Goal: Task Accomplishment & Management: Use online tool/utility

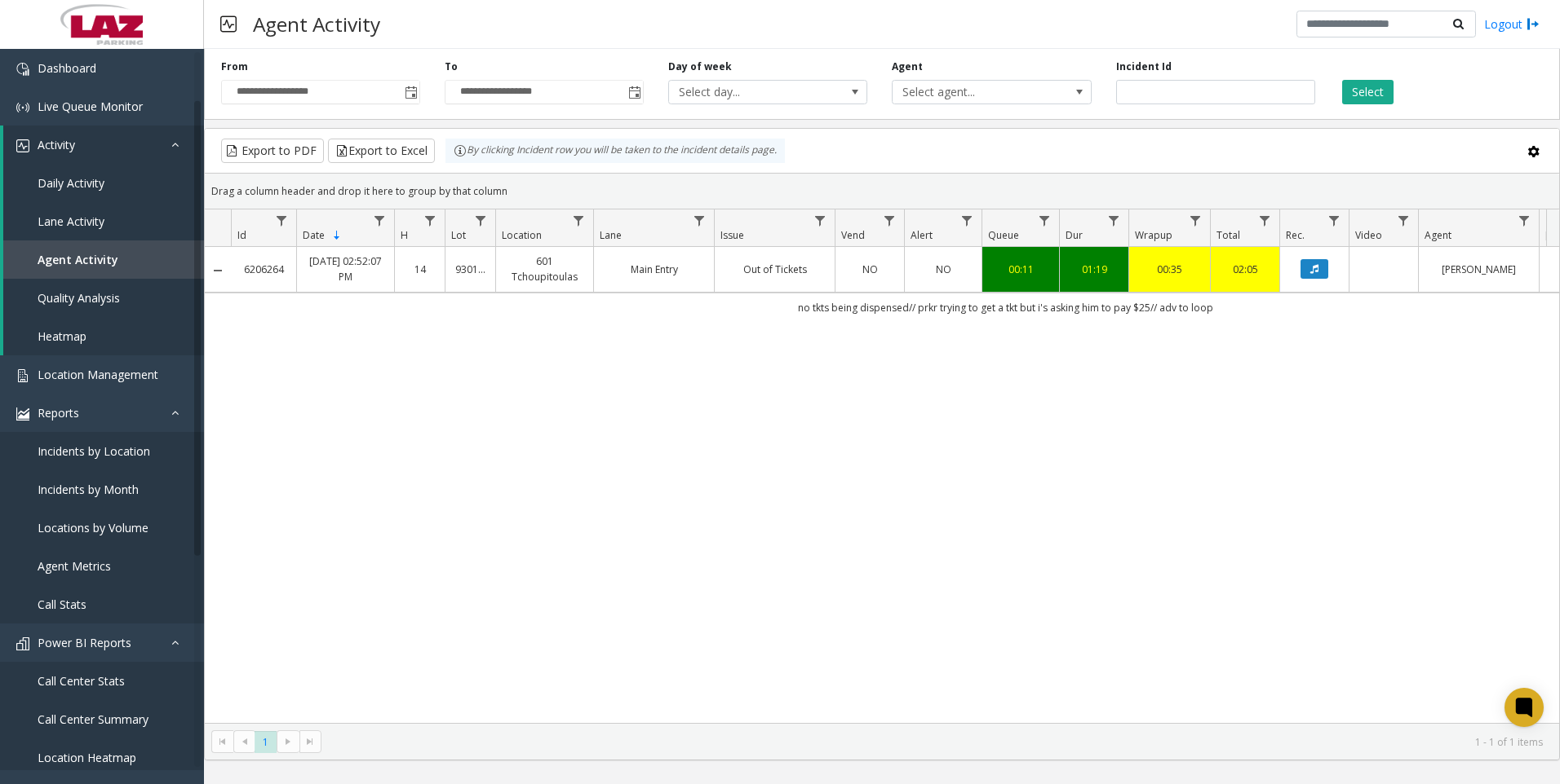
scroll to position [82, 0]
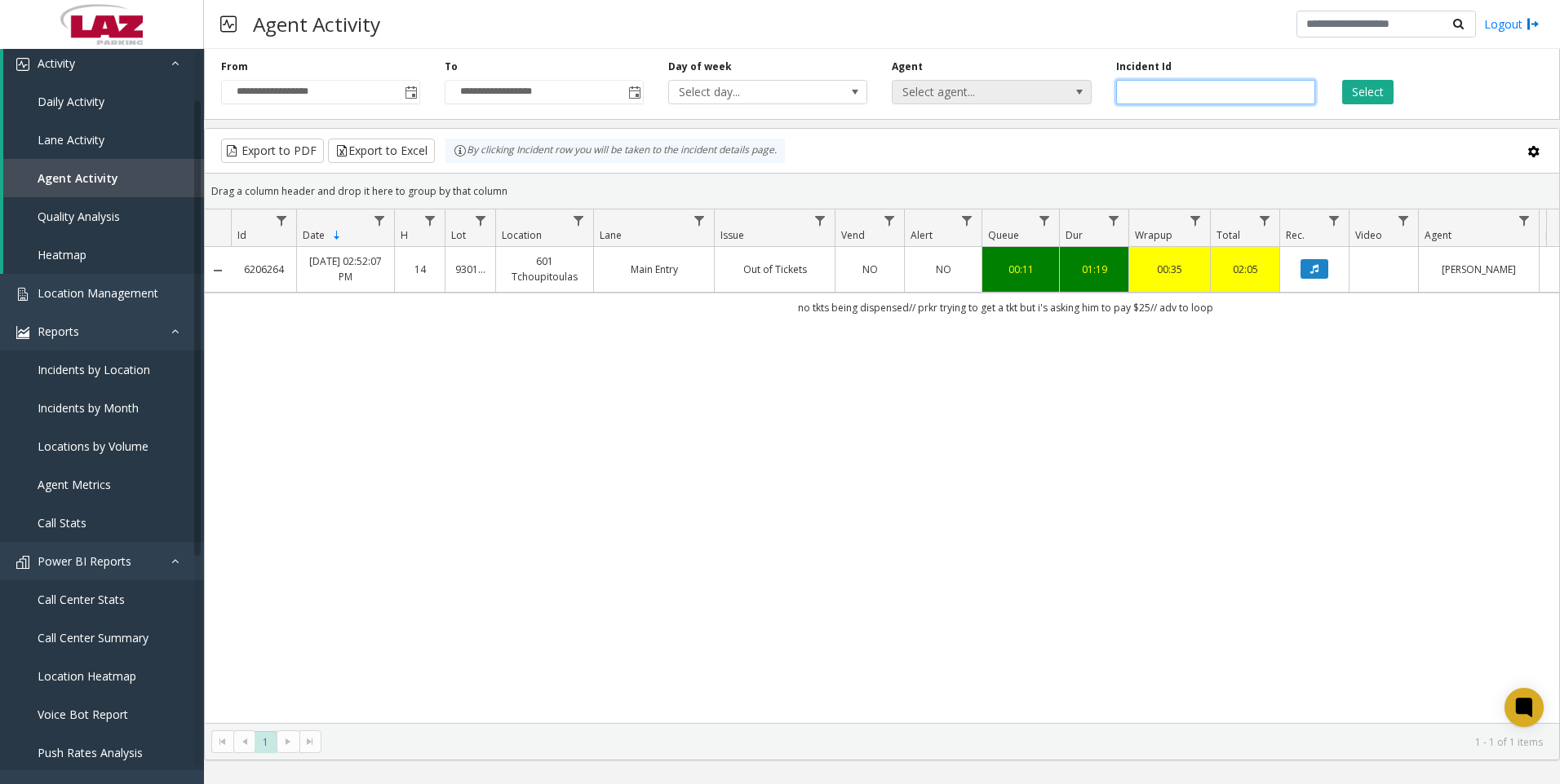
drag, startPoint x: 1180, startPoint y: 88, endPoint x: 1072, endPoint y: 91, distance: 108.0
click at [1072, 91] on div "**********" at bounding box center [882, 81] width 1356 height 78
click at [638, 98] on span "Toggle popup" at bounding box center [634, 93] width 13 height 13
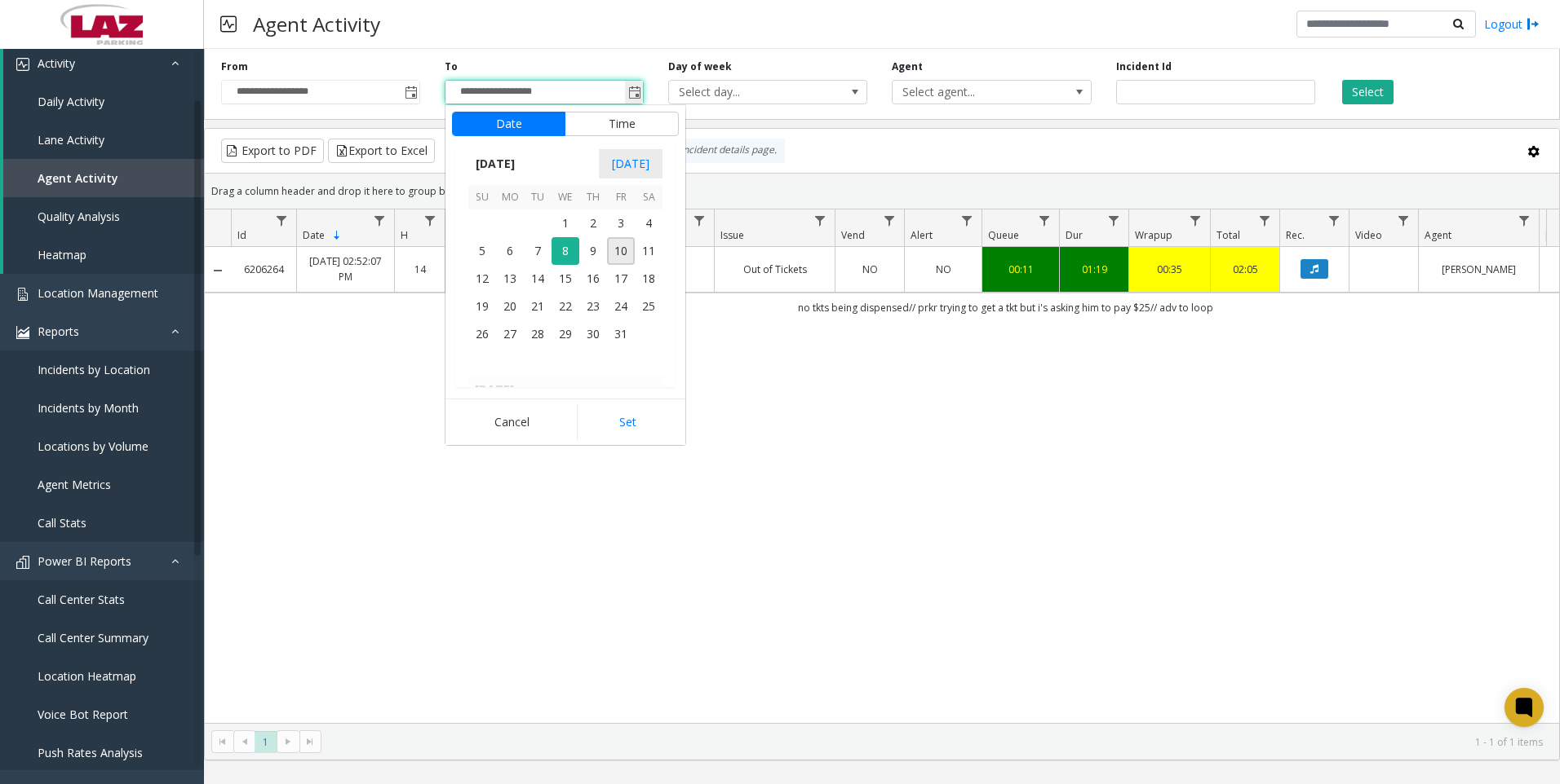
scroll to position [24, 0]
click at [598, 262] on span "9" at bounding box center [593, 251] width 28 height 28
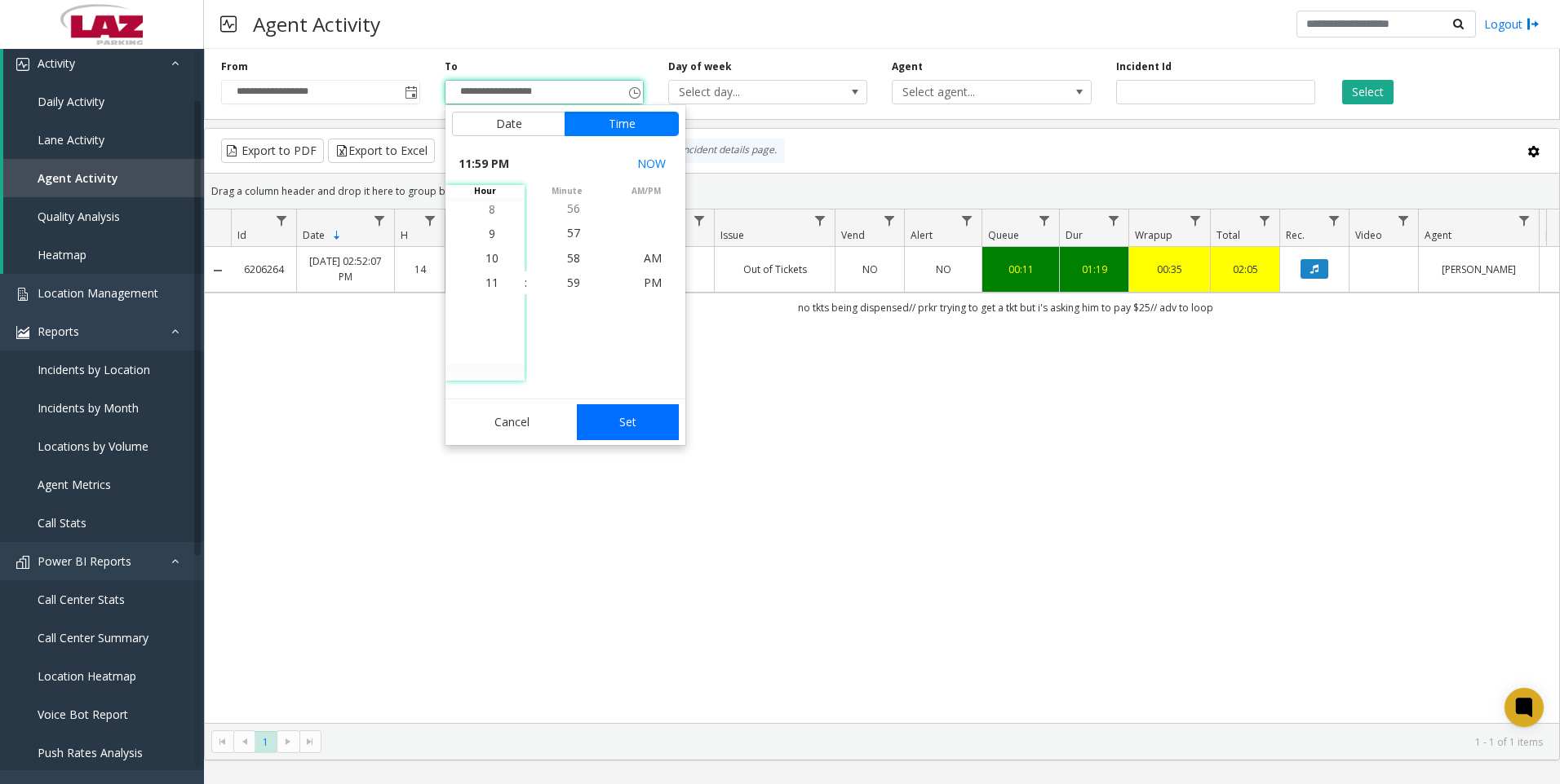
click at [642, 410] on button "Set" at bounding box center [628, 423] width 103 height 36
type input "**********"
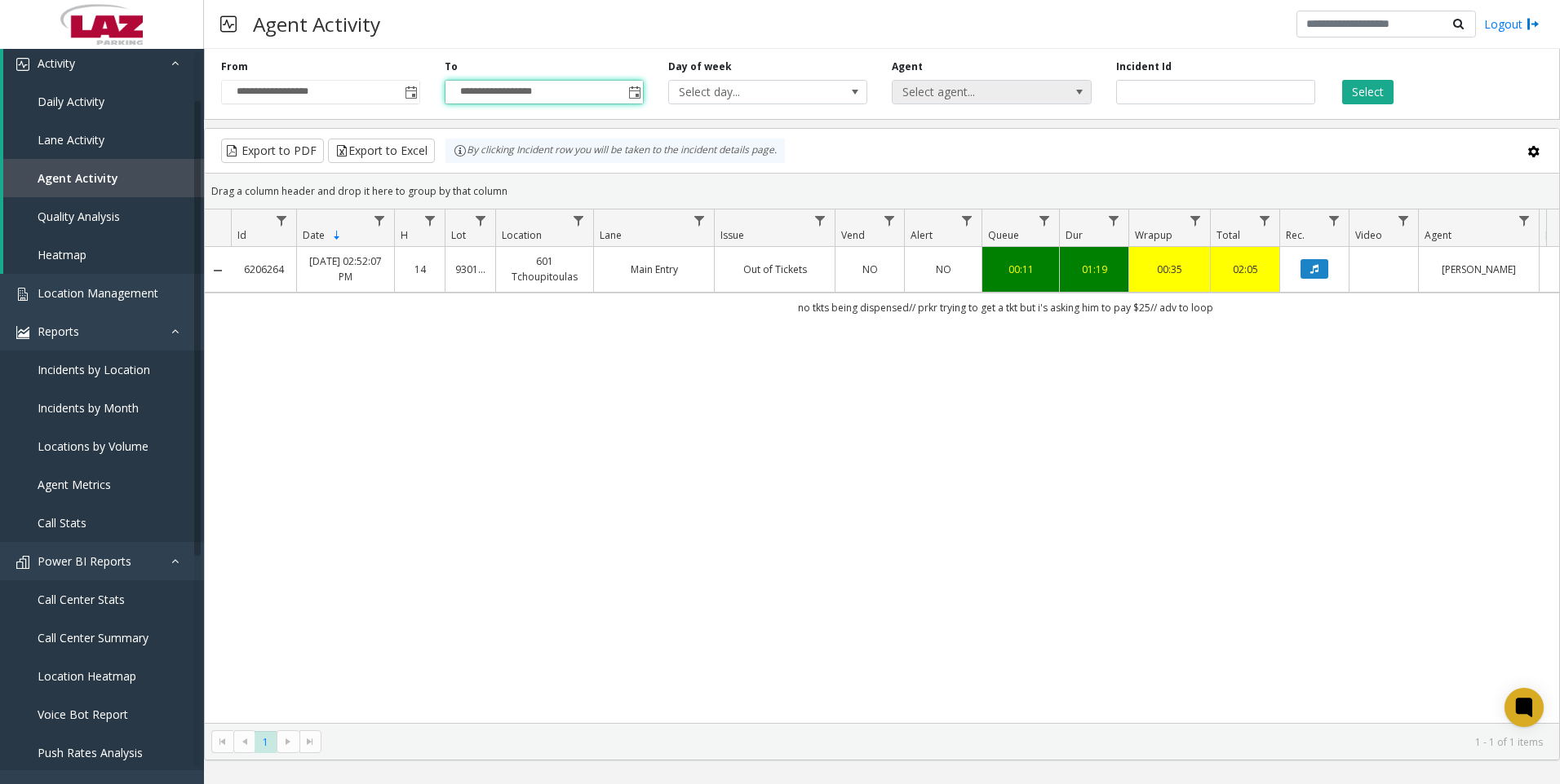
click at [973, 94] on span "Select agent..." at bounding box center [971, 92] width 158 height 23
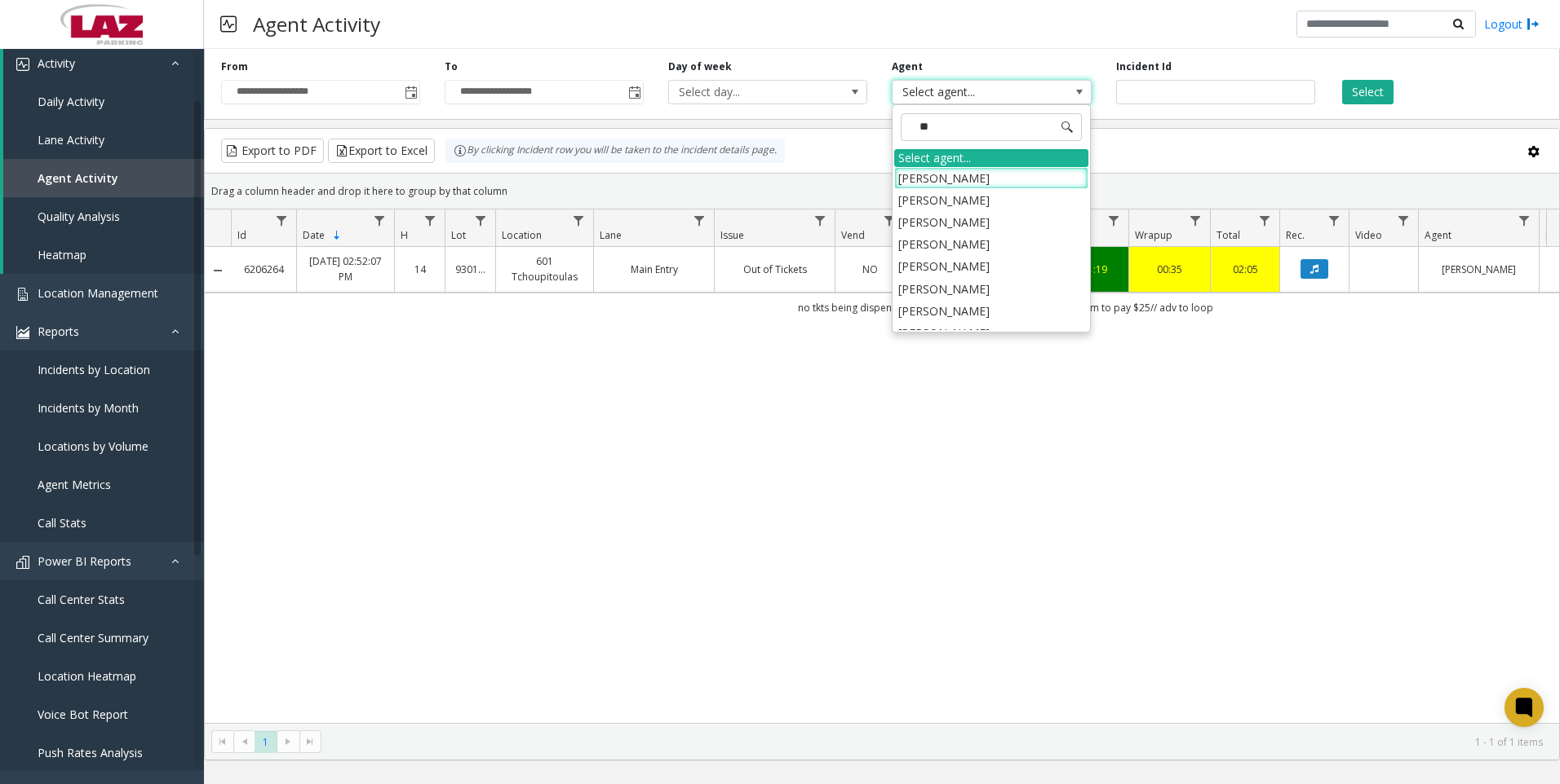
type input "***"
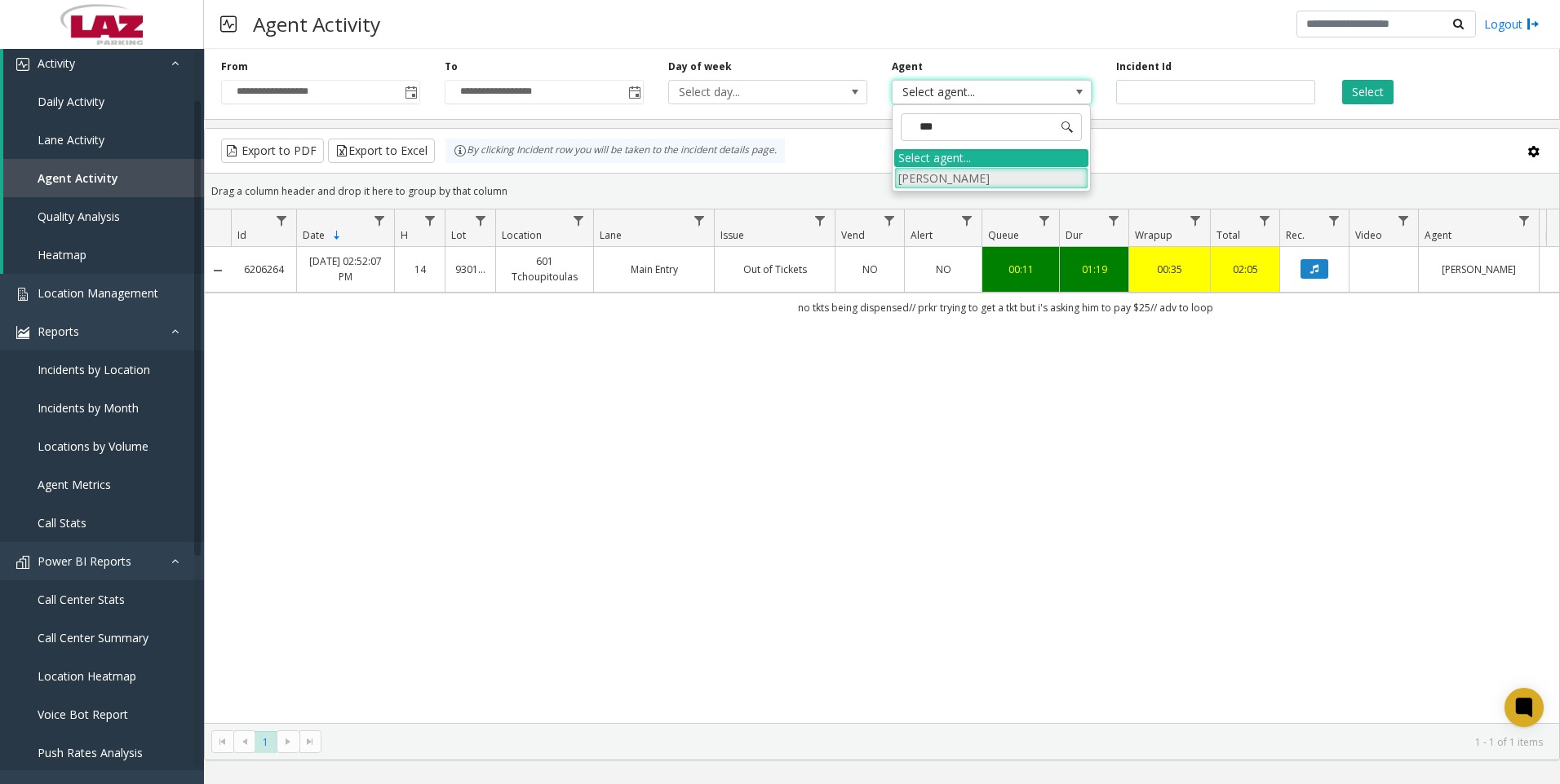
click at [948, 188] on li "[PERSON_NAME]" at bounding box center [991, 178] width 194 height 22
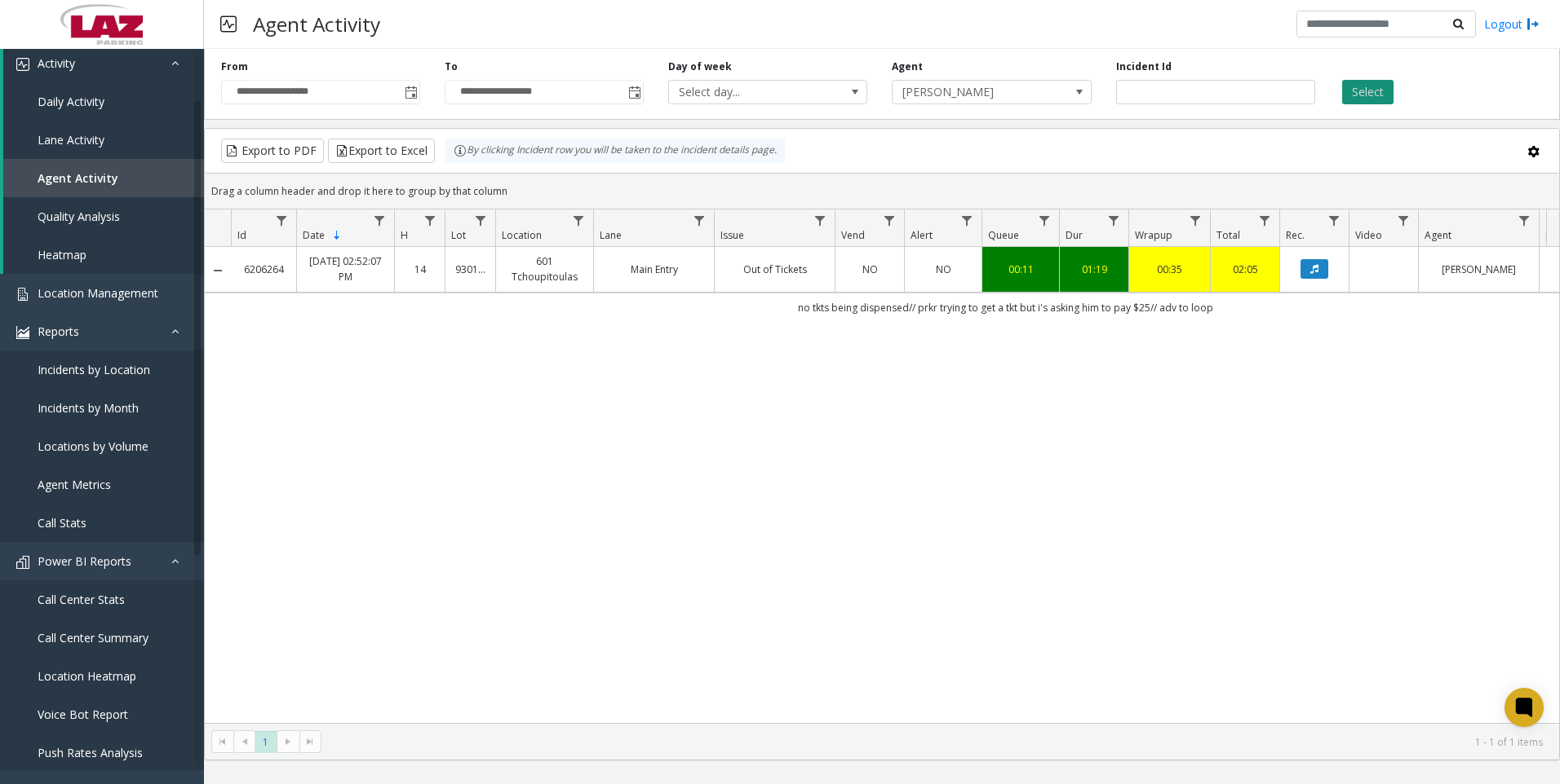
click at [1363, 100] on button "Select" at bounding box center [1367, 92] width 51 height 24
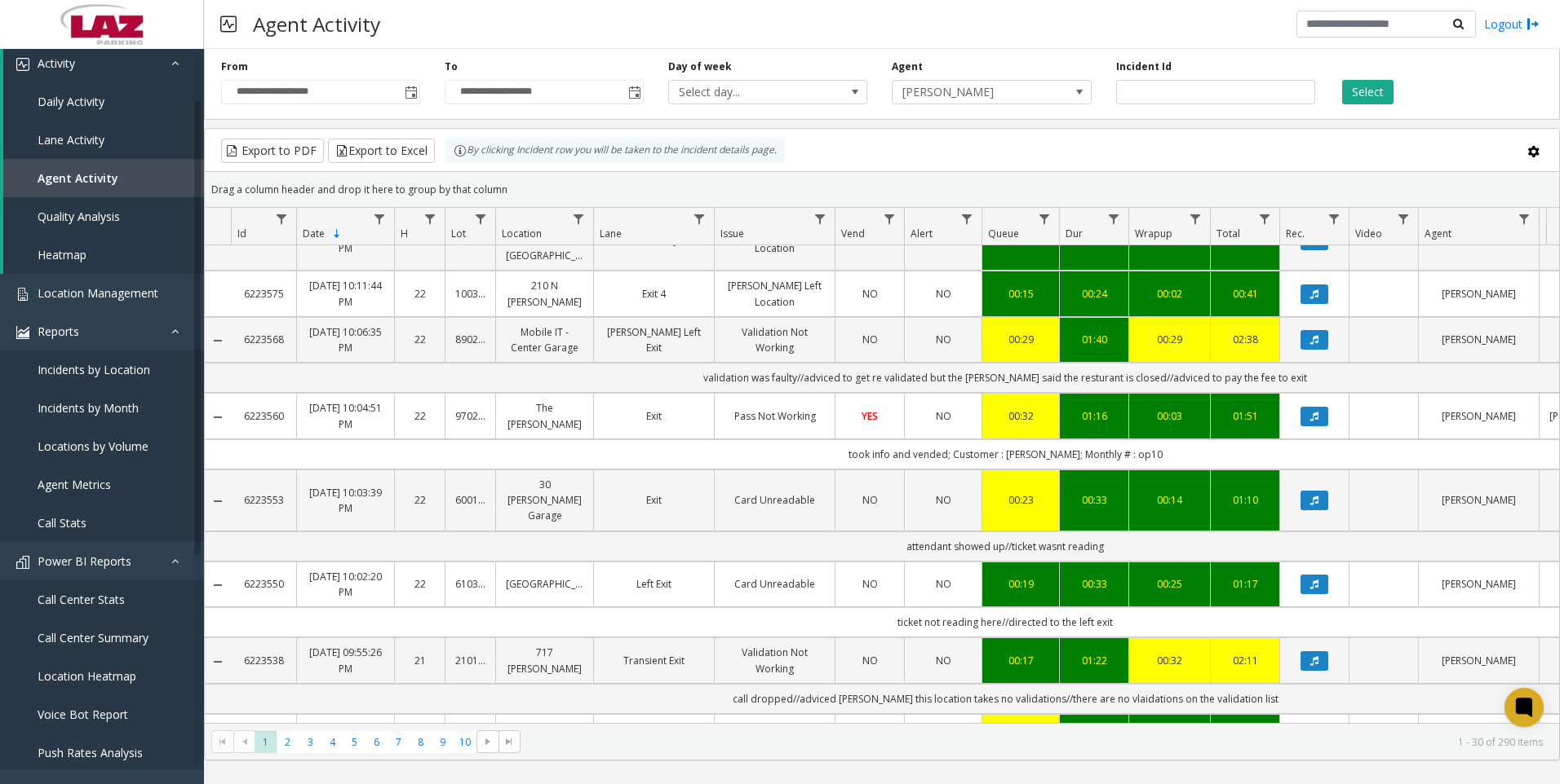
scroll to position [1504, 0]
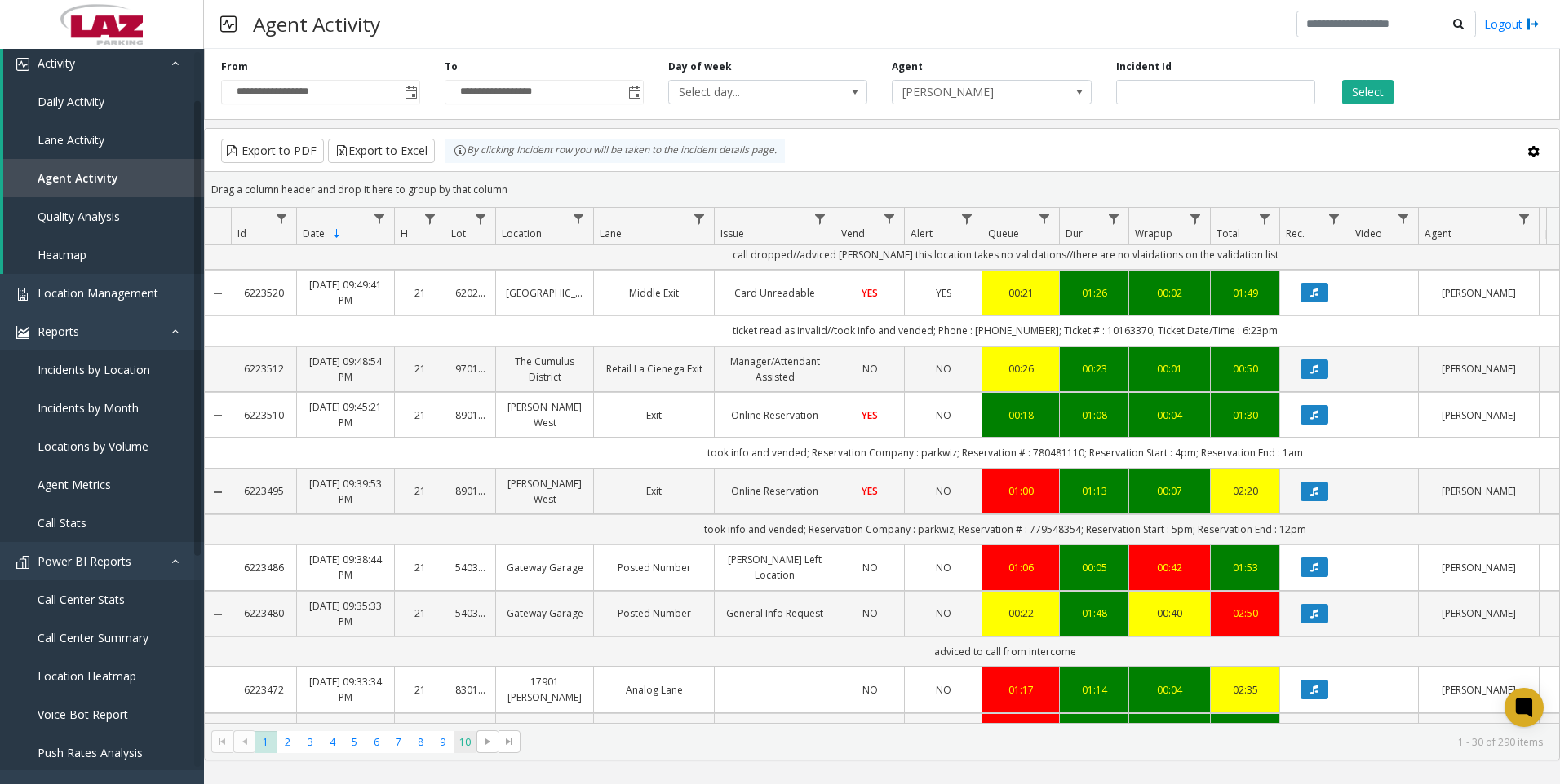
click at [470, 737] on span "10" at bounding box center [465, 742] width 22 height 22
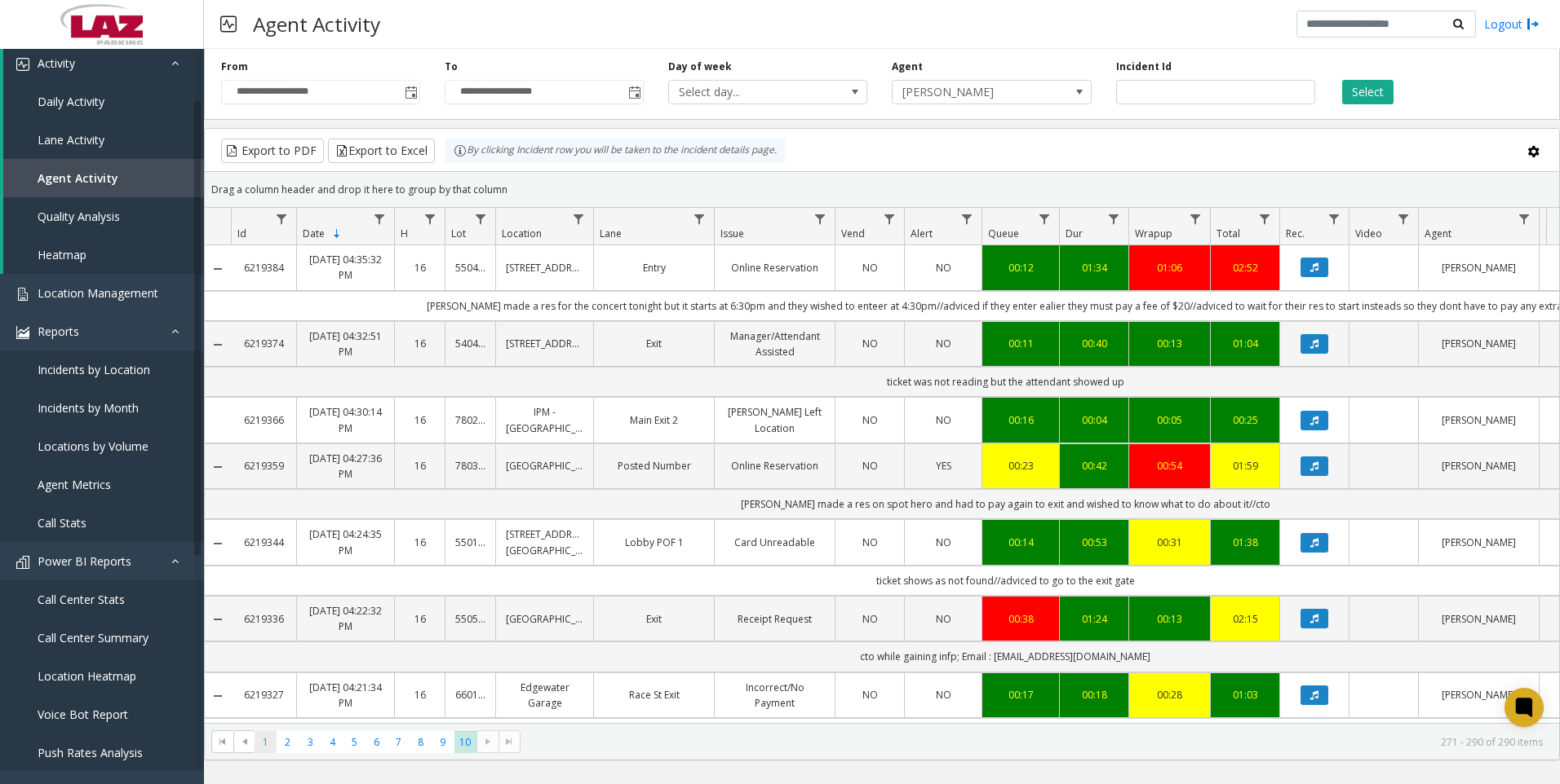
click at [261, 742] on span "1" at bounding box center [265, 742] width 22 height 22
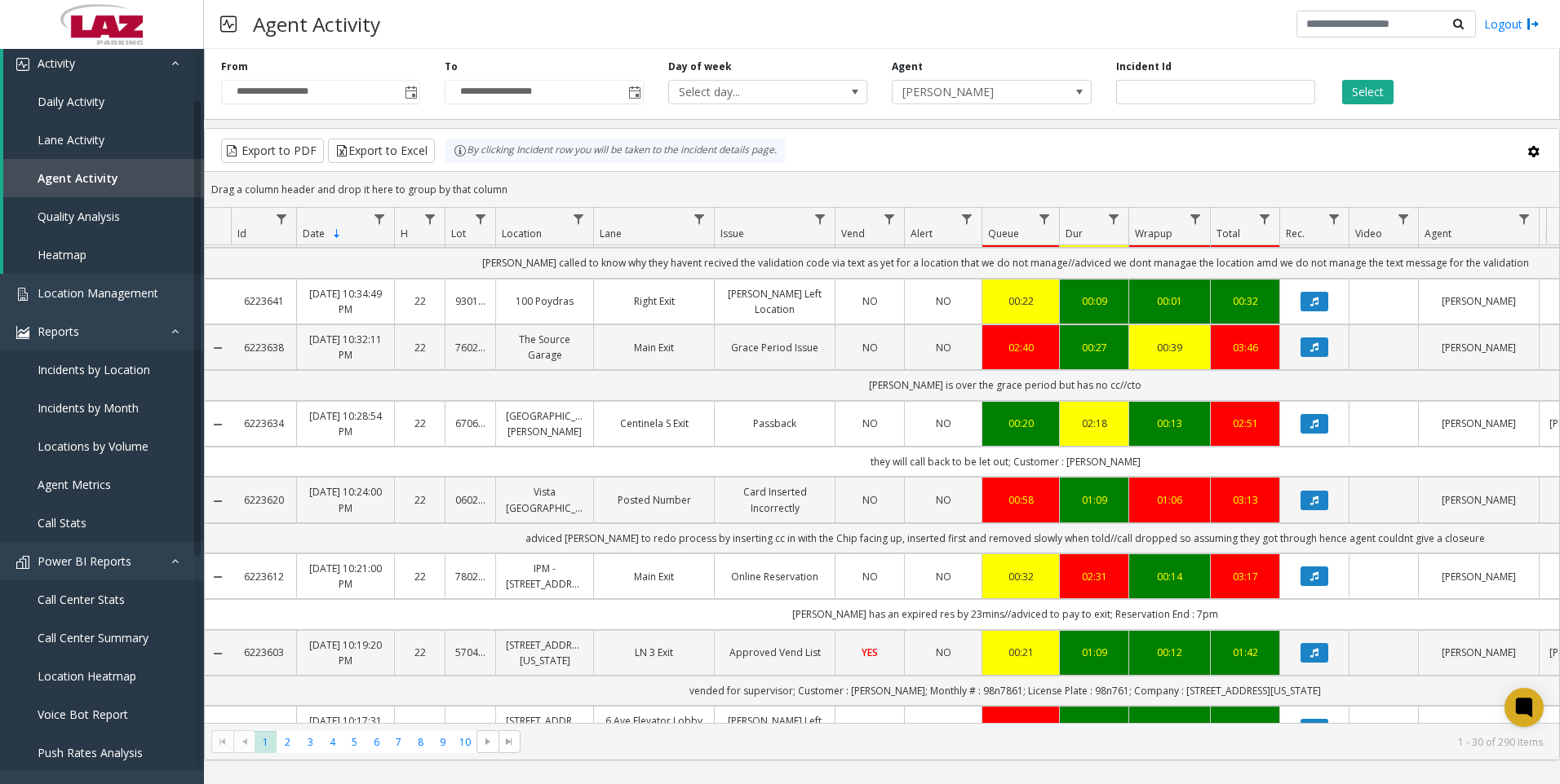
scroll to position [408, 0]
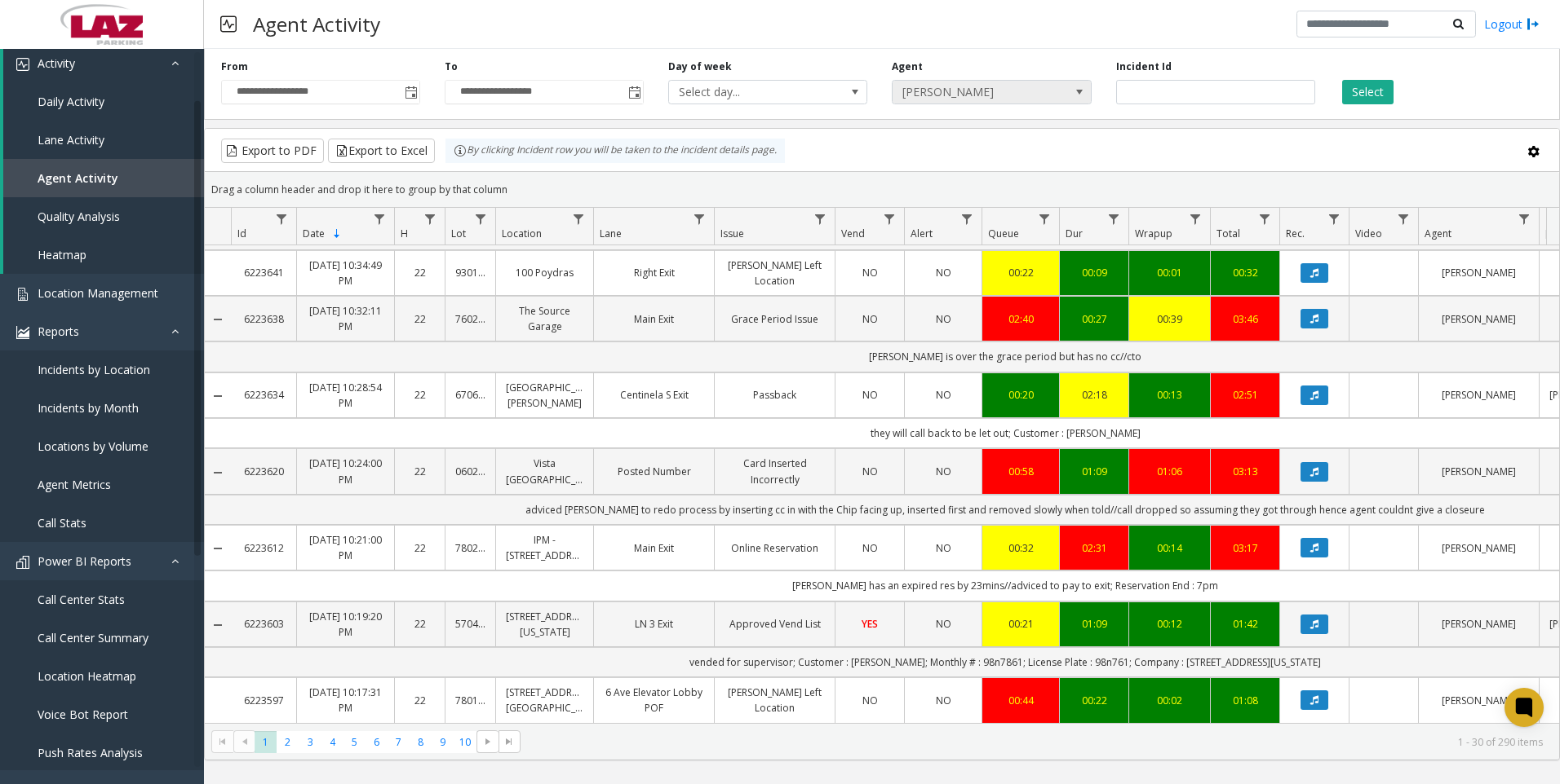
click at [985, 94] on span "[PERSON_NAME]" at bounding box center [971, 92] width 158 height 23
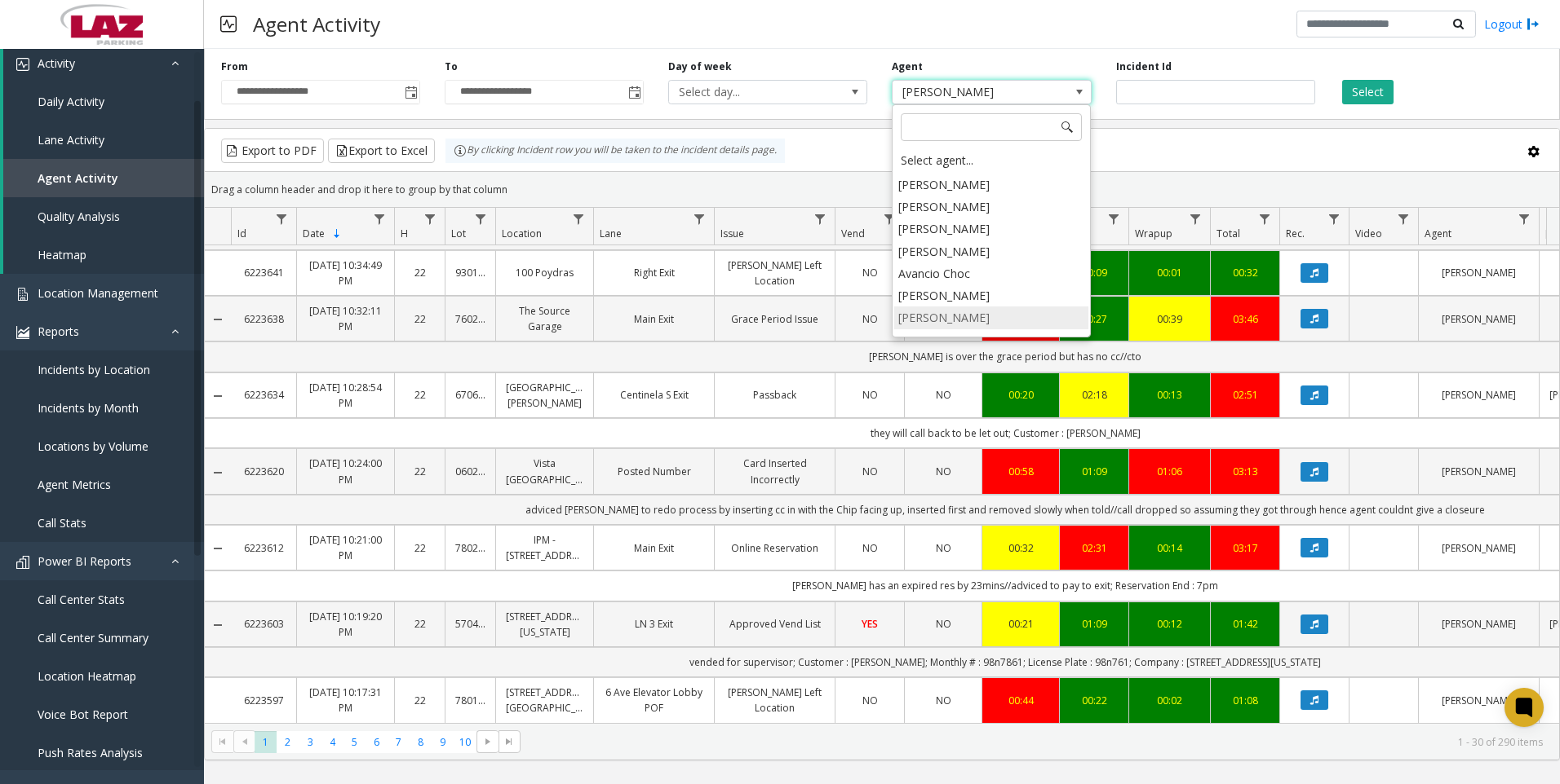
scroll to position [8957, 0]
click at [955, 321] on li "[PERSON_NAME]" at bounding box center [991, 332] width 194 height 22
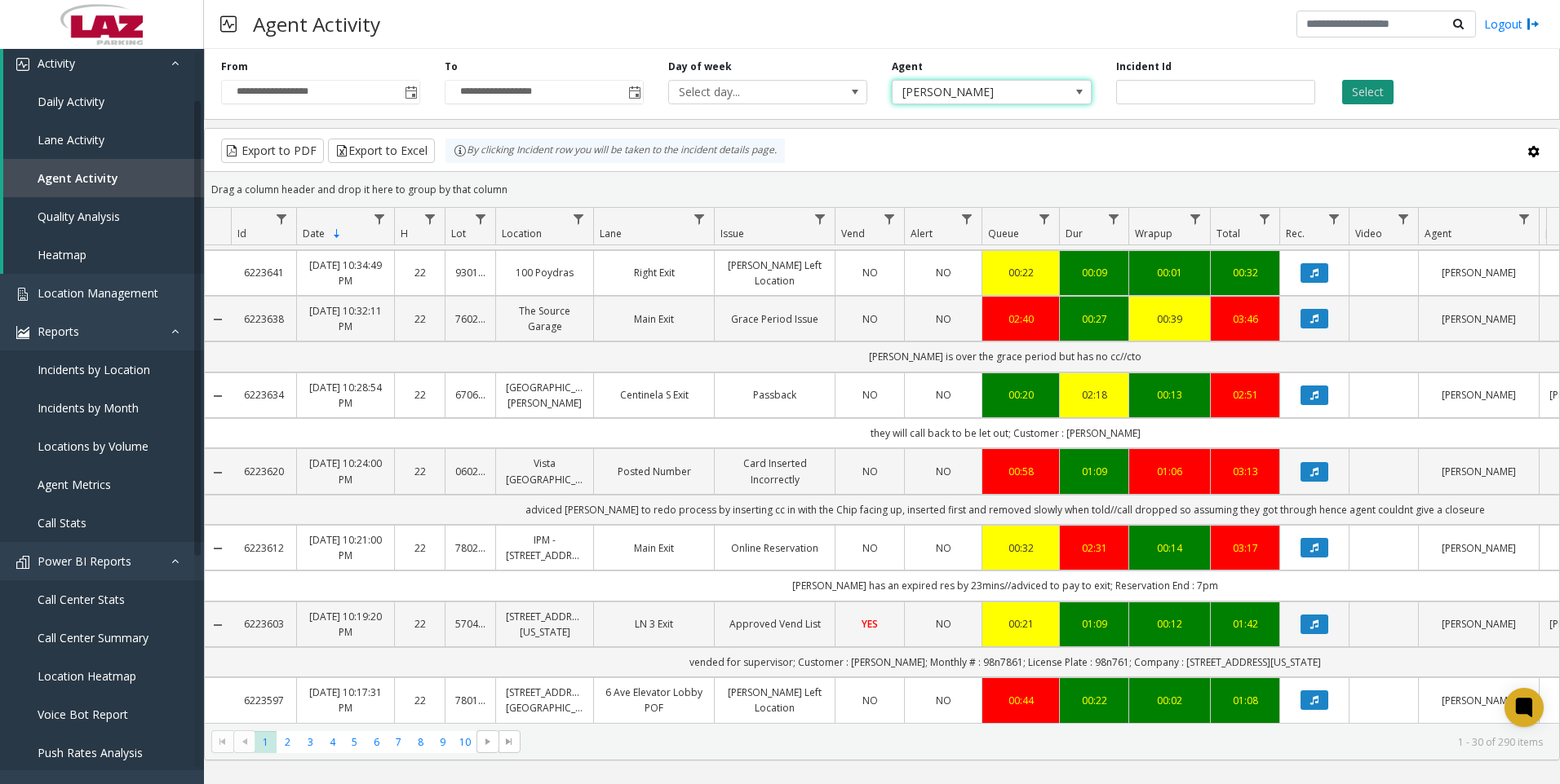
click at [1376, 84] on button "Select" at bounding box center [1367, 92] width 51 height 24
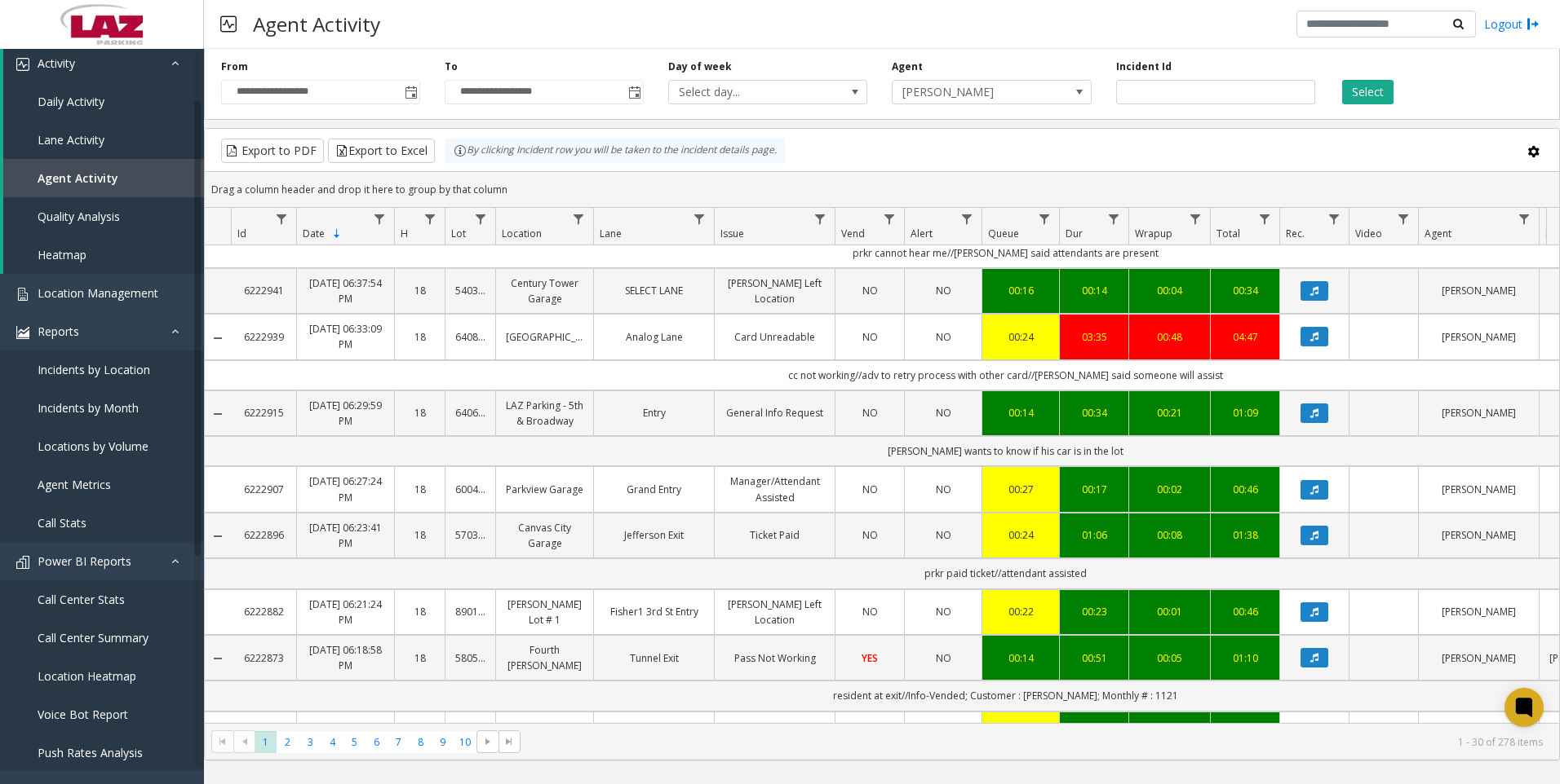
scroll to position [326, 0]
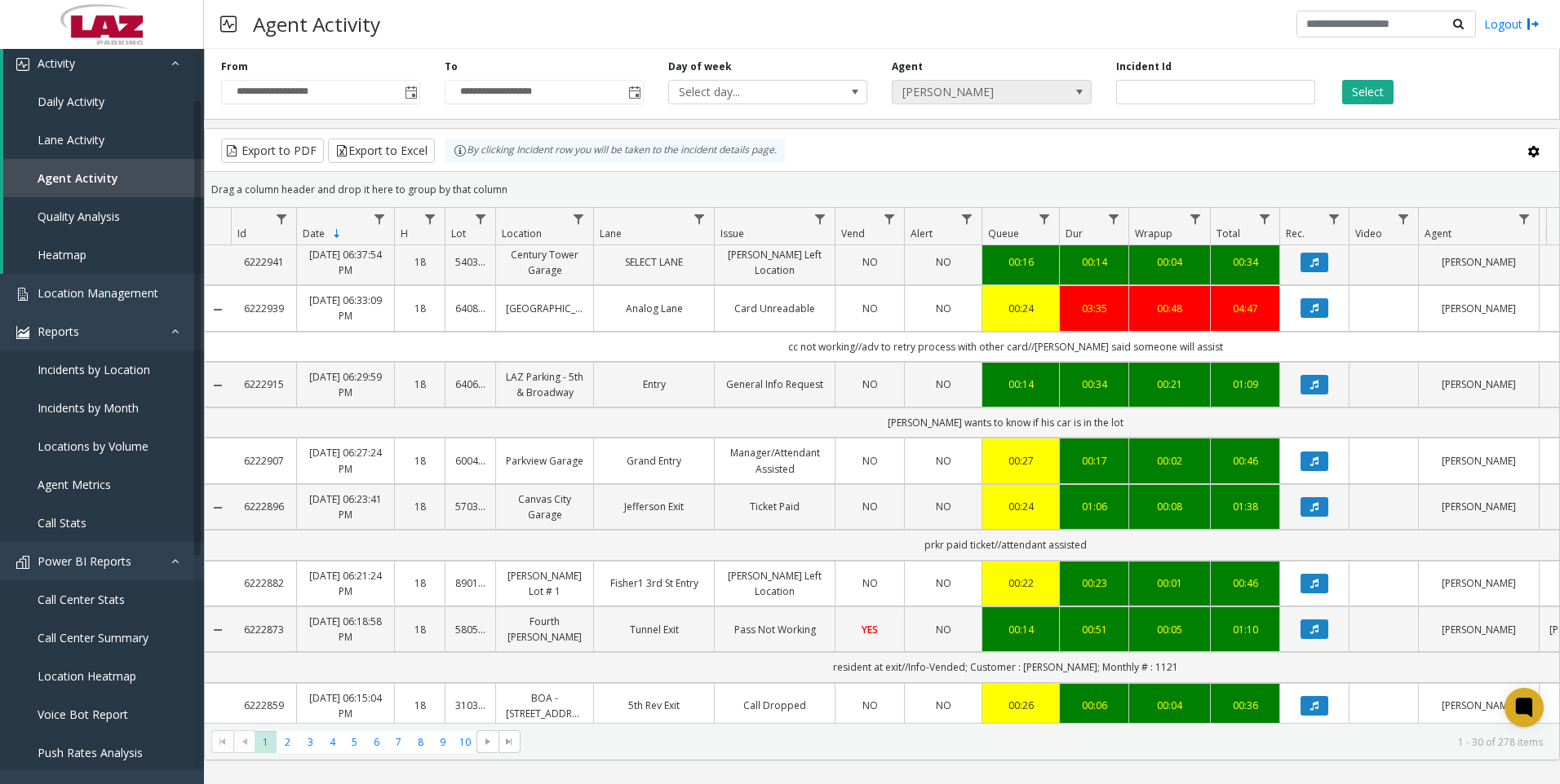
click at [956, 82] on span "[PERSON_NAME]" at bounding box center [971, 92] width 158 height 23
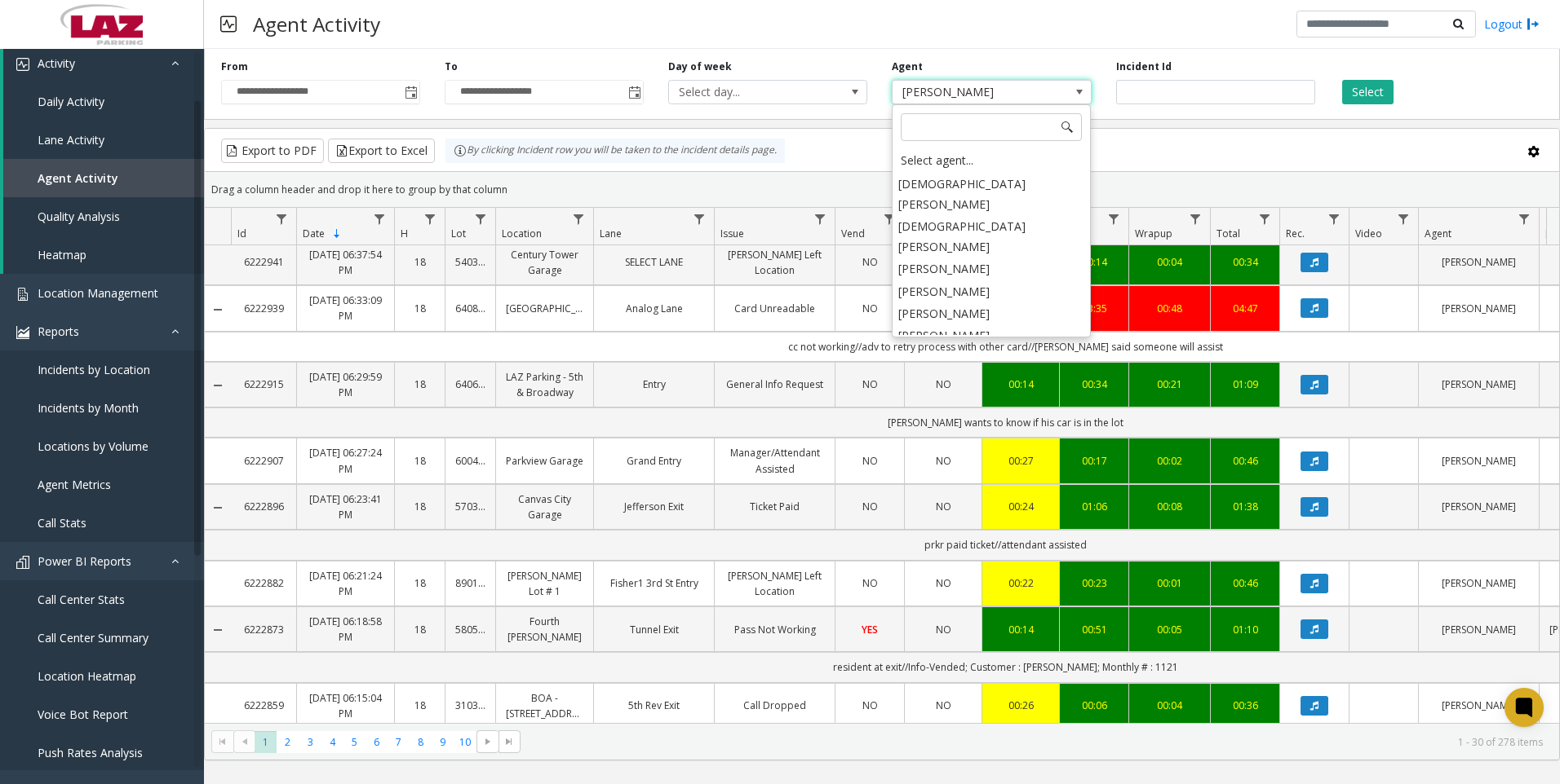
scroll to position [8150, 0]
click at [998, 352] on li "[PERSON_NAME]" at bounding box center [991, 363] width 194 height 22
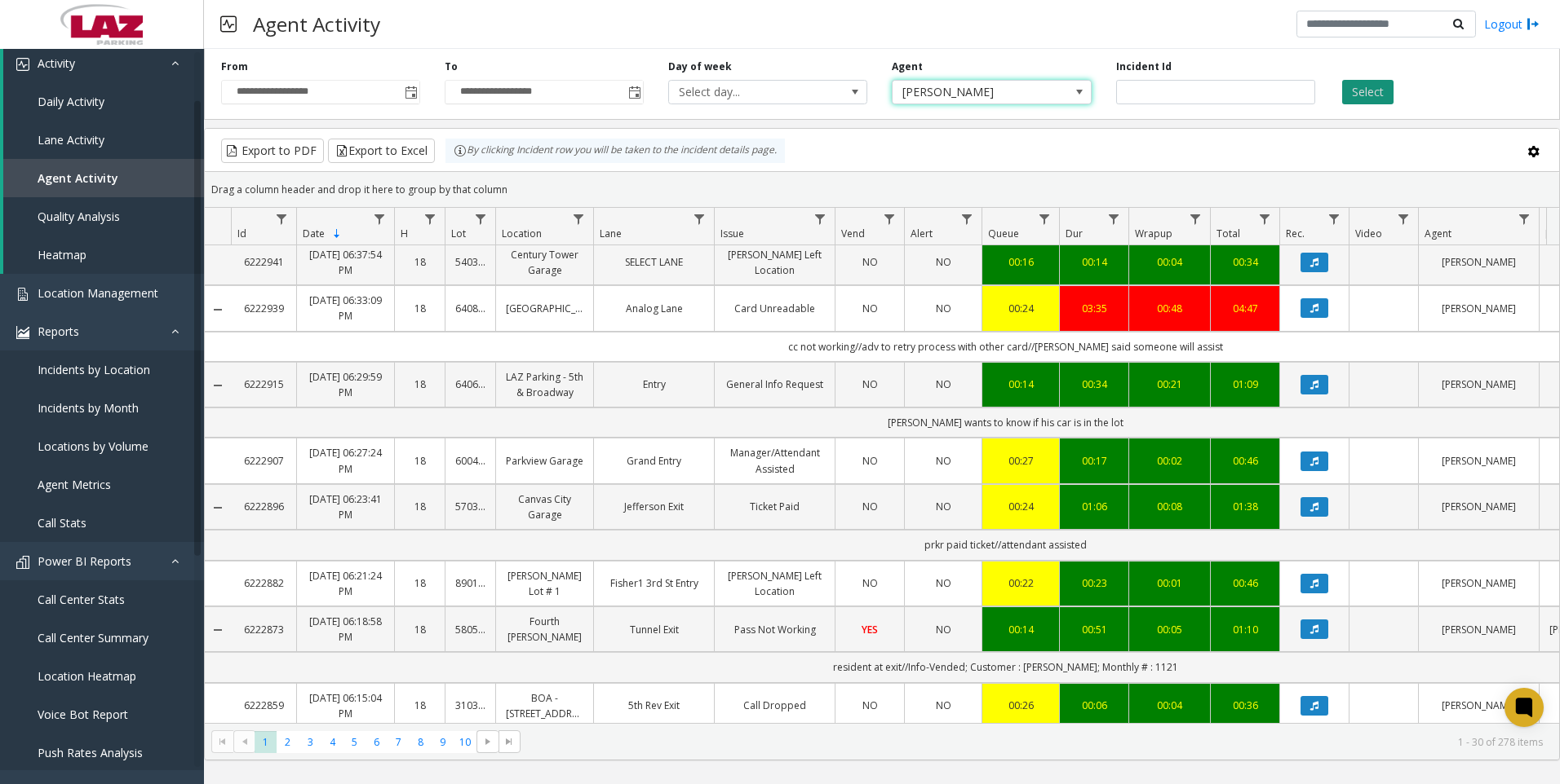
click at [1362, 100] on button "Select" at bounding box center [1367, 92] width 51 height 24
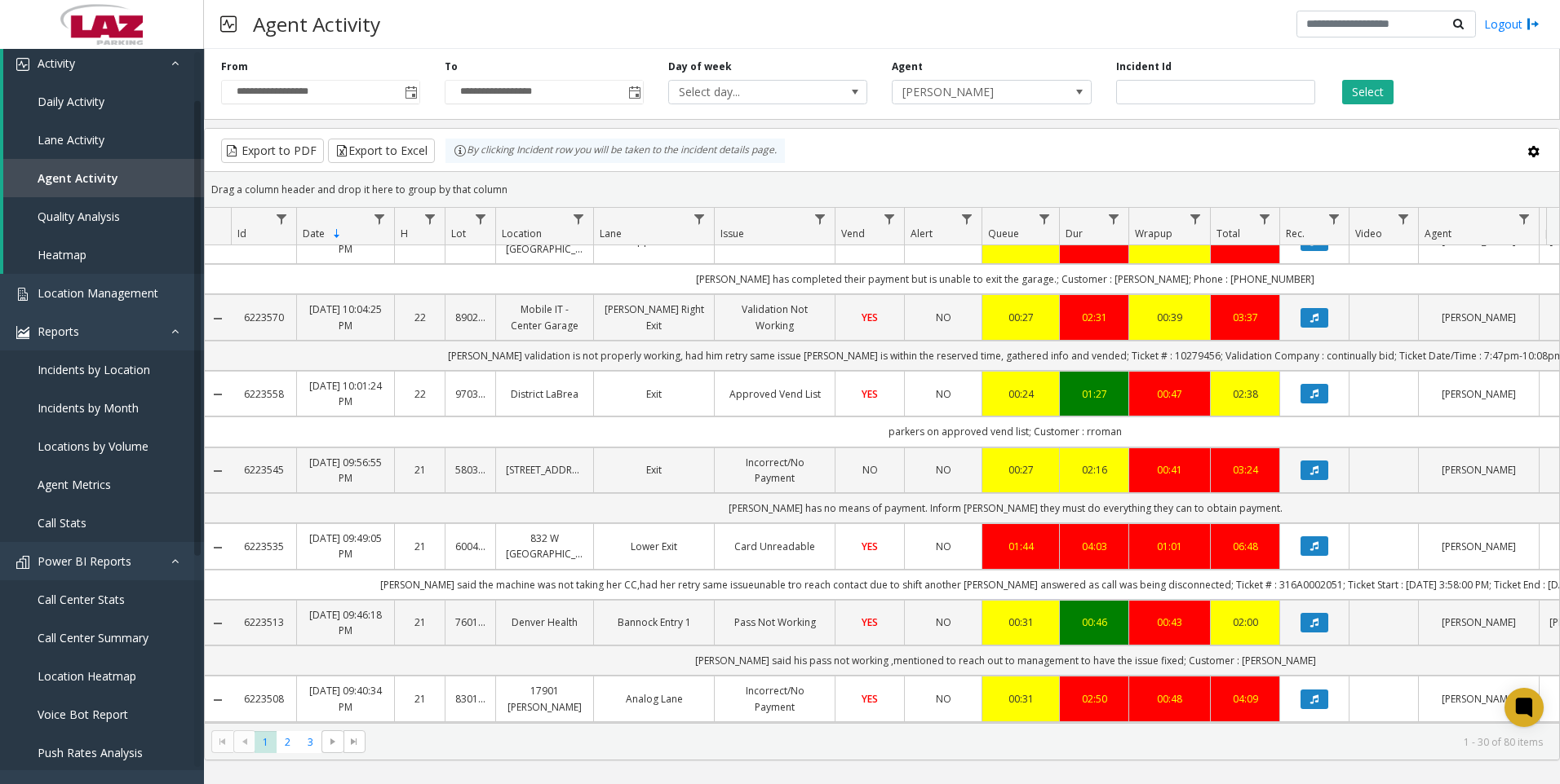
scroll to position [571, 0]
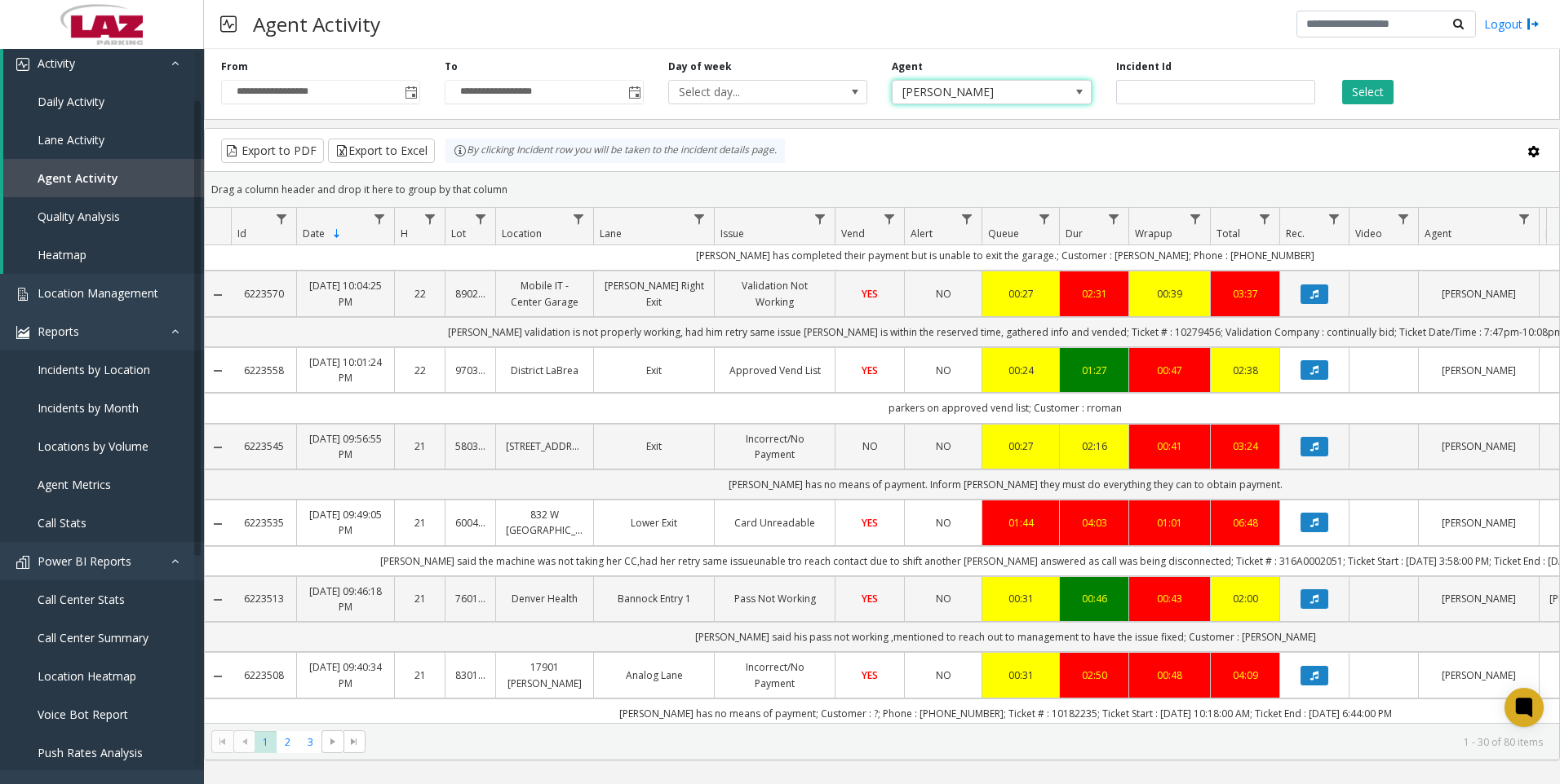
click at [1021, 102] on span "[PERSON_NAME]" at bounding box center [971, 92] width 158 height 23
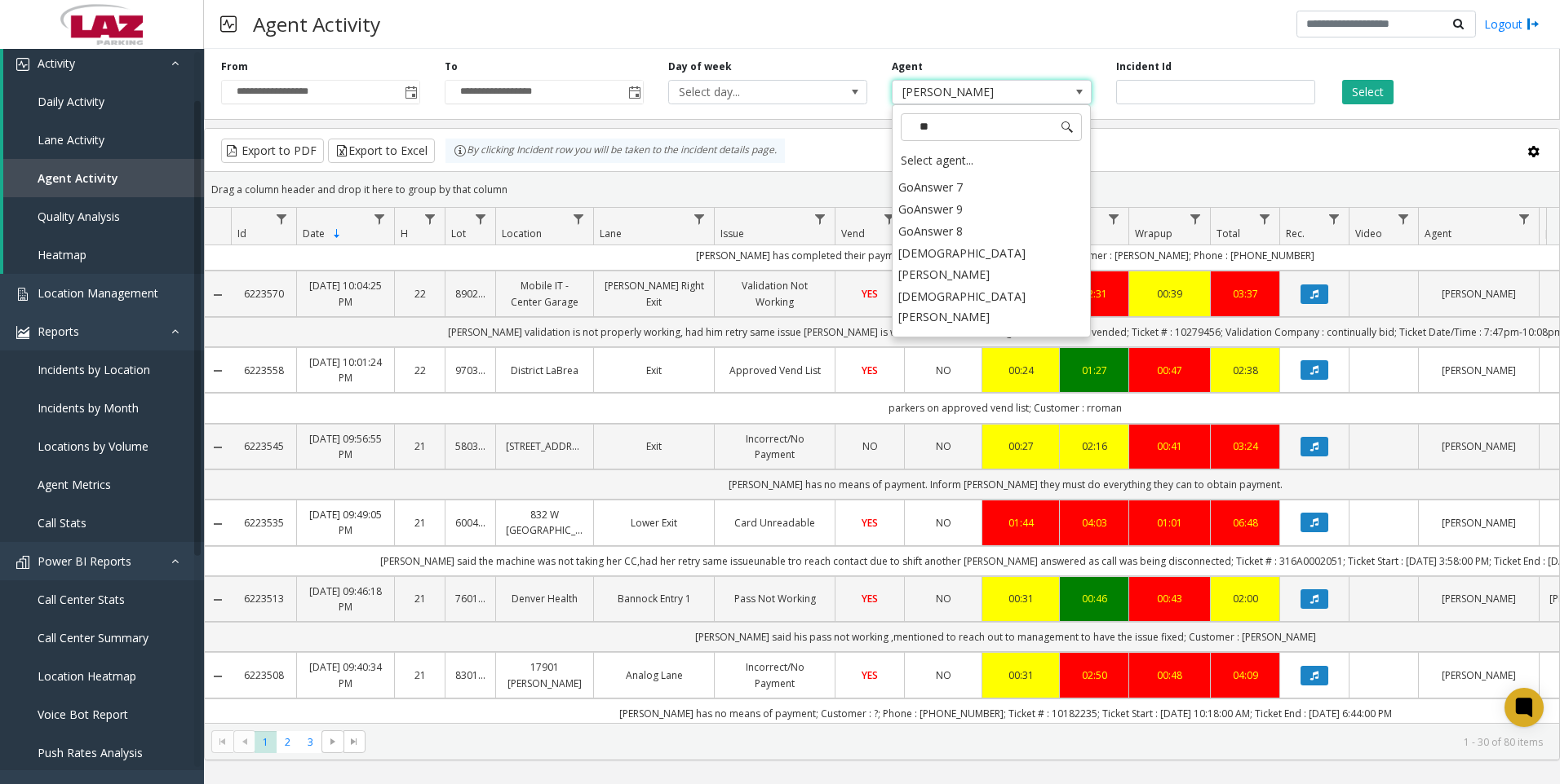
scroll to position [0, 0]
type input "***"
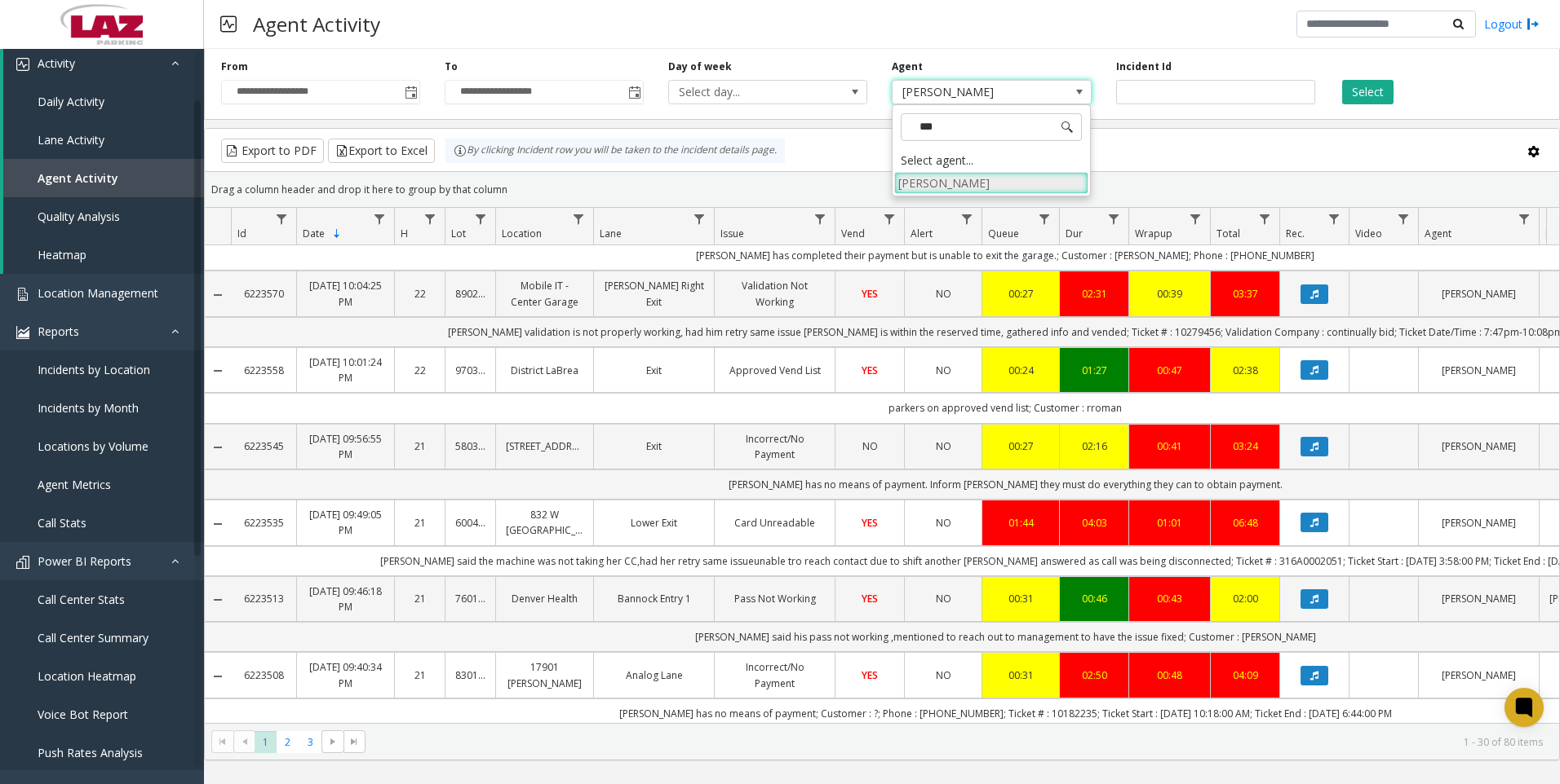
click at [971, 188] on li "[PERSON_NAME]" at bounding box center [991, 183] width 194 height 22
click at [1376, 95] on button "Select" at bounding box center [1367, 92] width 51 height 24
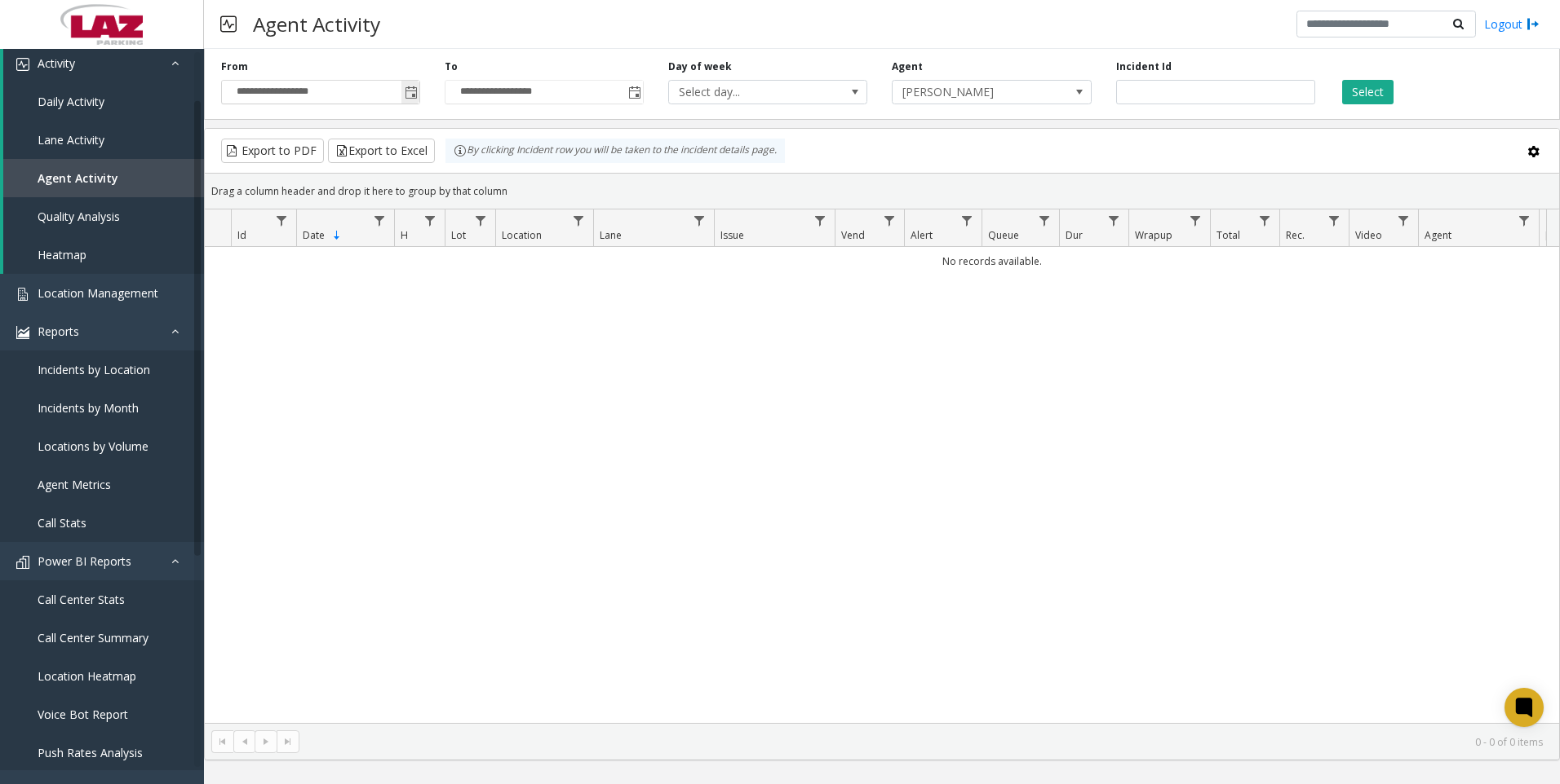
click at [411, 89] on span "Toggle popup" at bounding box center [411, 93] width 13 height 13
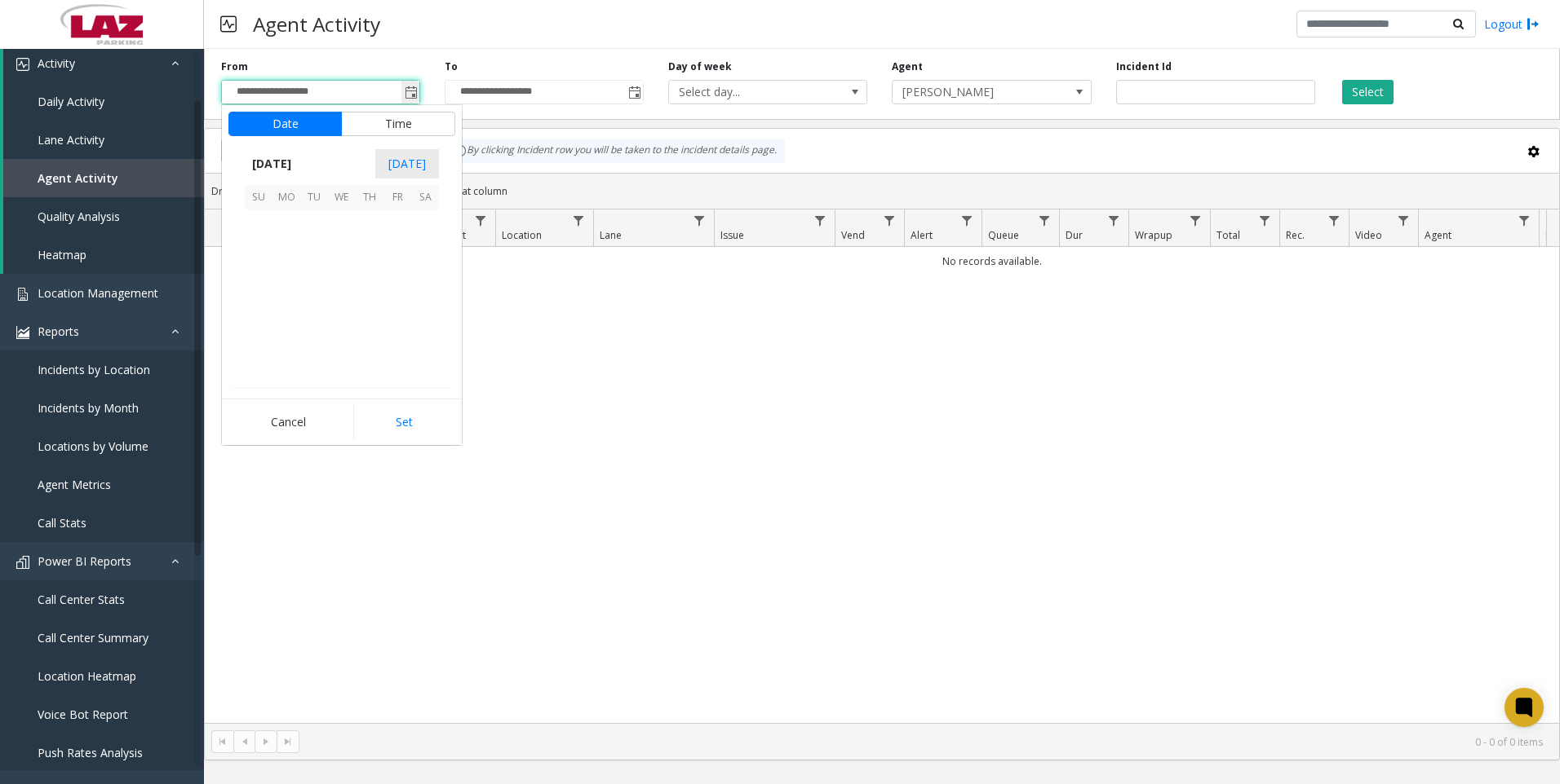
scroll to position [292785, 0]
click at [326, 251] on span "7" at bounding box center [314, 251] width 28 height 28
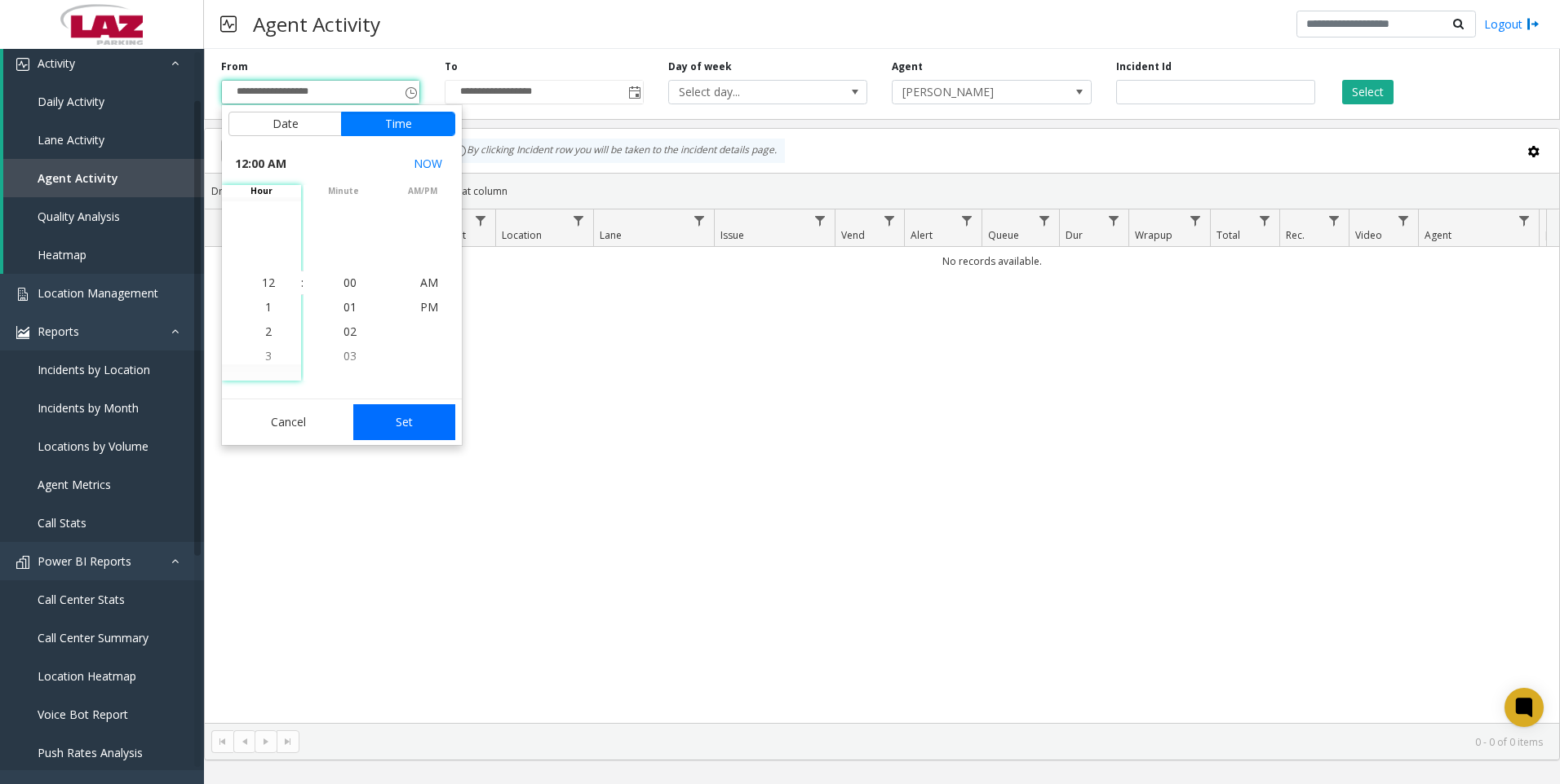
click at [402, 434] on button "Set" at bounding box center [405, 423] width 103 height 36
type input "**********"
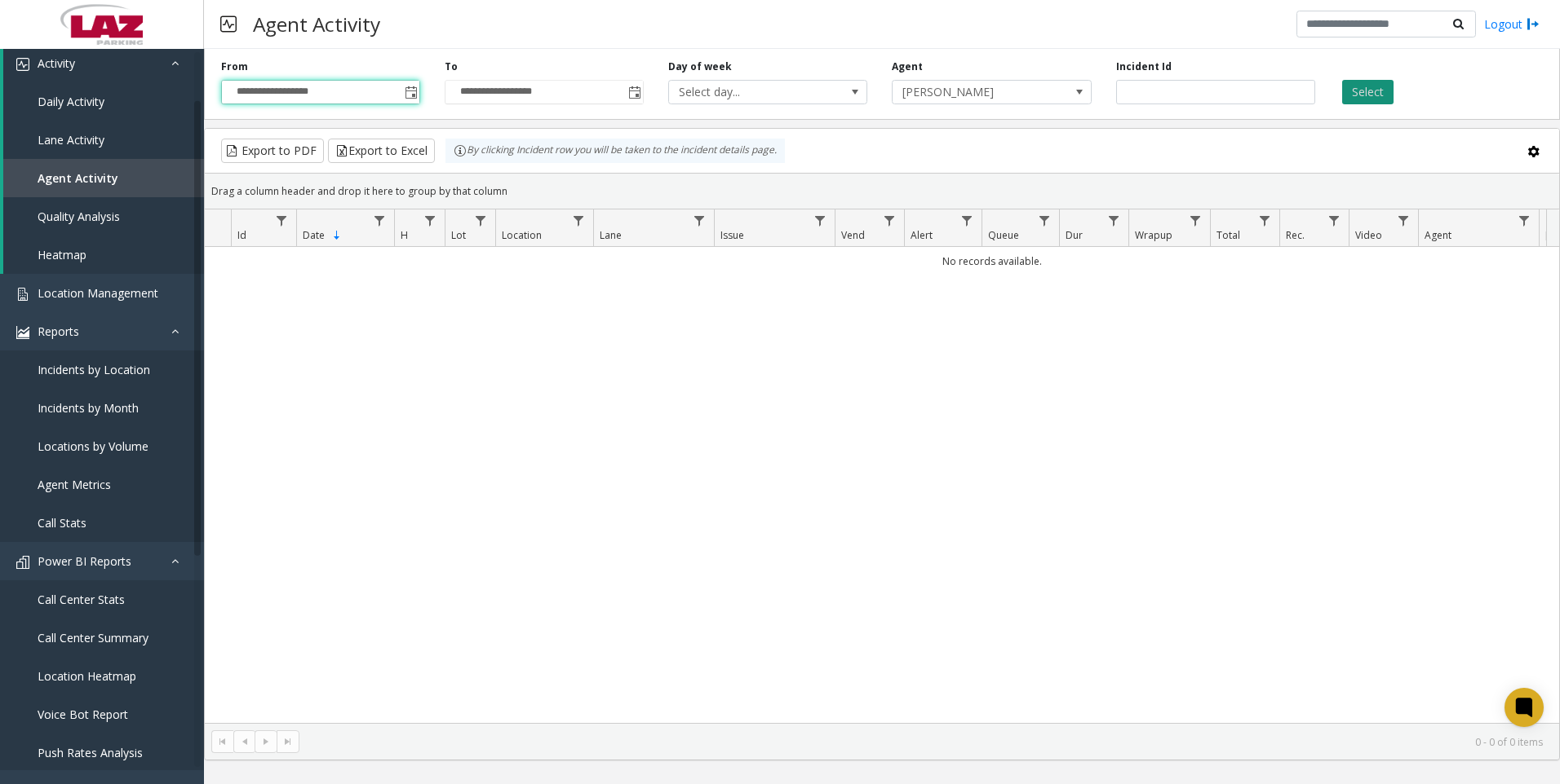
click at [1361, 92] on button "Select" at bounding box center [1367, 92] width 51 height 24
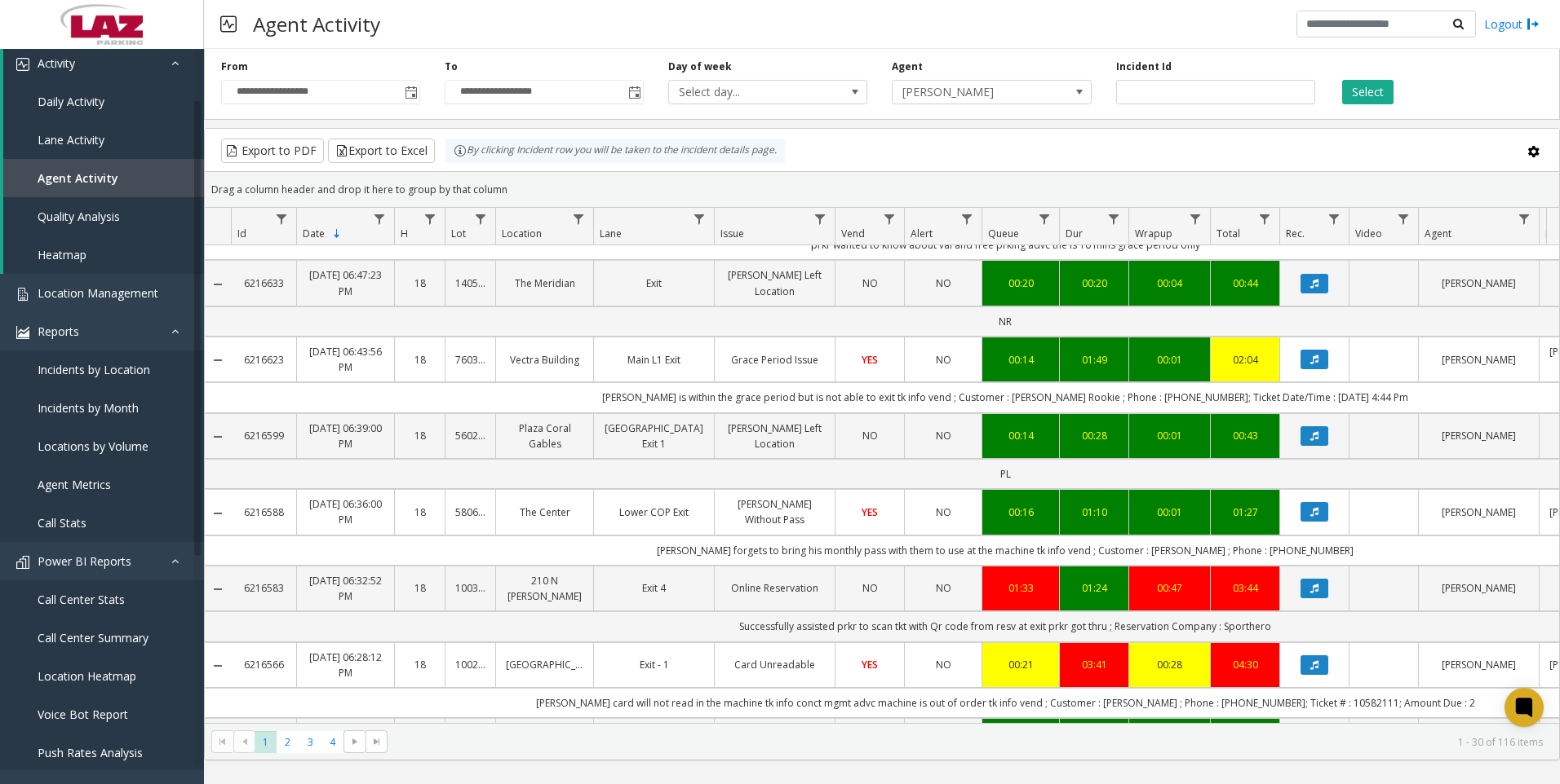
scroll to position [326, 0]
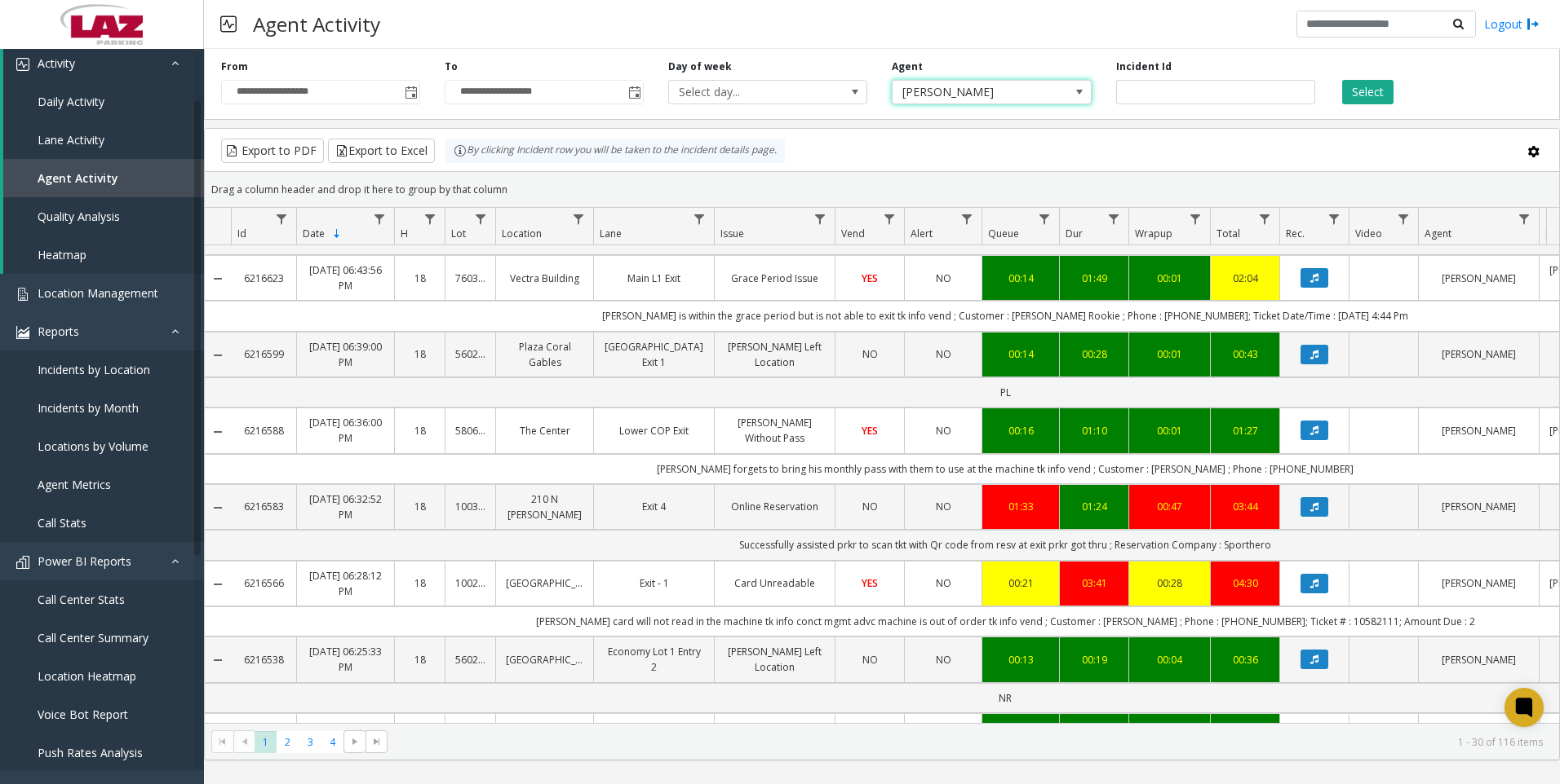
click at [953, 100] on span "[PERSON_NAME]" at bounding box center [971, 92] width 158 height 23
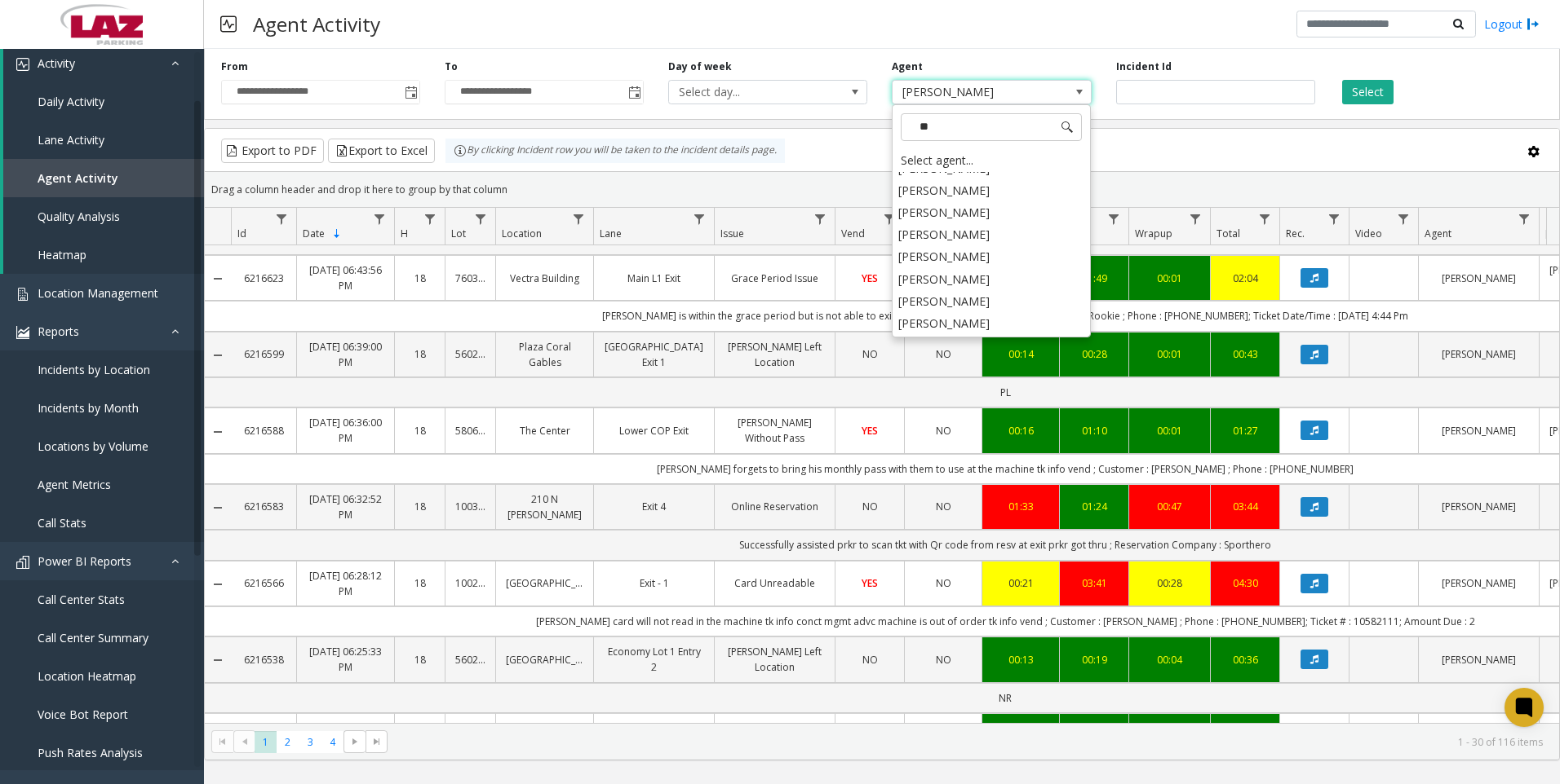
scroll to position [0, 0]
type input "***"
click at [969, 295] on li "[PERSON_NAME]" at bounding box center [991, 294] width 194 height 22
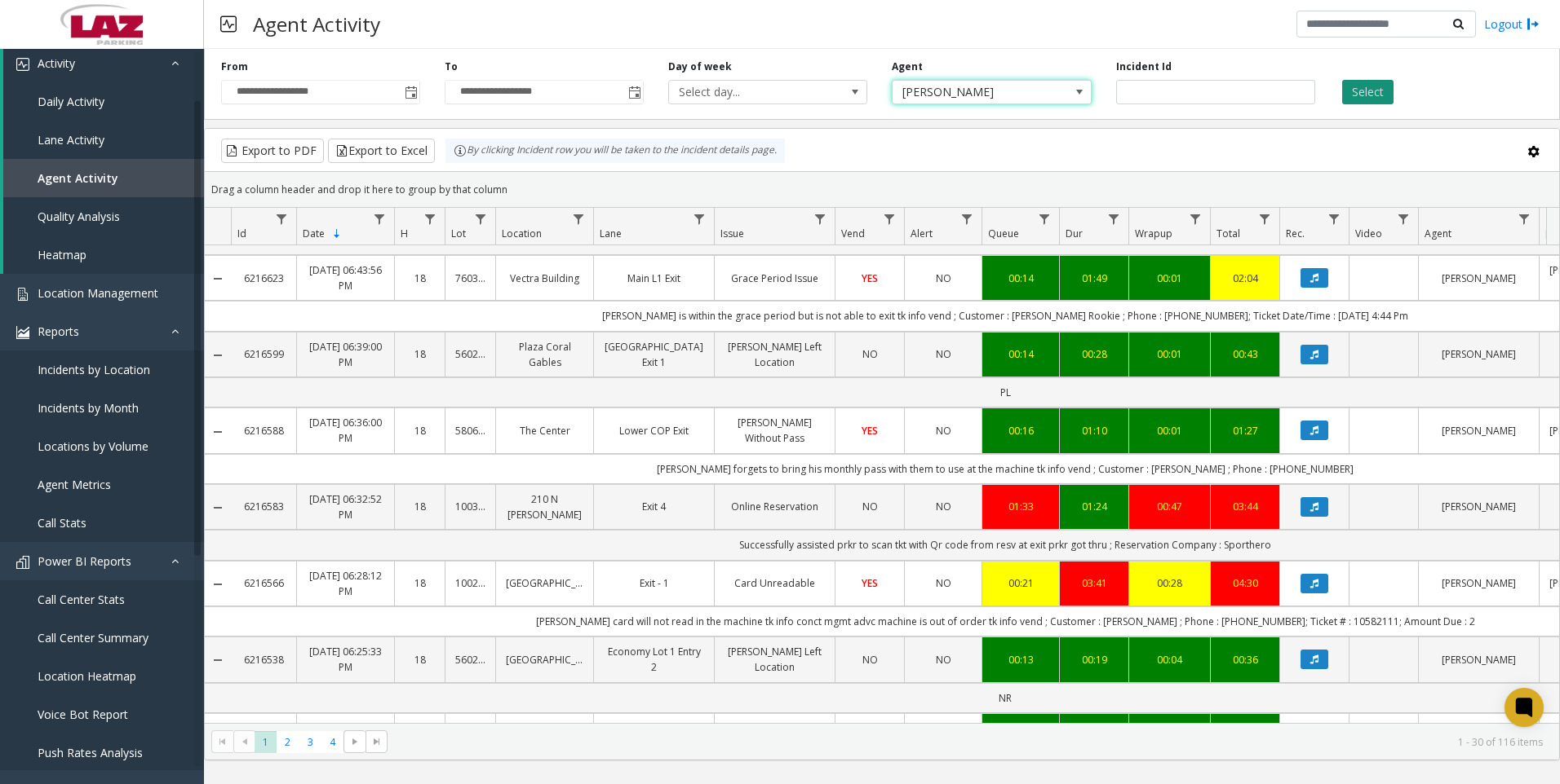
click at [1373, 90] on button "Select" at bounding box center [1367, 92] width 51 height 24
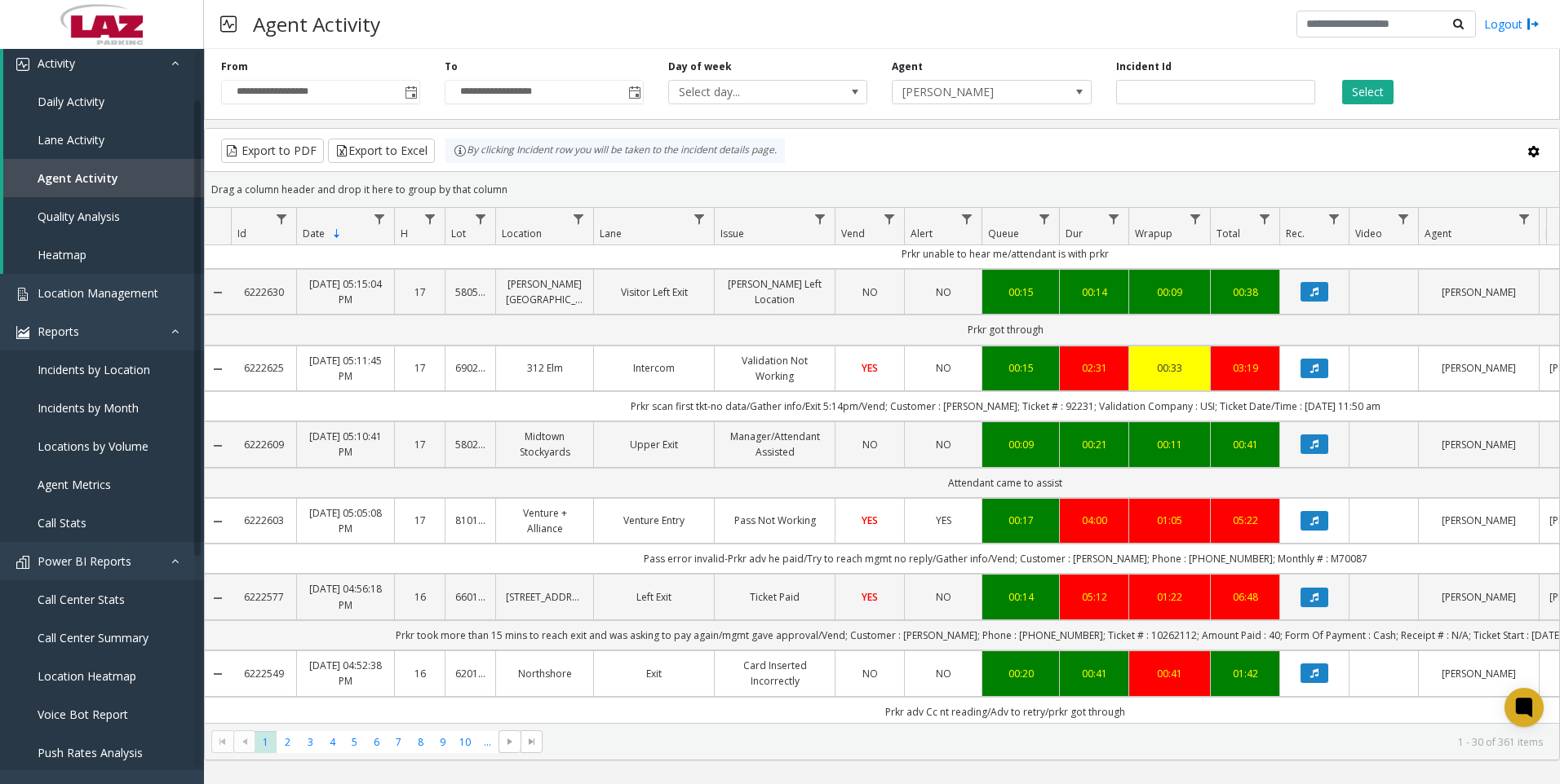
scroll to position [1854, 0]
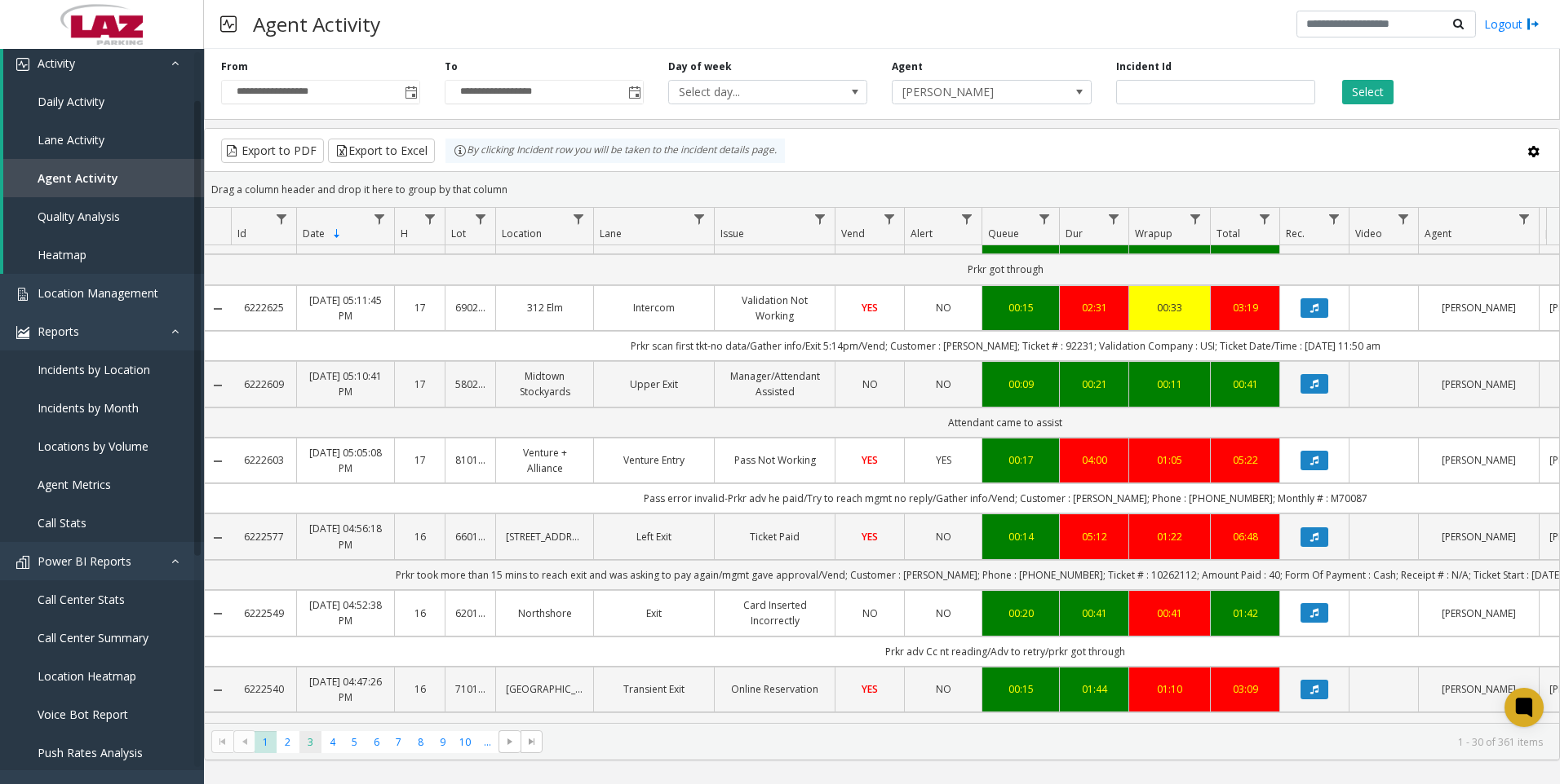
click at [308, 746] on span "3" at bounding box center [310, 742] width 22 height 22
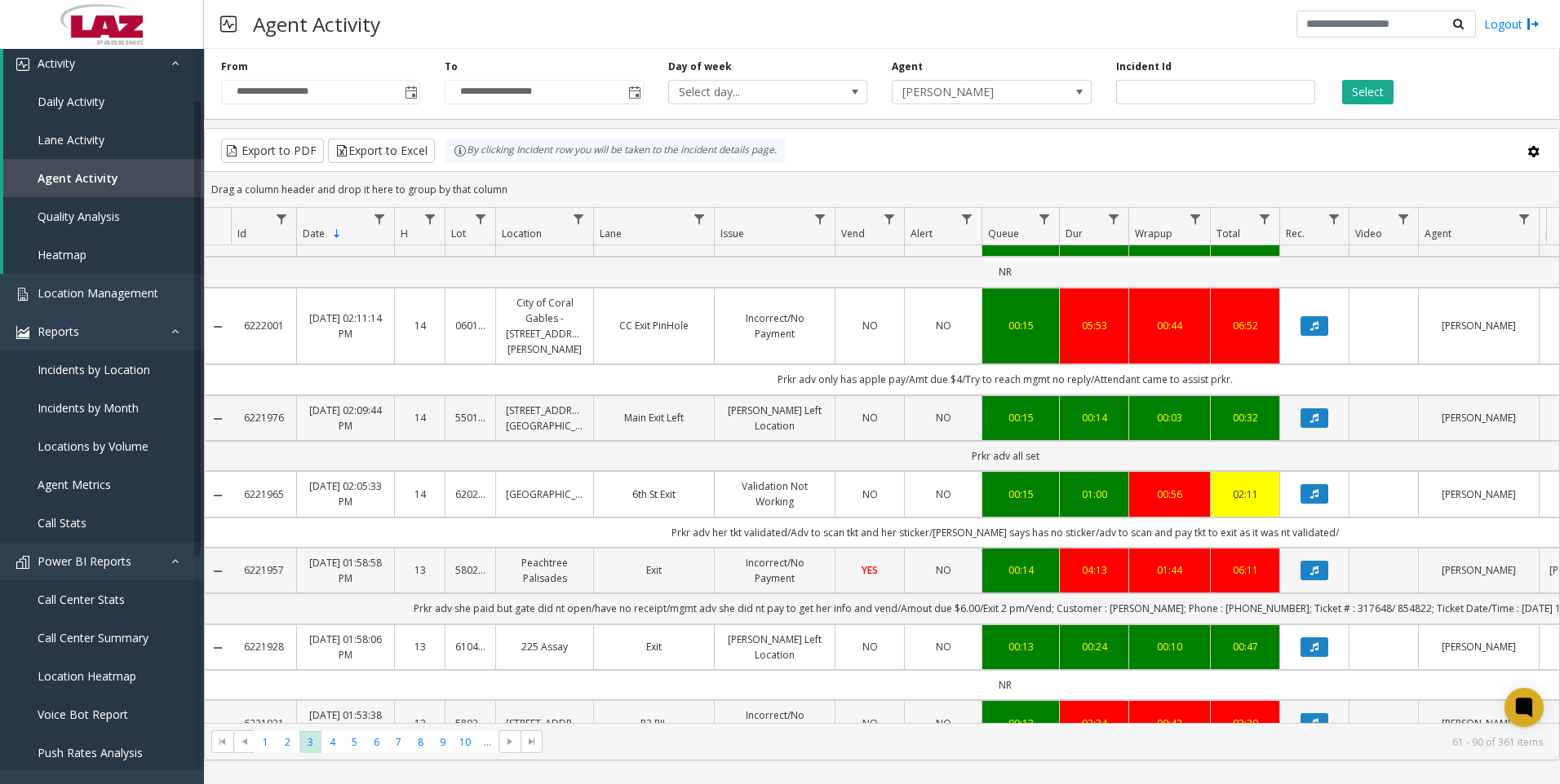
scroll to position [326, 0]
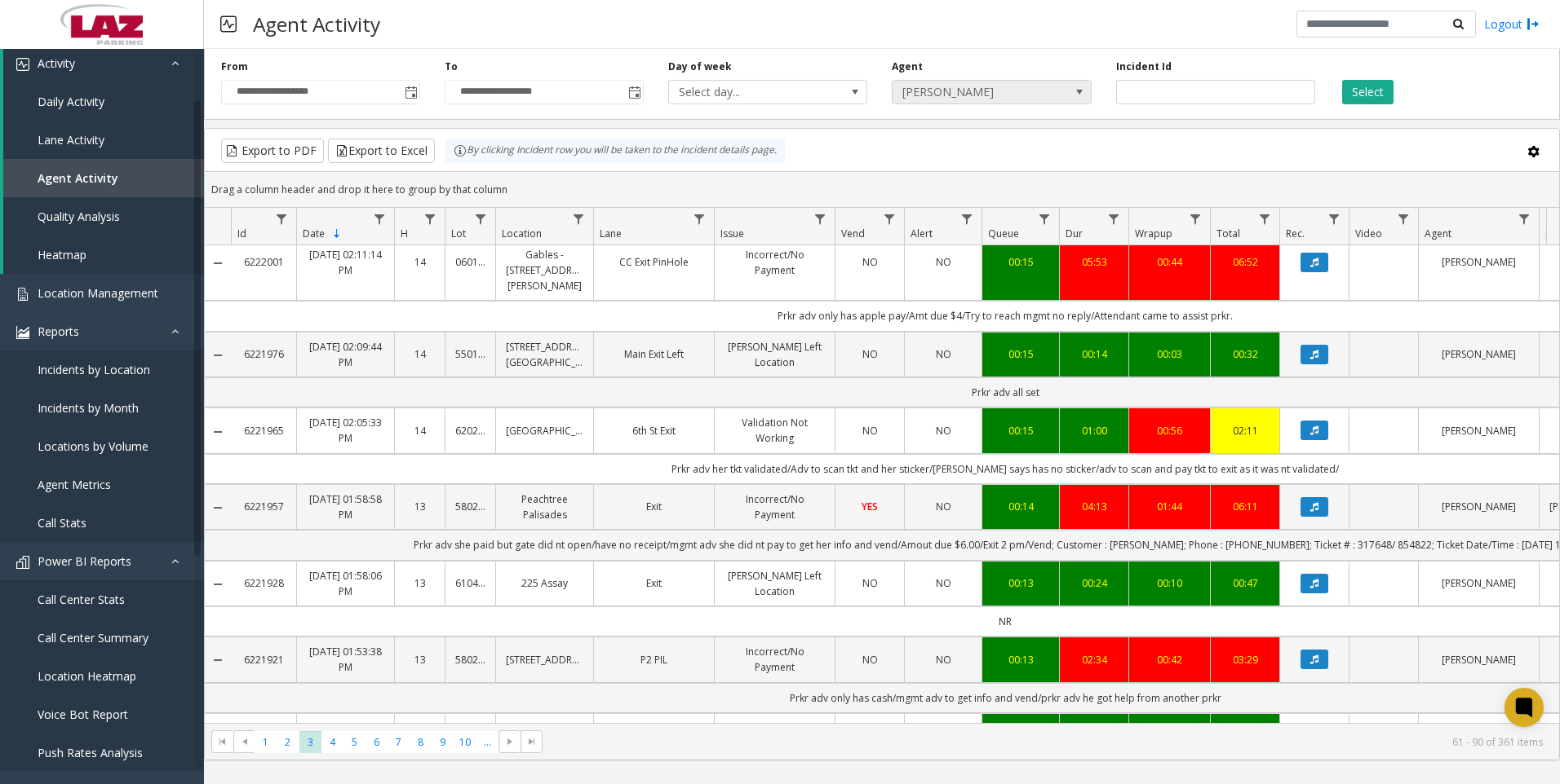
click at [931, 88] on span "[PERSON_NAME]" at bounding box center [971, 92] width 158 height 23
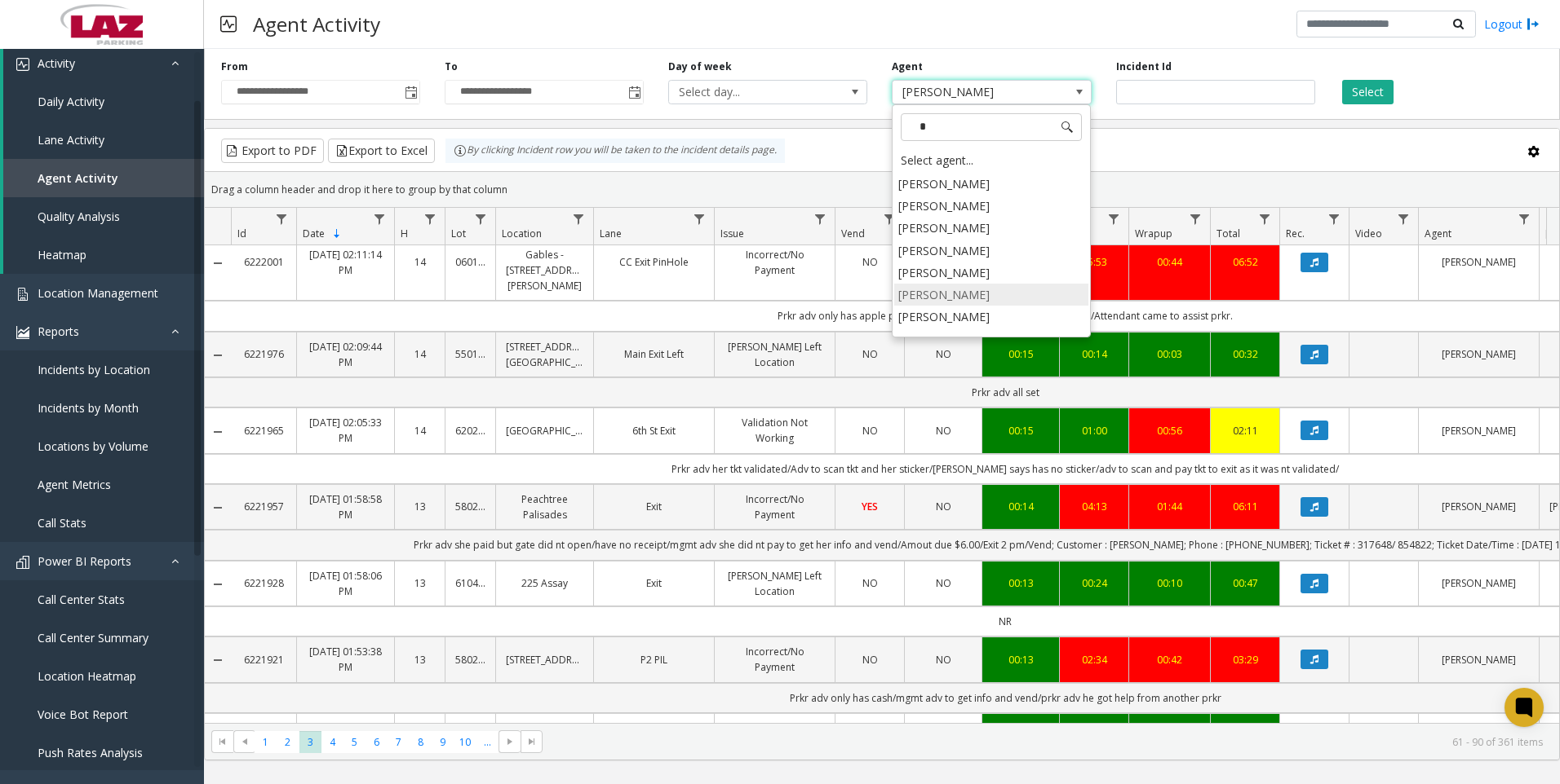
scroll to position [0, 0]
type input "**"
click at [943, 316] on li "[PERSON_NAME]" at bounding box center [991, 316] width 194 height 22
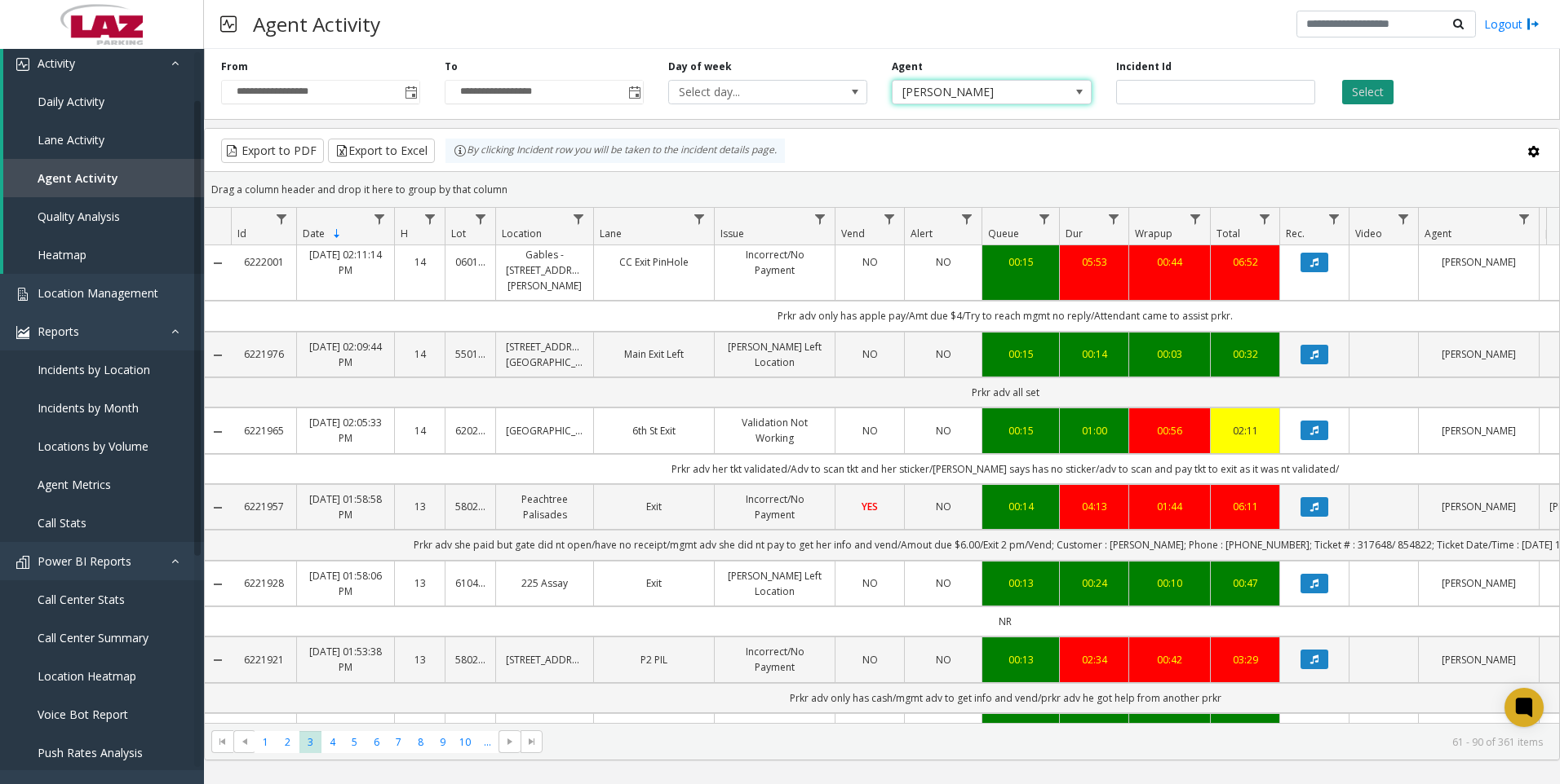
click at [1349, 99] on button "Select" at bounding box center [1367, 92] width 51 height 24
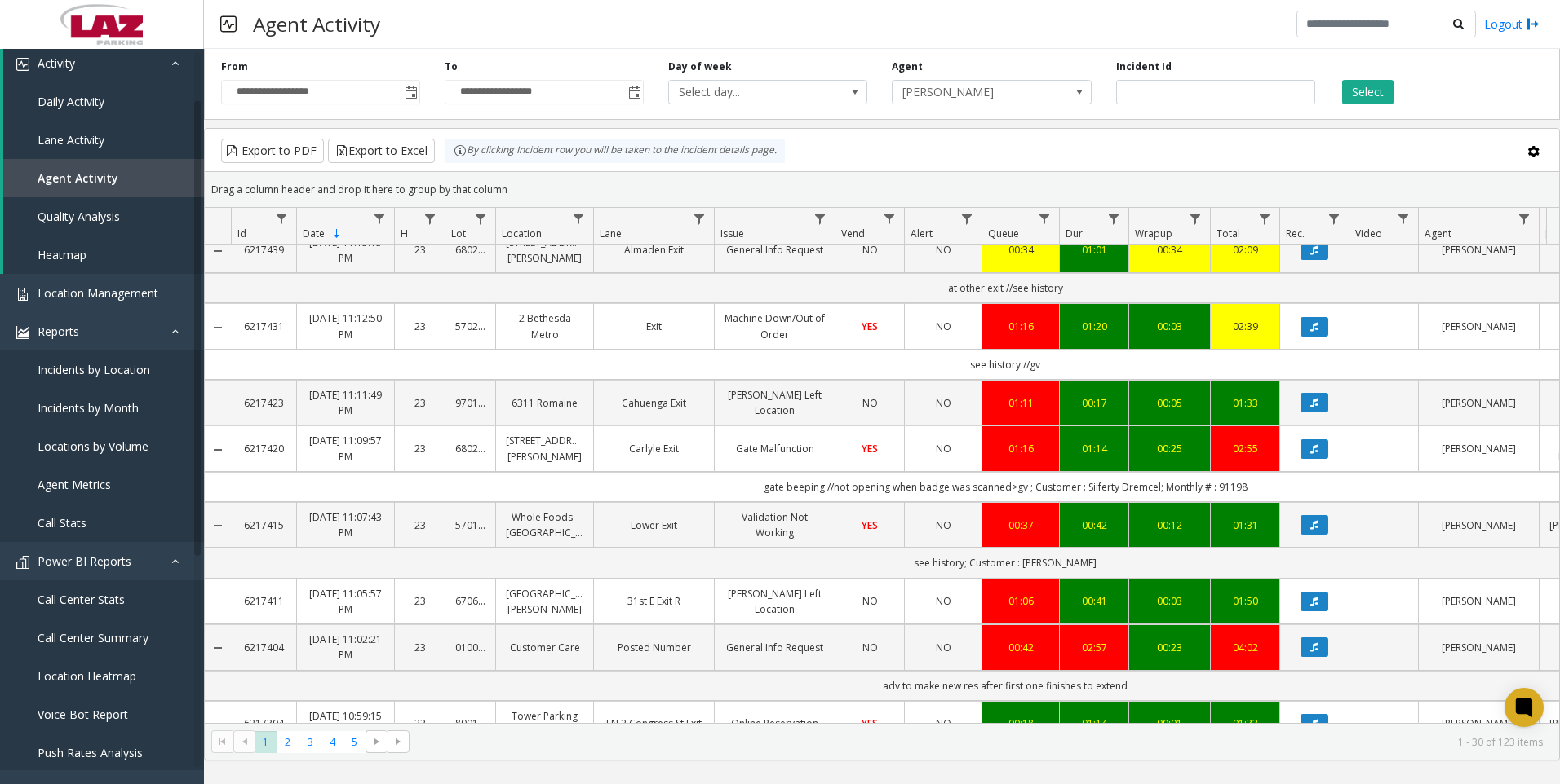
scroll to position [245, 0]
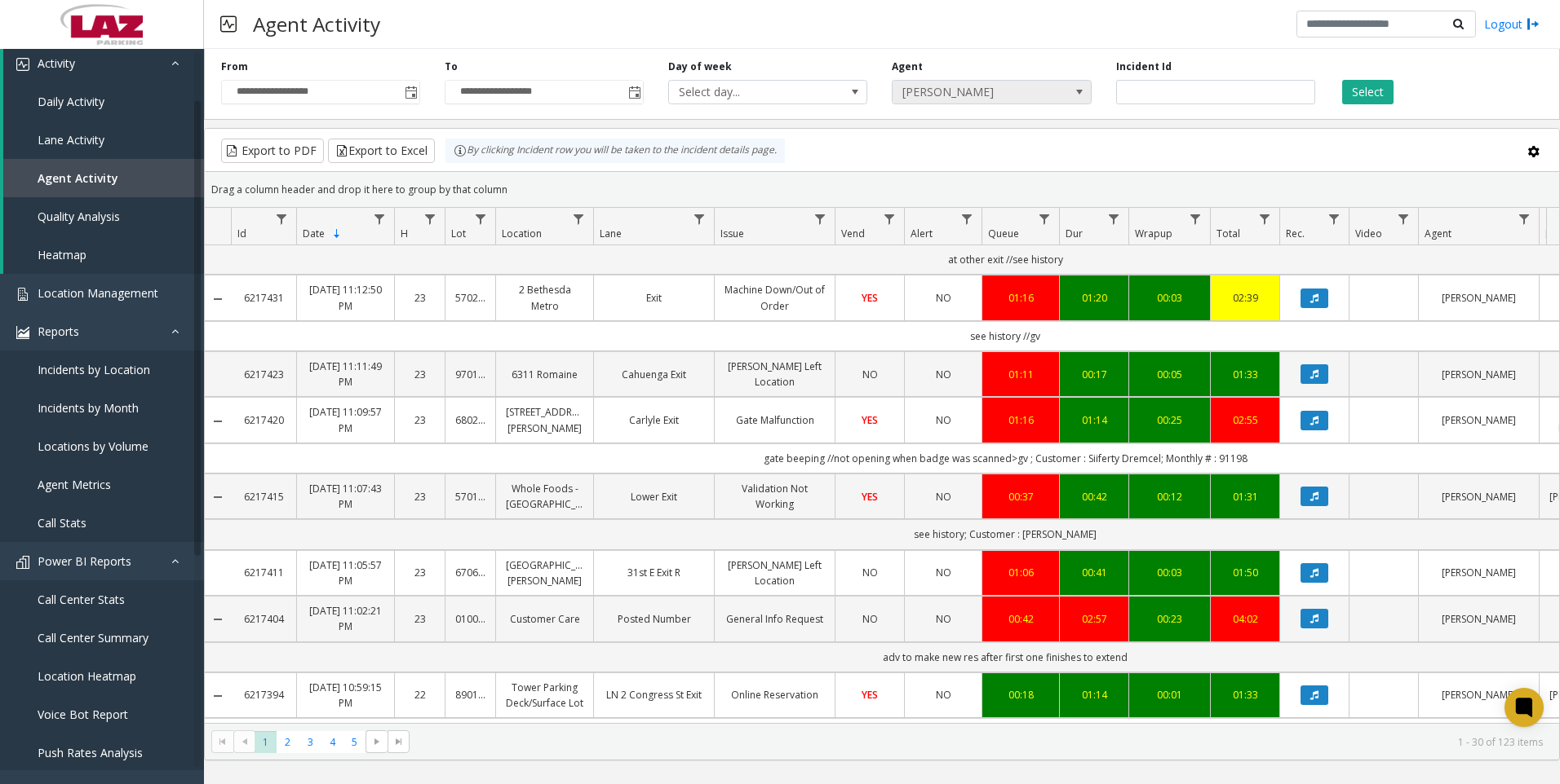
click at [1021, 85] on span "[PERSON_NAME]" at bounding box center [971, 92] width 158 height 23
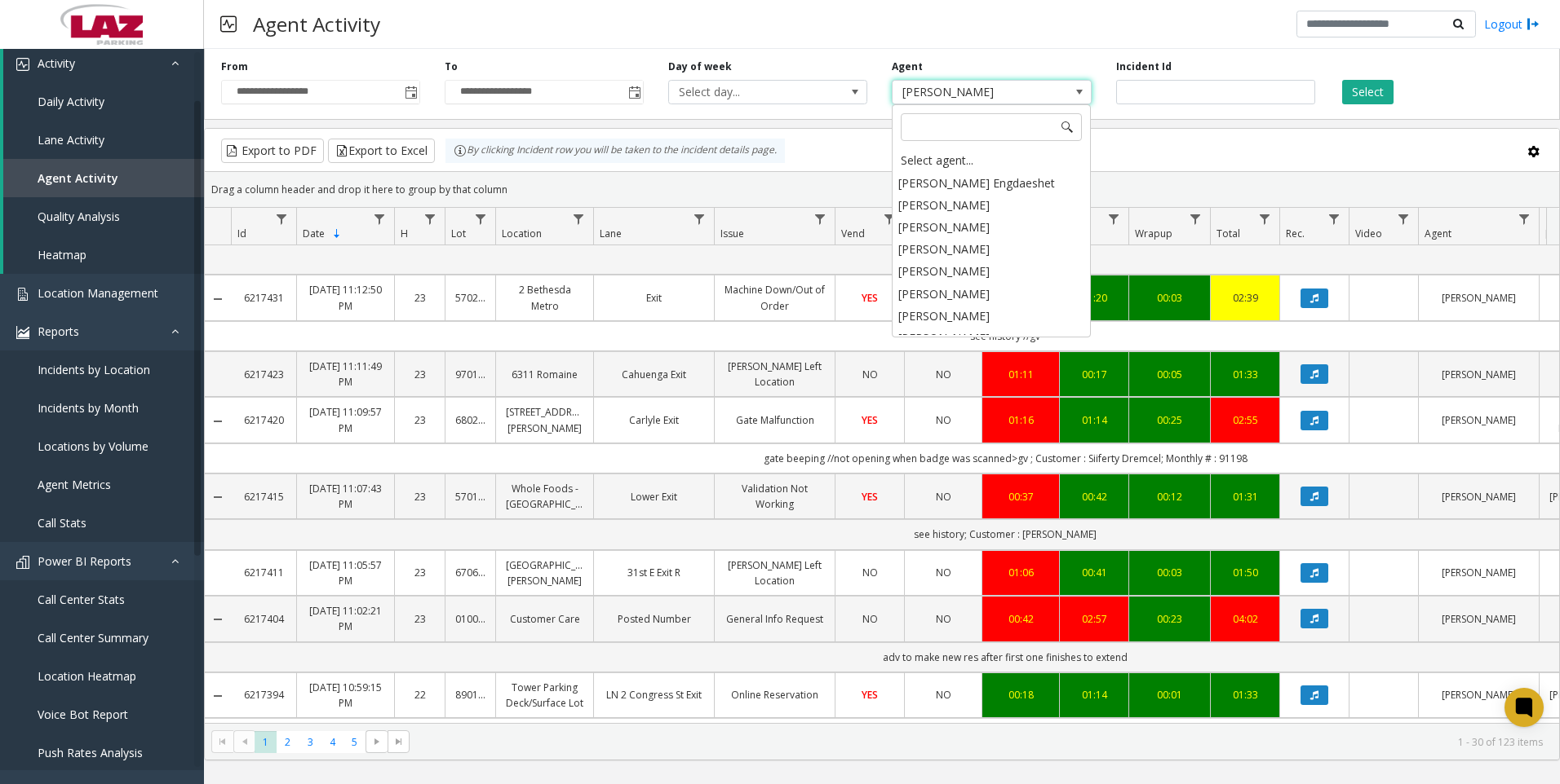
scroll to position [8994, 0]
click at [944, 351] on li "[PERSON_NAME]" at bounding box center [991, 361] width 194 height 22
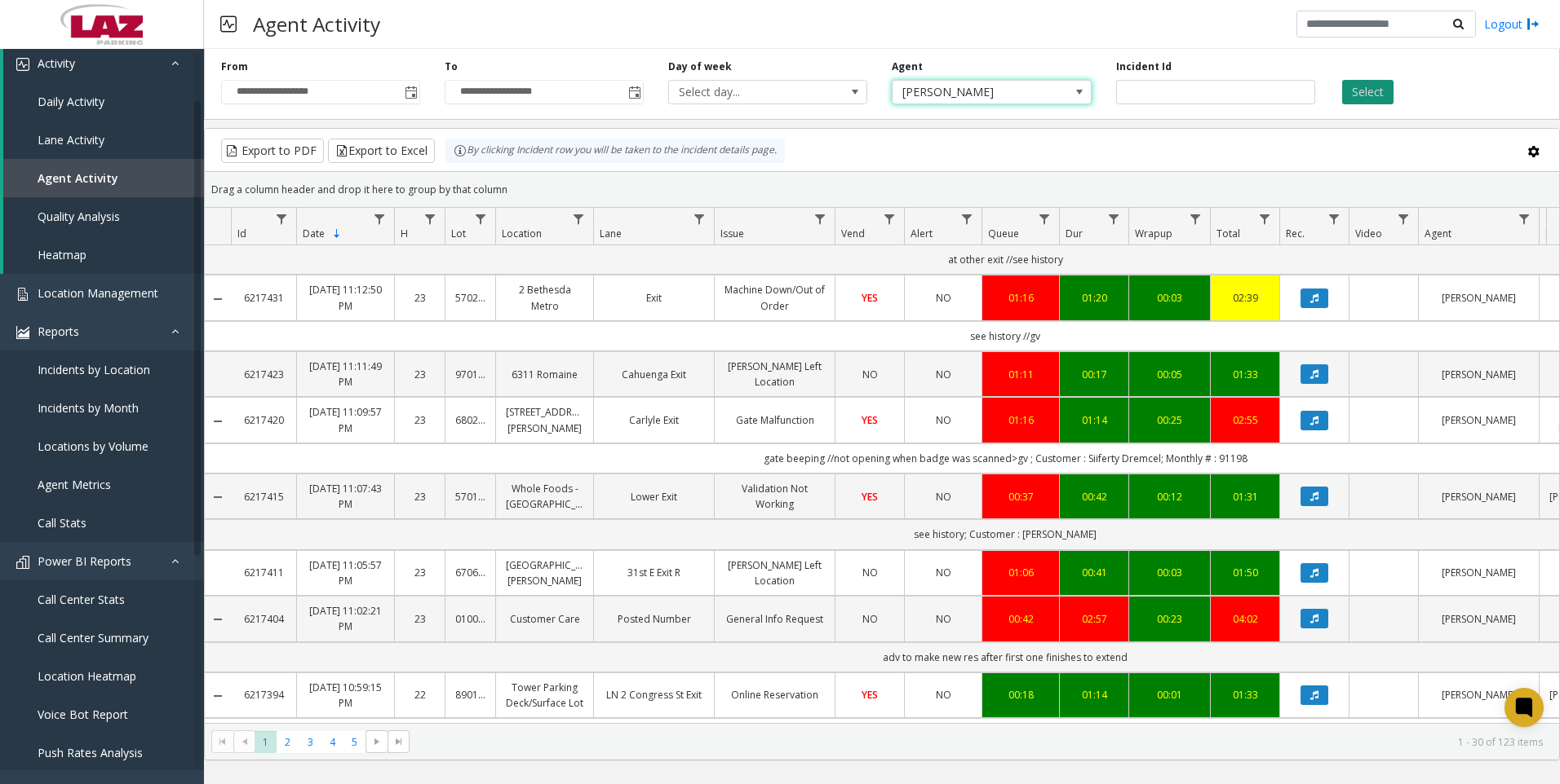
click at [1371, 88] on button "Select" at bounding box center [1367, 92] width 51 height 24
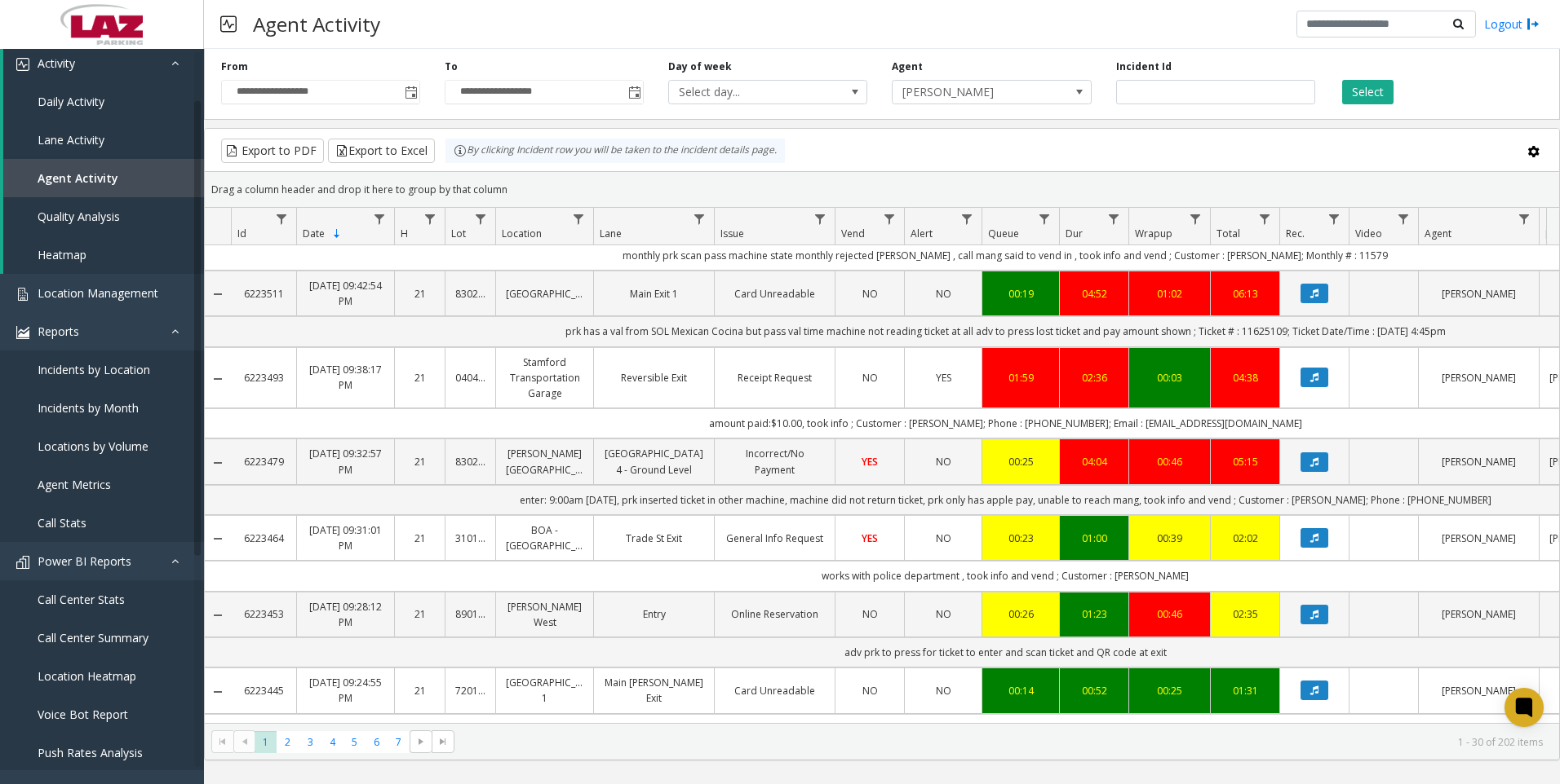
scroll to position [1468, 0]
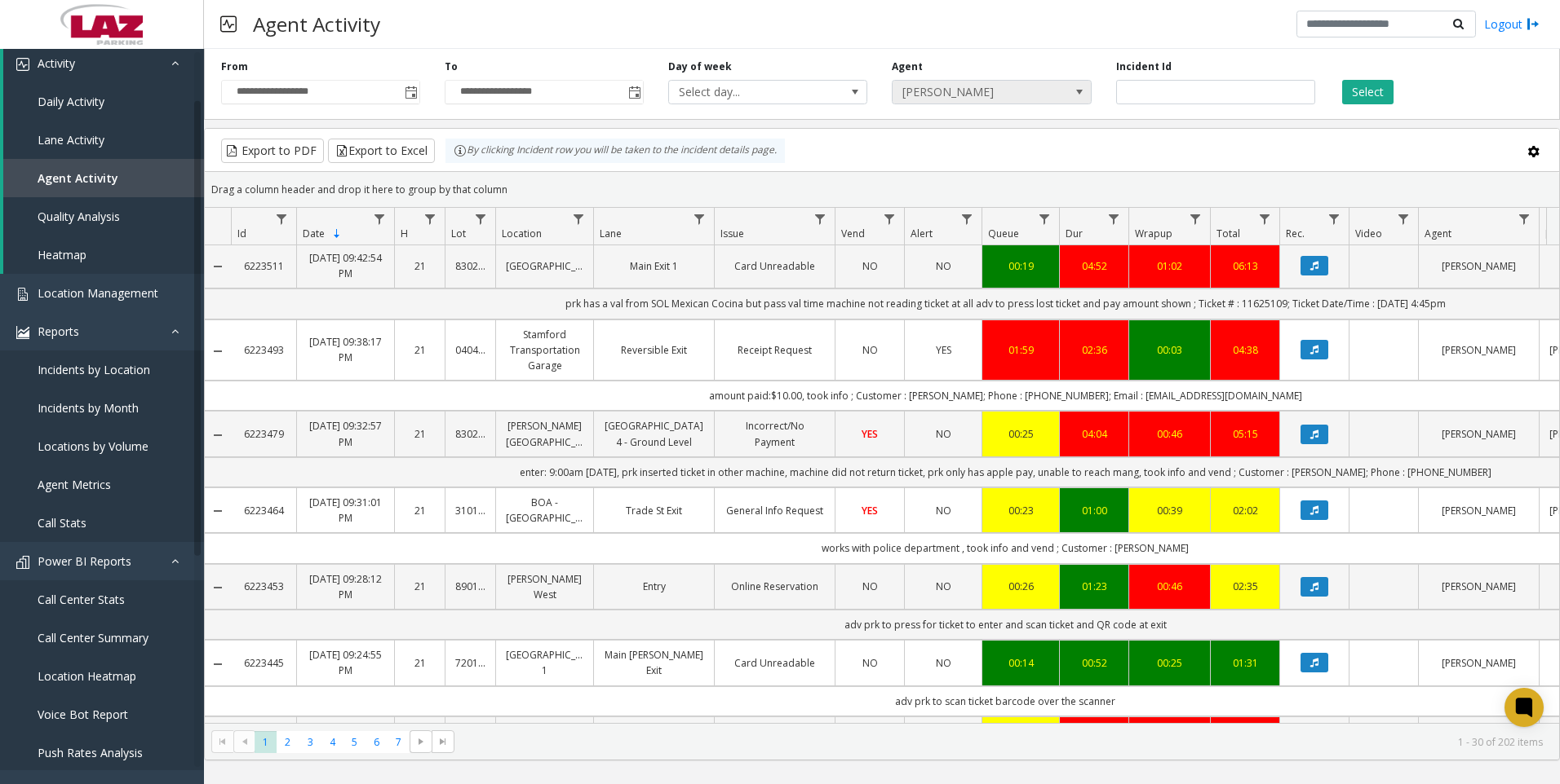
click at [1037, 81] on span "[PERSON_NAME]" at bounding box center [971, 92] width 158 height 23
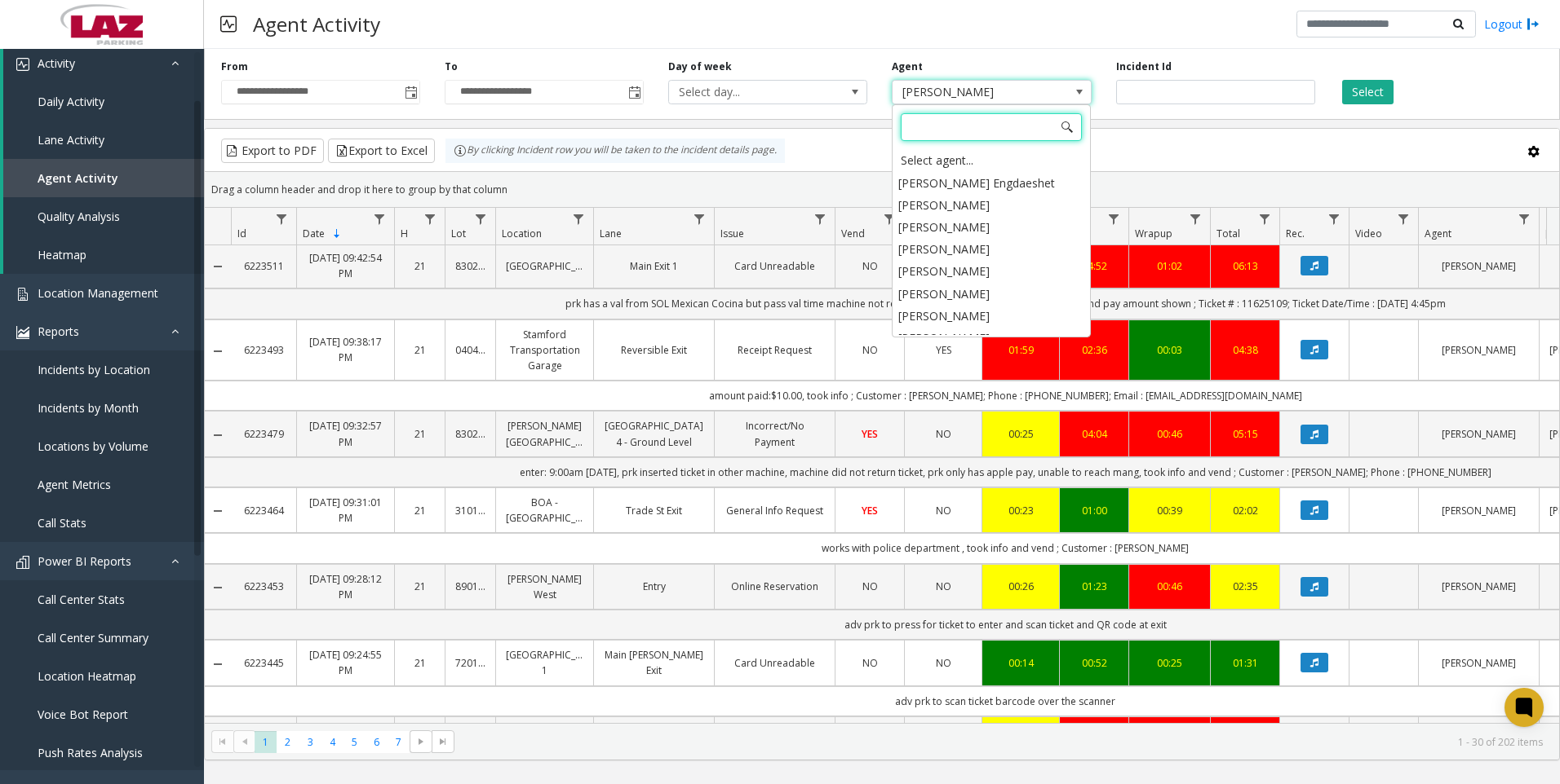
scroll to position [8950, 0]
click at [967, 374] on li "[PERSON_NAME]" at bounding box center [991, 384] width 194 height 22
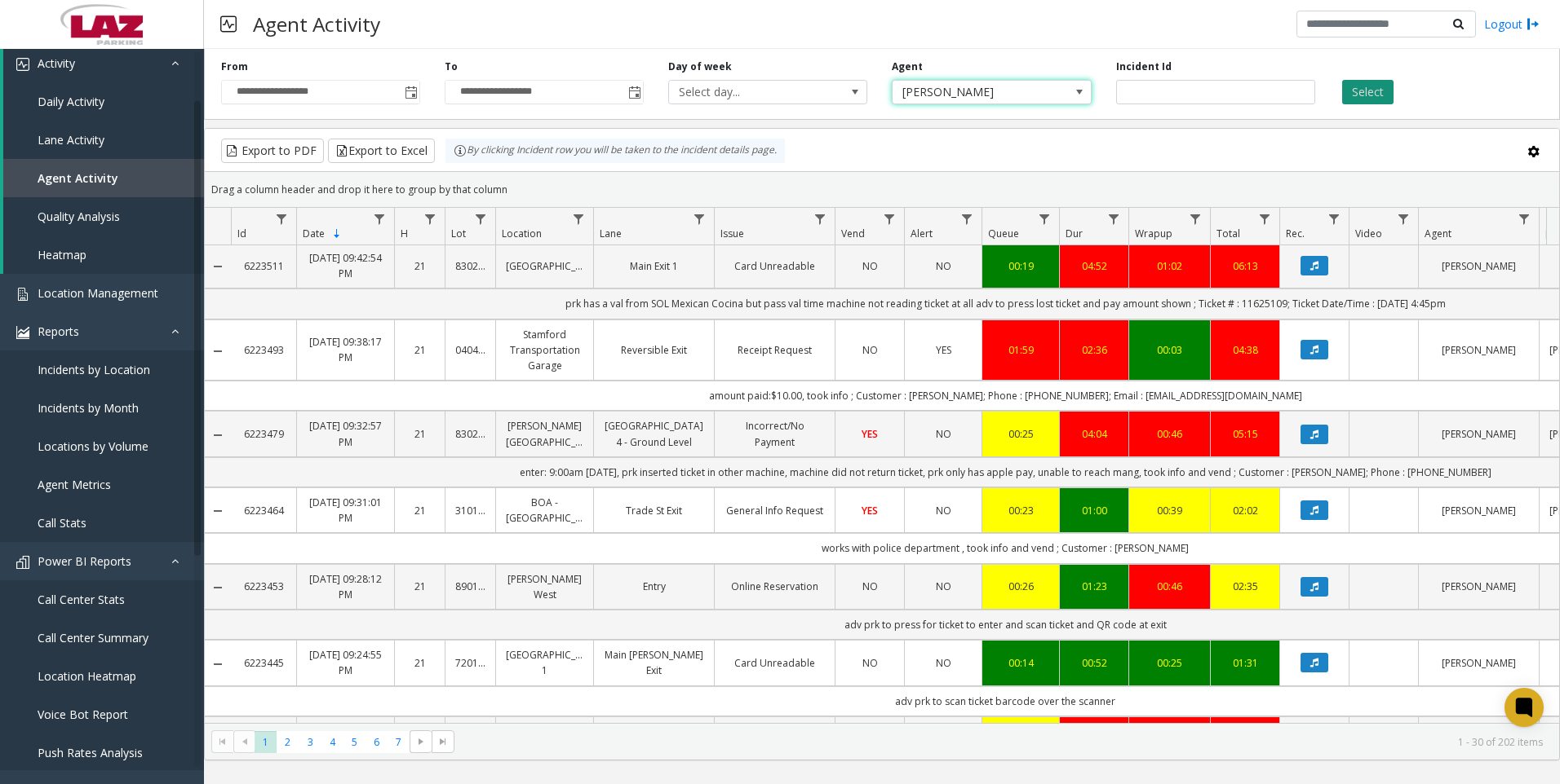
click at [1367, 100] on button "Select" at bounding box center [1367, 92] width 51 height 24
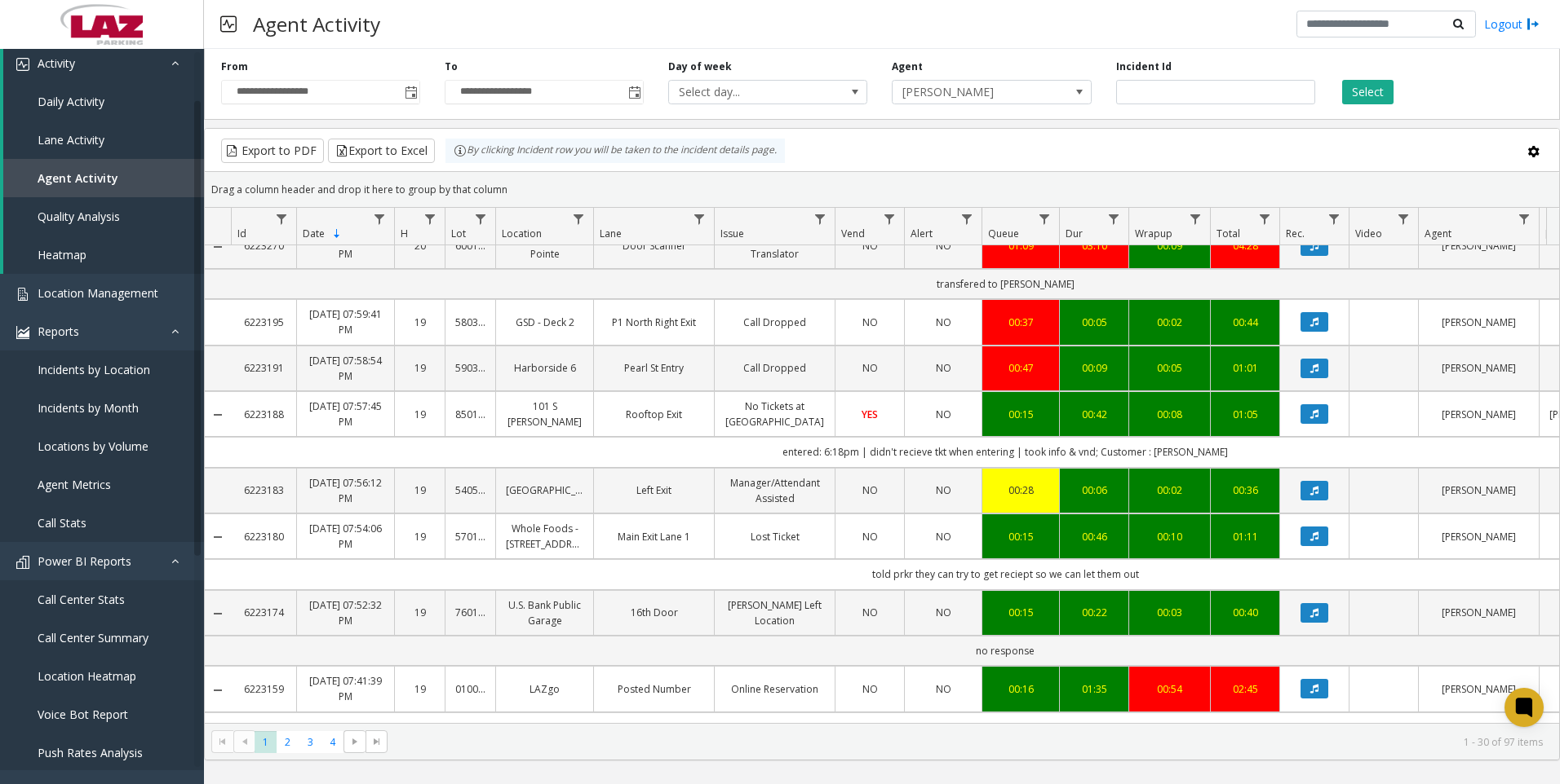
scroll to position [571, 0]
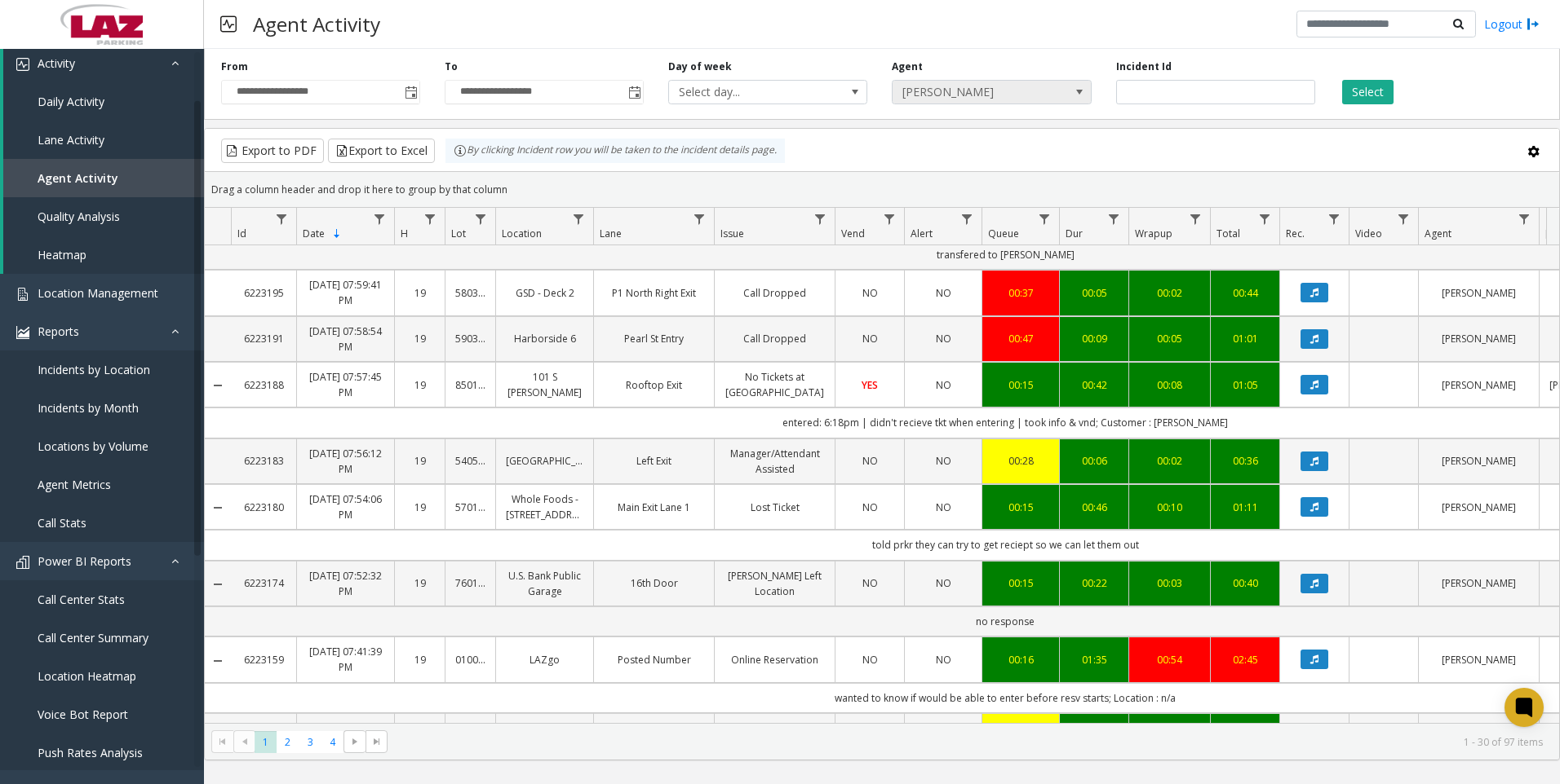
click at [1003, 100] on span "[PERSON_NAME]" at bounding box center [971, 92] width 158 height 23
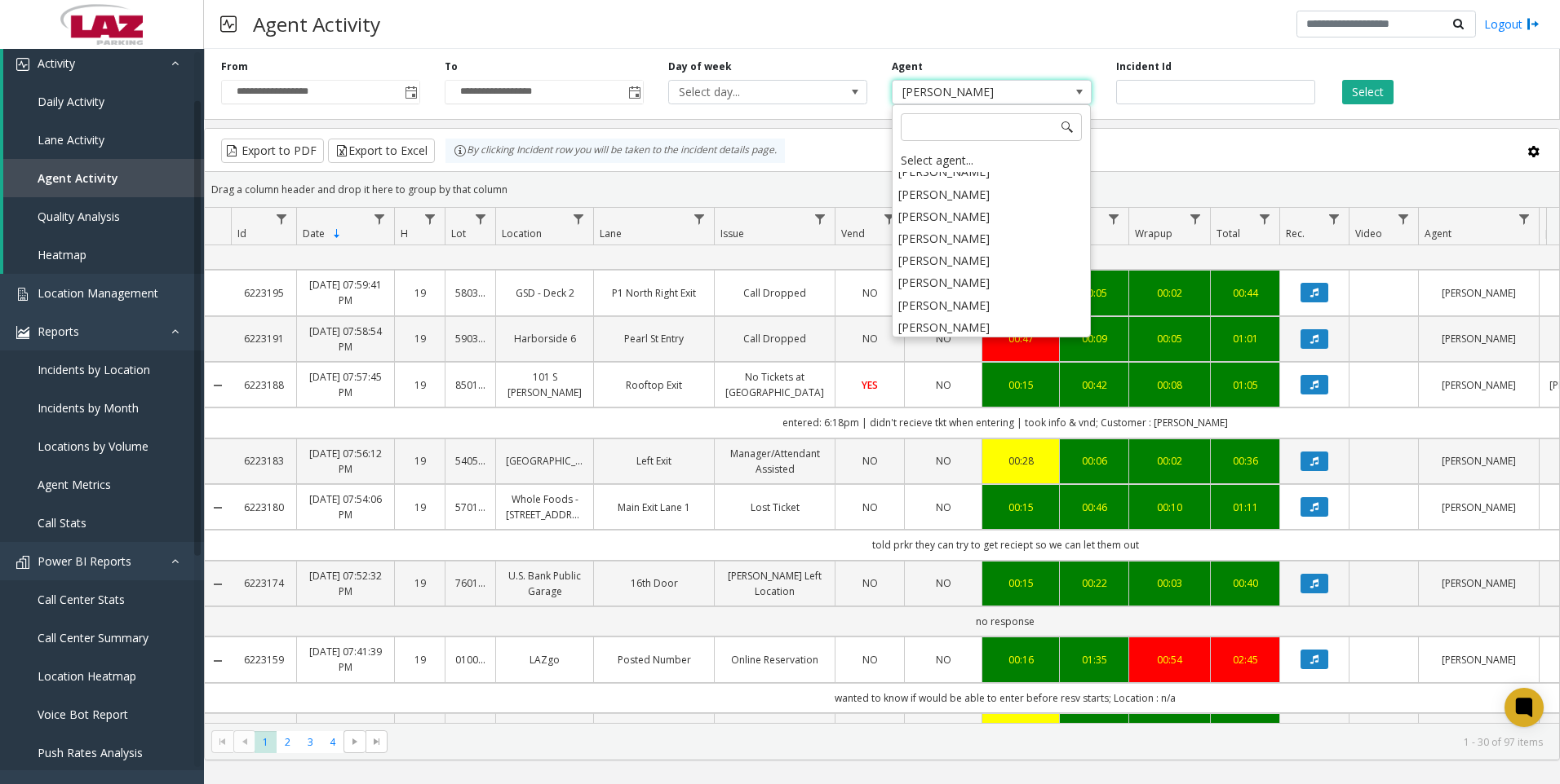
scroll to position [8357, 0]
click at [996, 278] on li "[PERSON_NAME]" at bounding box center [991, 289] width 194 height 22
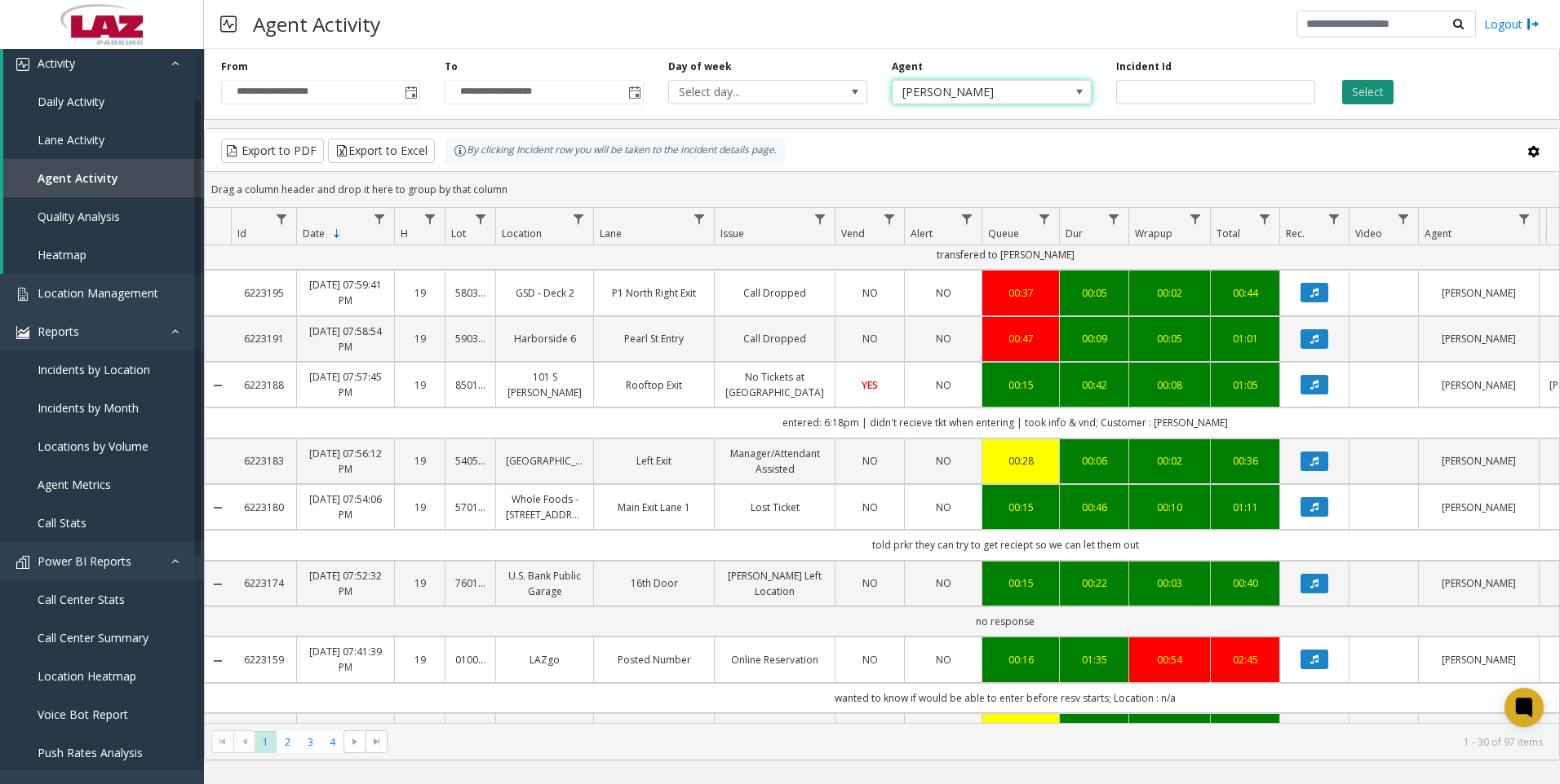
click at [1383, 87] on button "Select" at bounding box center [1367, 92] width 51 height 24
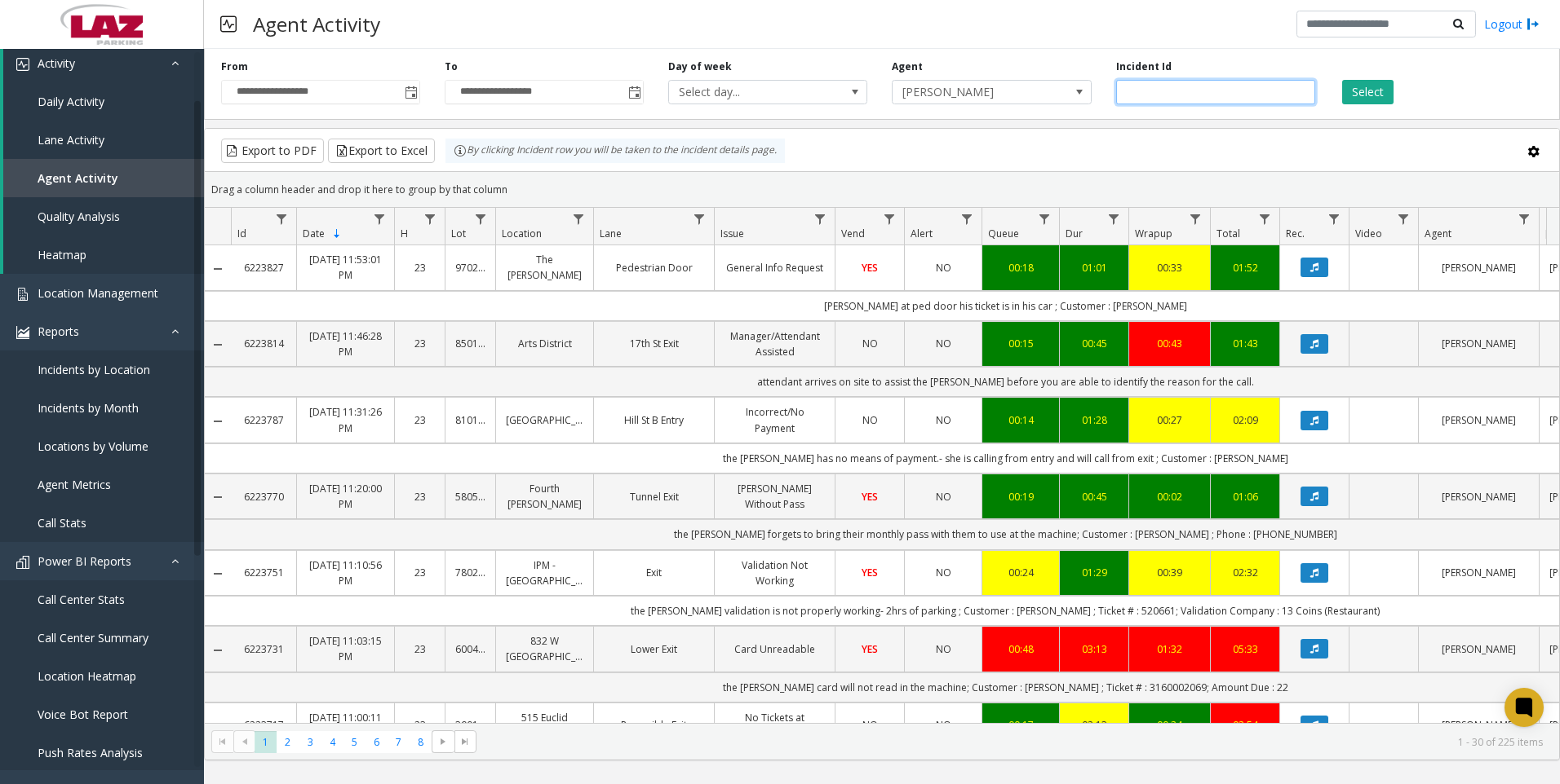
click at [1149, 93] on input "number" at bounding box center [1216, 92] width 199 height 24
paste input "*******"
click at [1349, 93] on button "Select" at bounding box center [1367, 92] width 51 height 24
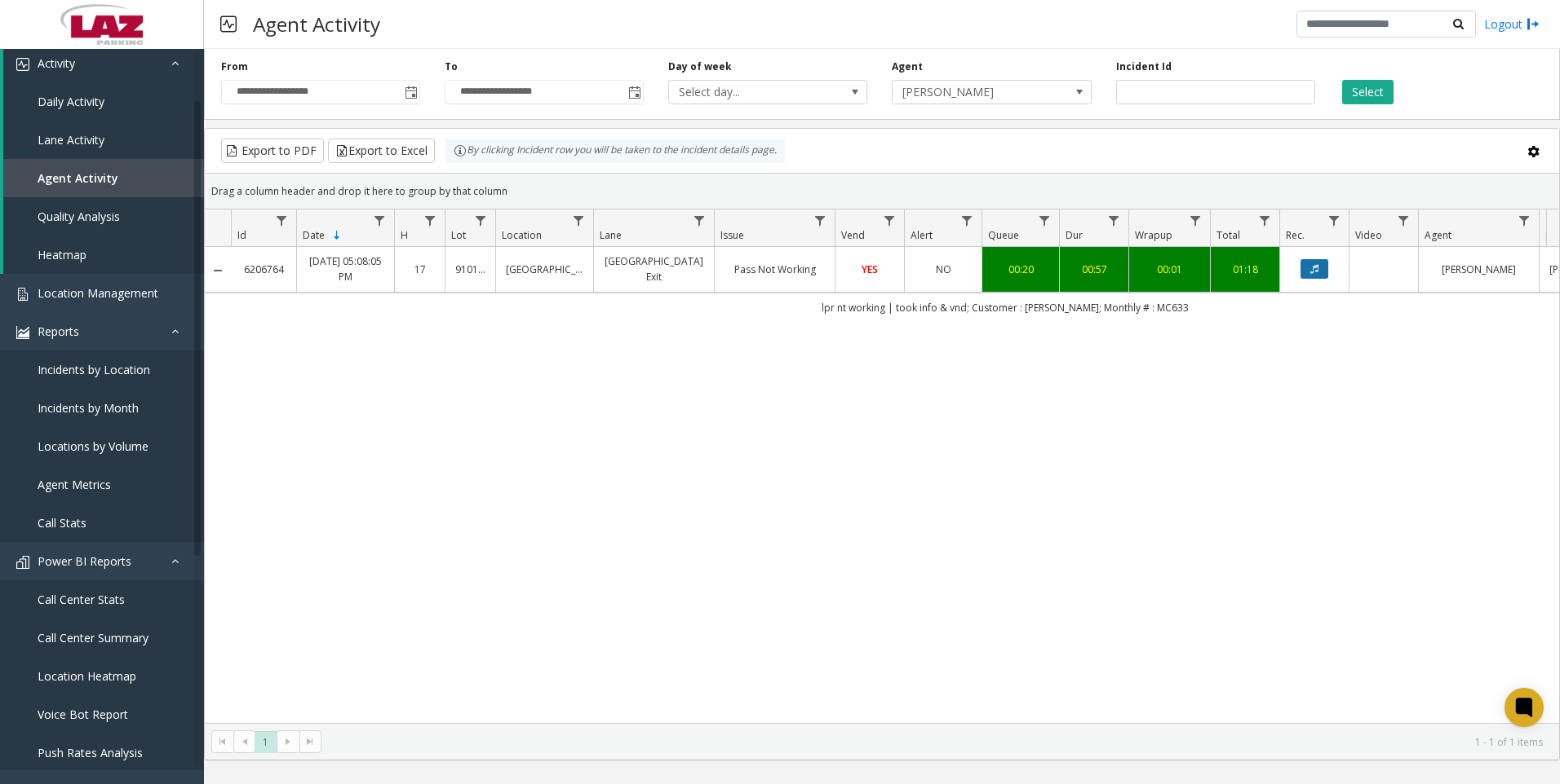
click at [1314, 278] on button "Data table" at bounding box center [1314, 269] width 28 height 20
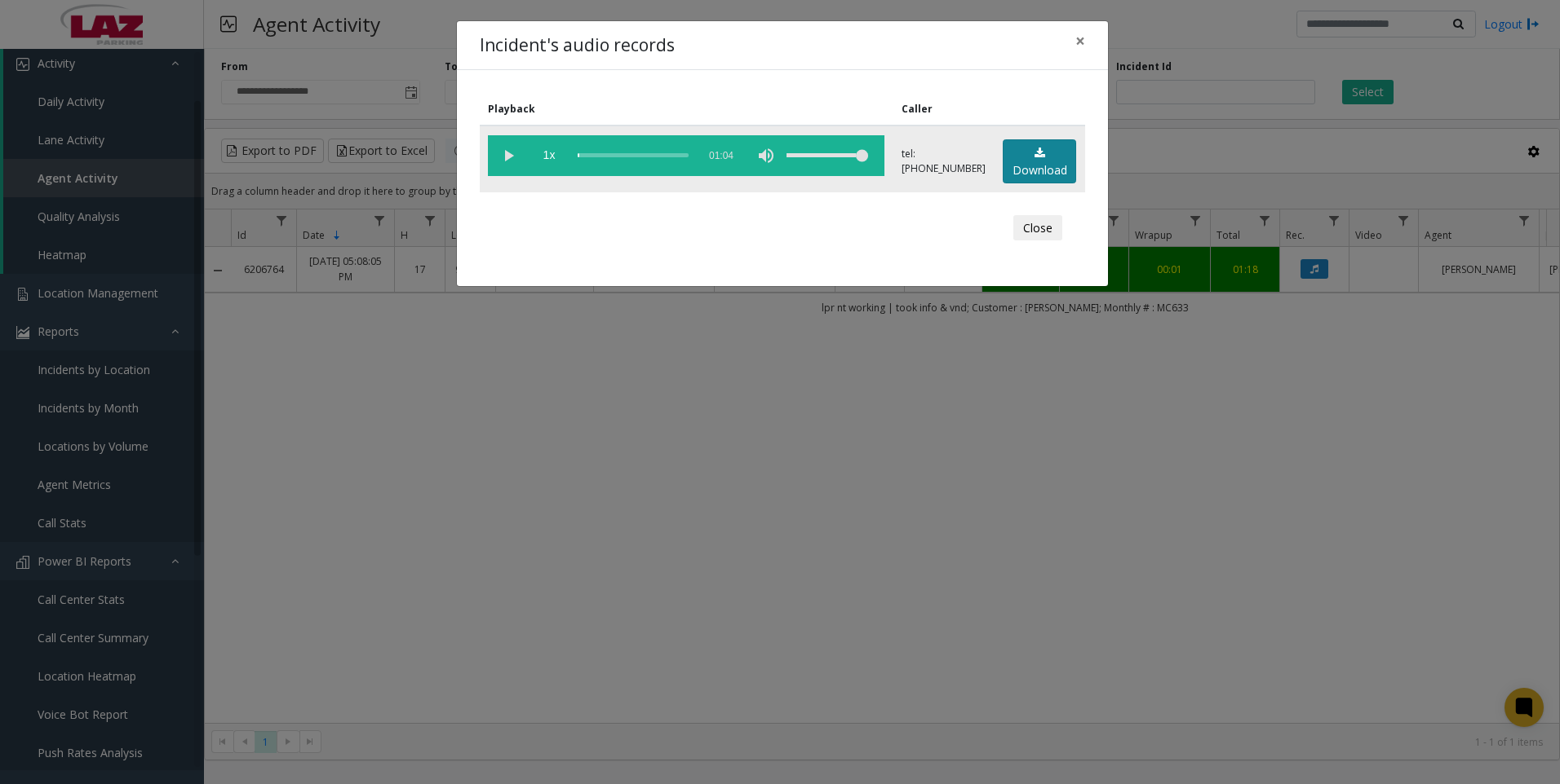
click at [1029, 168] on link "Download" at bounding box center [1039, 162] width 73 height 45
click at [1346, 631] on div "Incident's audio records × Playback Caller 1x 01:04 tel:[PHONE_NUMBER] Download…" at bounding box center [780, 392] width 1560 height 784
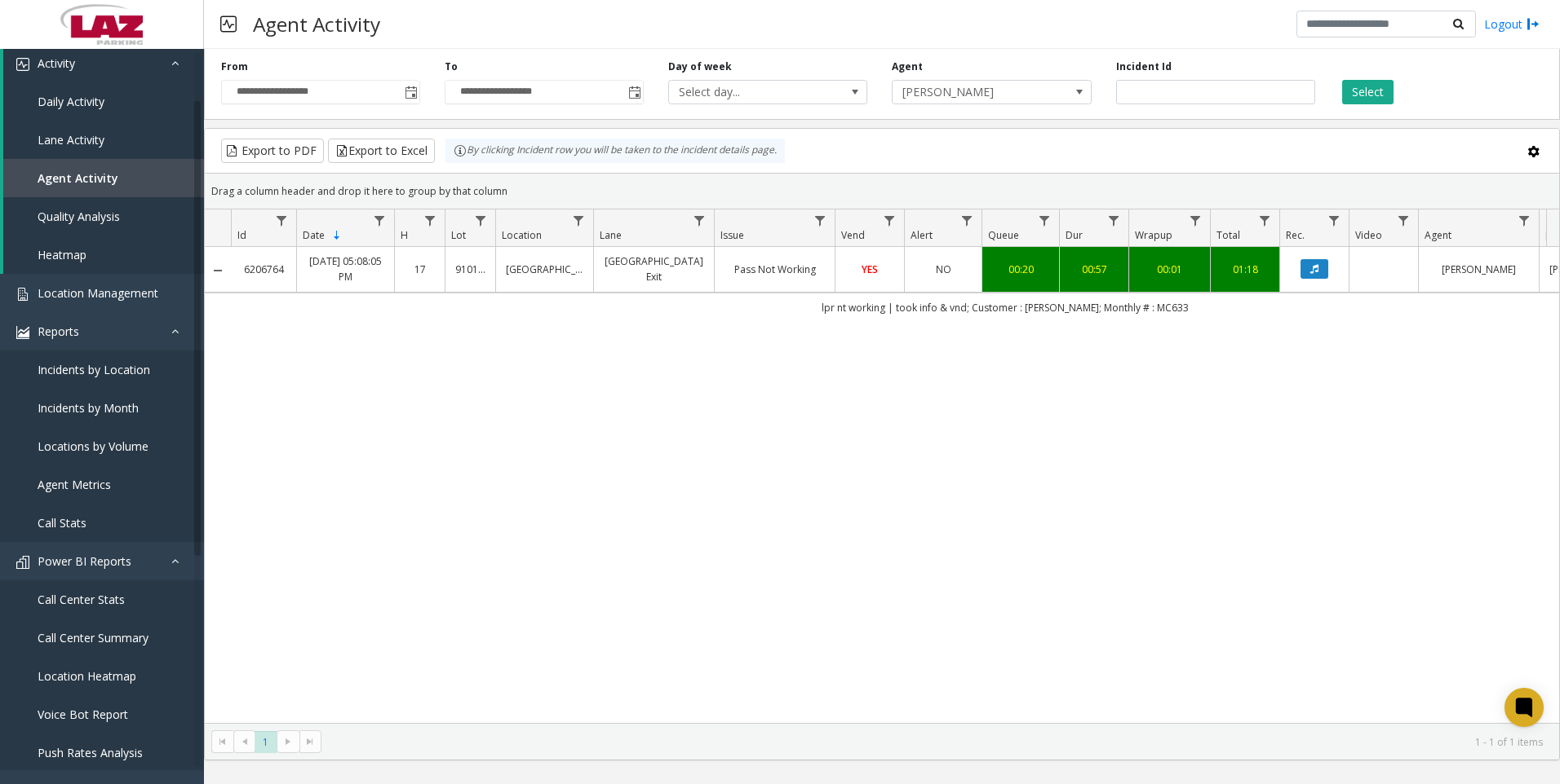
click at [1344, 450] on div "6206764 [DATE] 05:08:05 PM 17 [STREET_ADDRESS] Exit Pass Not Working YES NO 00:…" at bounding box center [882, 485] width 1354 height 476
click at [1160, 100] on input "*******" at bounding box center [1216, 92] width 199 height 24
paste input "number"
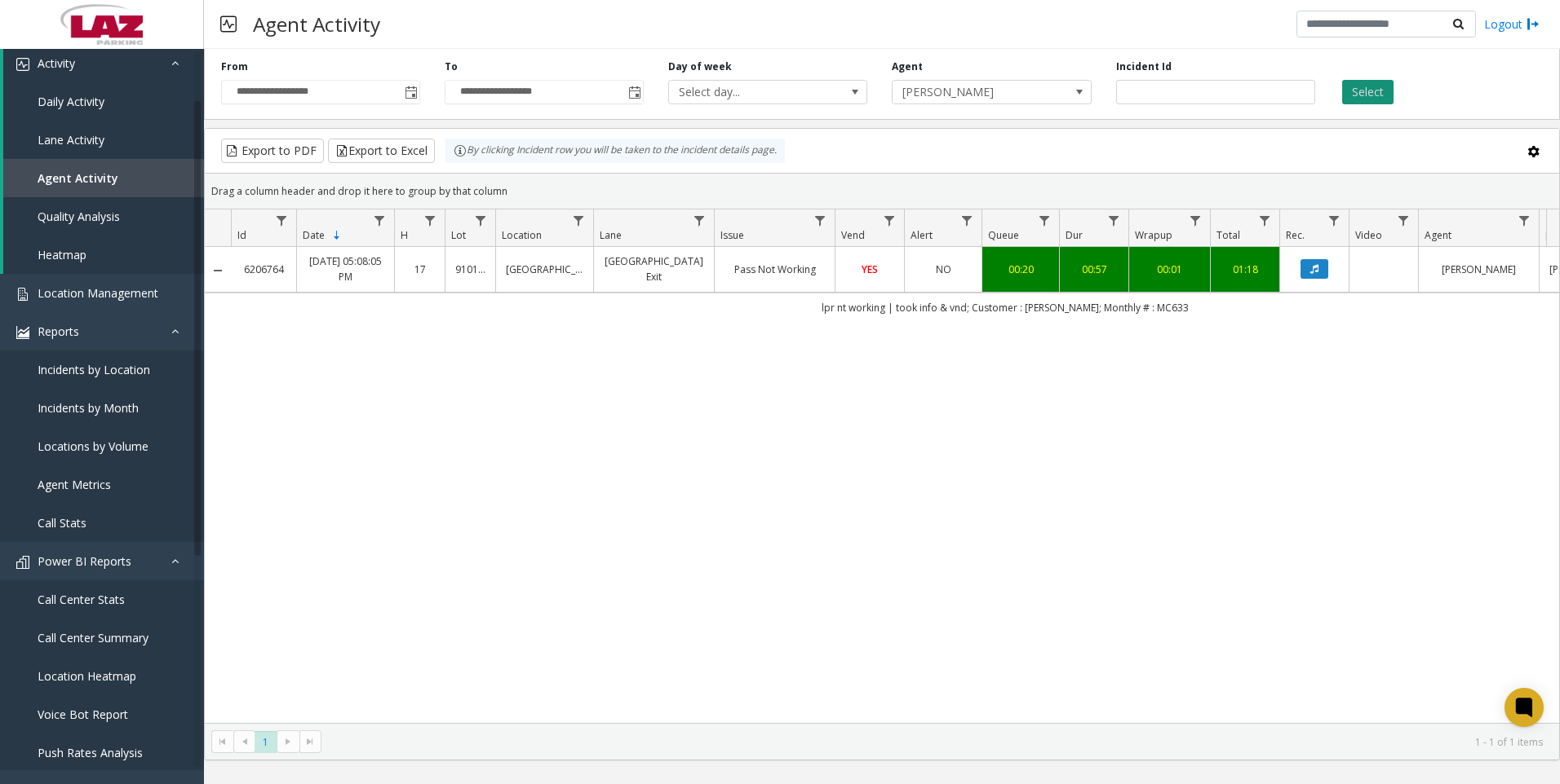
click at [1357, 96] on button "Select" at bounding box center [1367, 92] width 51 height 24
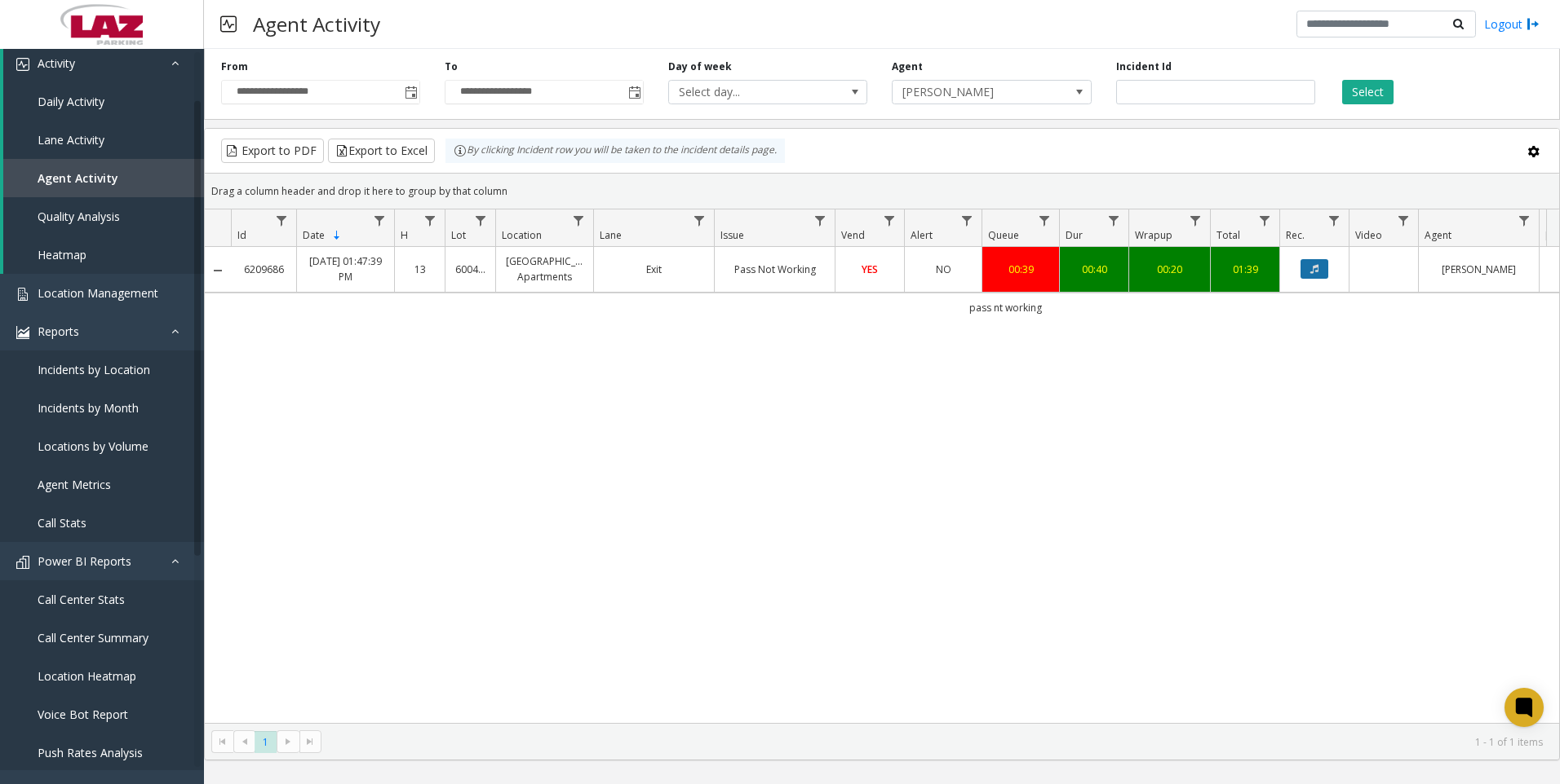
click at [1309, 262] on button "Data table" at bounding box center [1314, 269] width 28 height 20
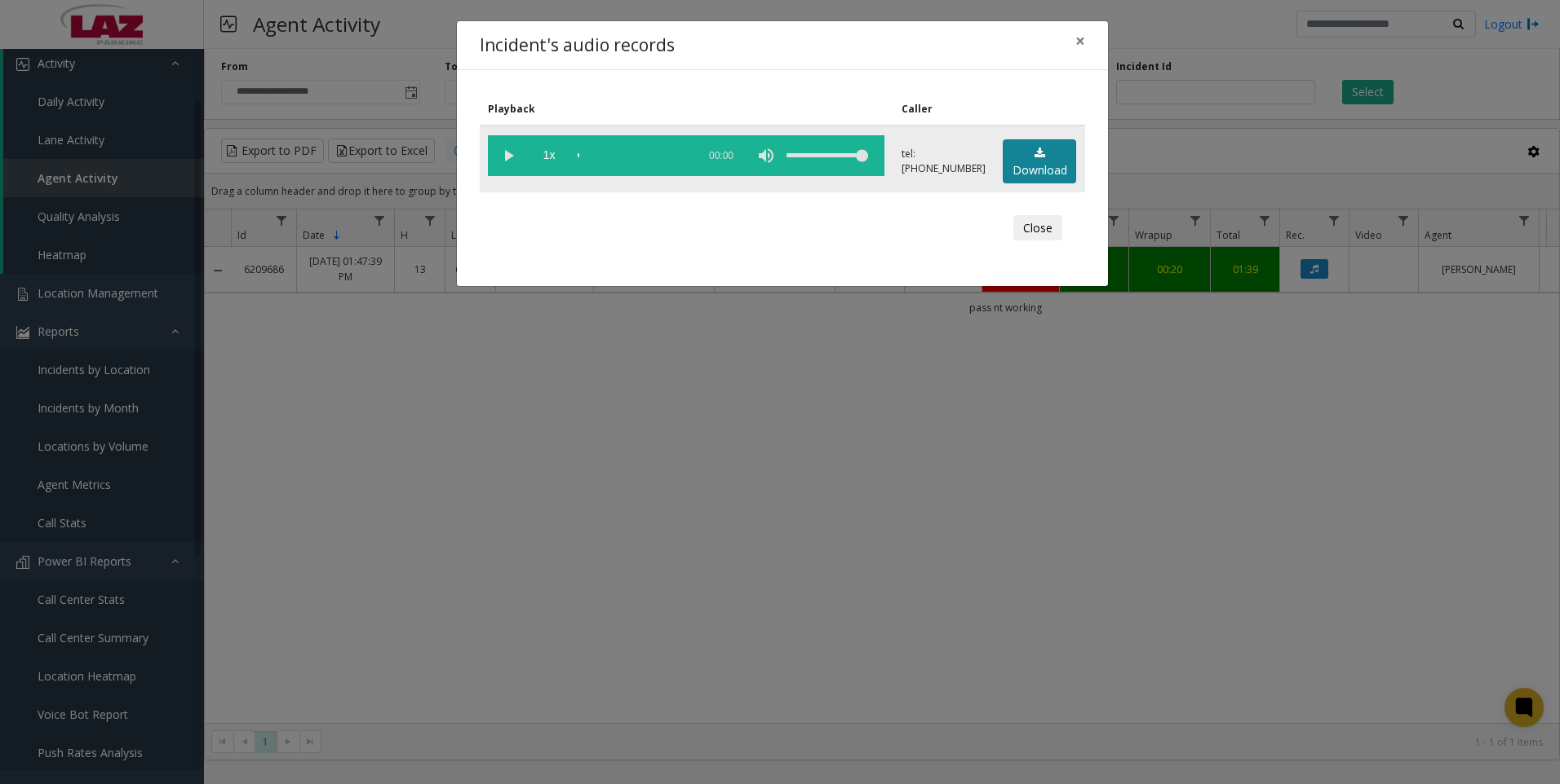
click at [1024, 158] on link "Download" at bounding box center [1039, 162] width 73 height 45
click at [1491, 626] on div "Incident's audio records × Playback Caller 1x 00:45 tel:[PHONE_NUMBER] Download…" at bounding box center [780, 392] width 1560 height 784
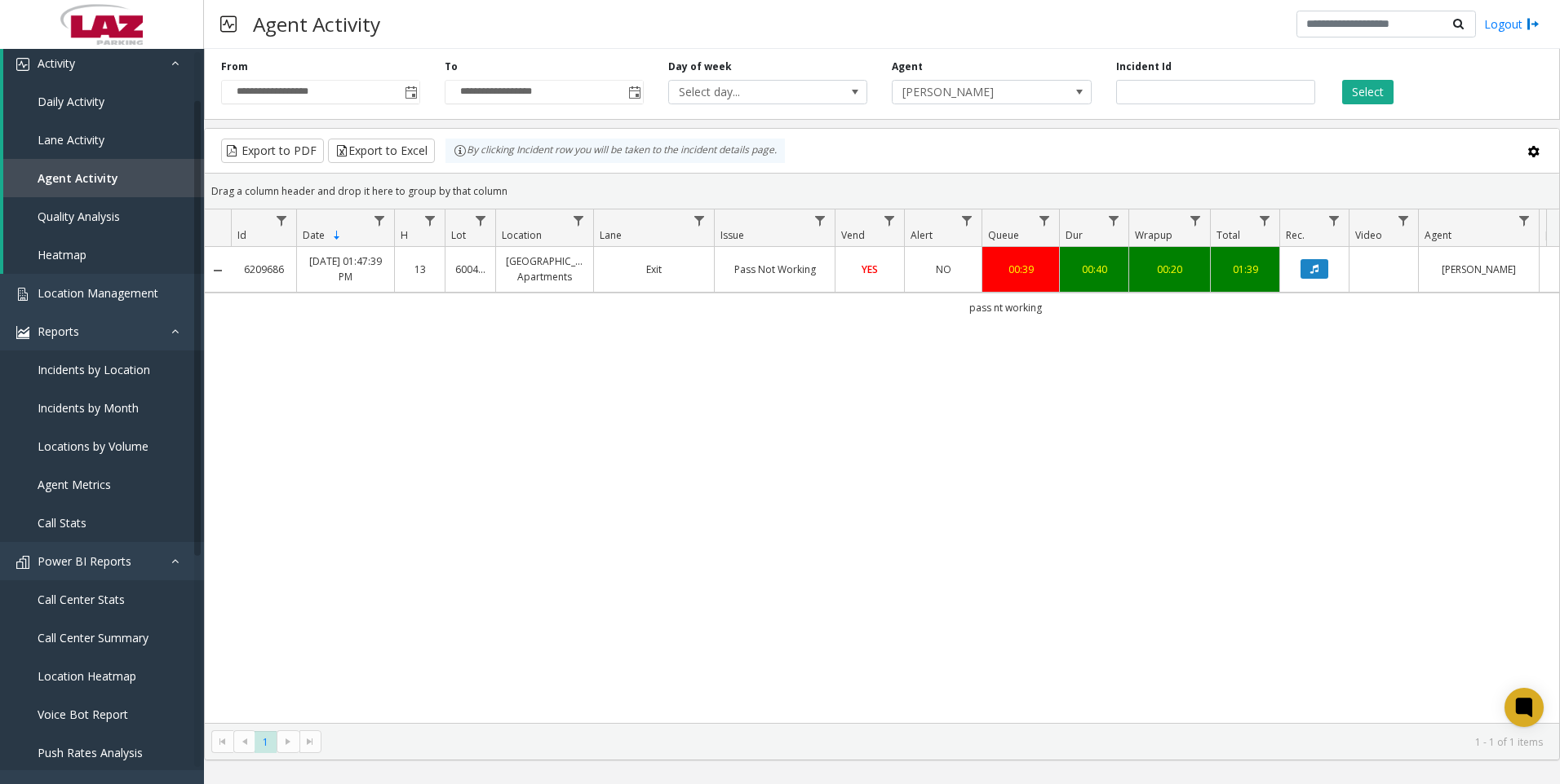
click at [1207, 532] on div "6209686 [DATE] 01:47:39 PM 13 [GEOGRAPHIC_DATA] Exit Pass Not Working YES NO 00…" at bounding box center [882, 485] width 1354 height 476
drag, startPoint x: 1418, startPoint y: 528, endPoint x: 1313, endPoint y: 358, distance: 199.8
click at [1416, 525] on div "6209686 [DATE] 01:47:39 PM 13 [GEOGRAPHIC_DATA] Exit Pass Not Working YES NO 00…" at bounding box center [882, 485] width 1354 height 476
click at [1157, 105] on div "**********" at bounding box center [882, 81] width 1356 height 78
click at [1169, 82] on input "*******" at bounding box center [1216, 92] width 199 height 24
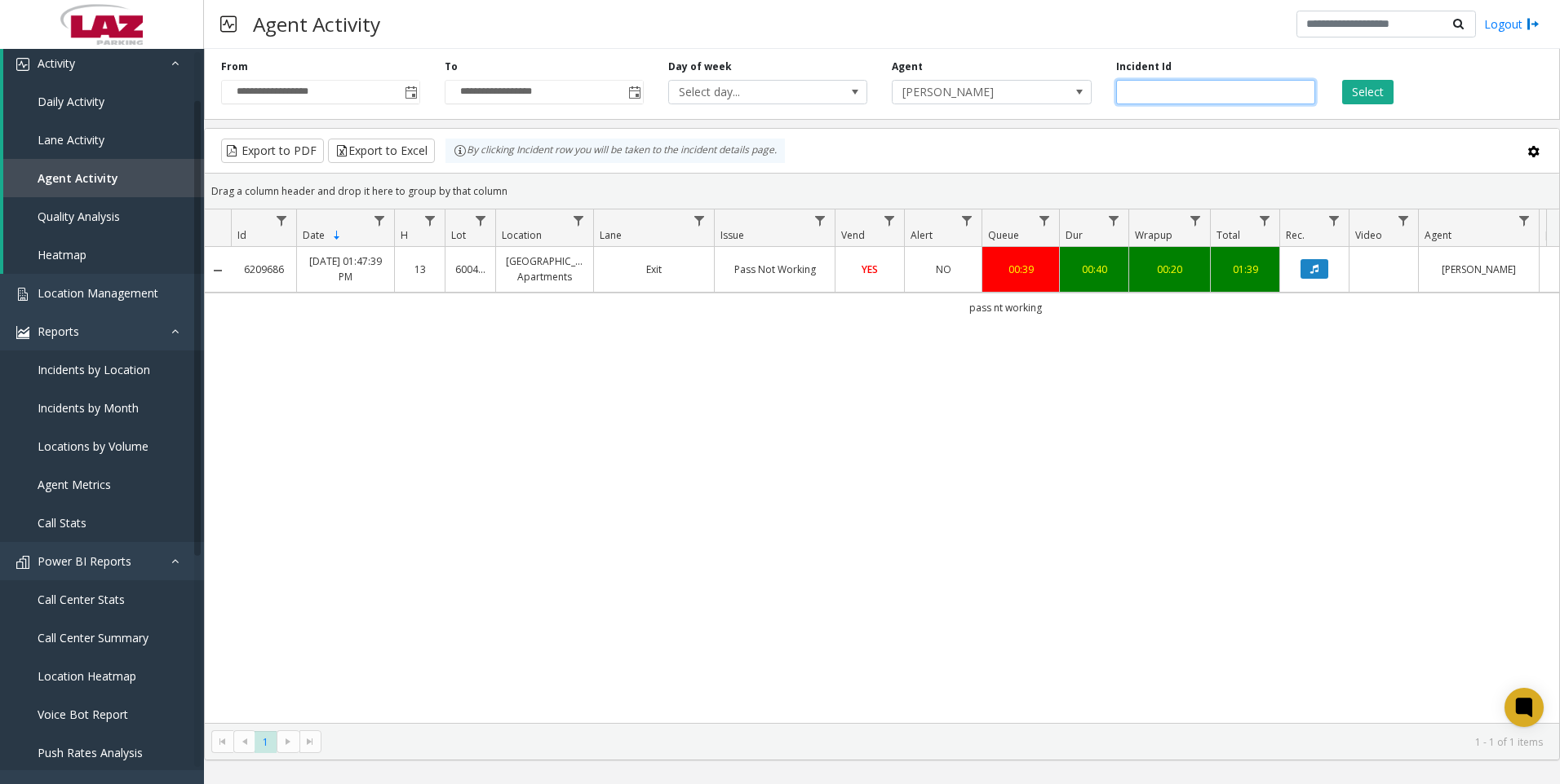
click at [1169, 82] on input "*******" at bounding box center [1216, 92] width 199 height 24
click at [1171, 88] on input "*******" at bounding box center [1216, 92] width 199 height 24
paste input "number"
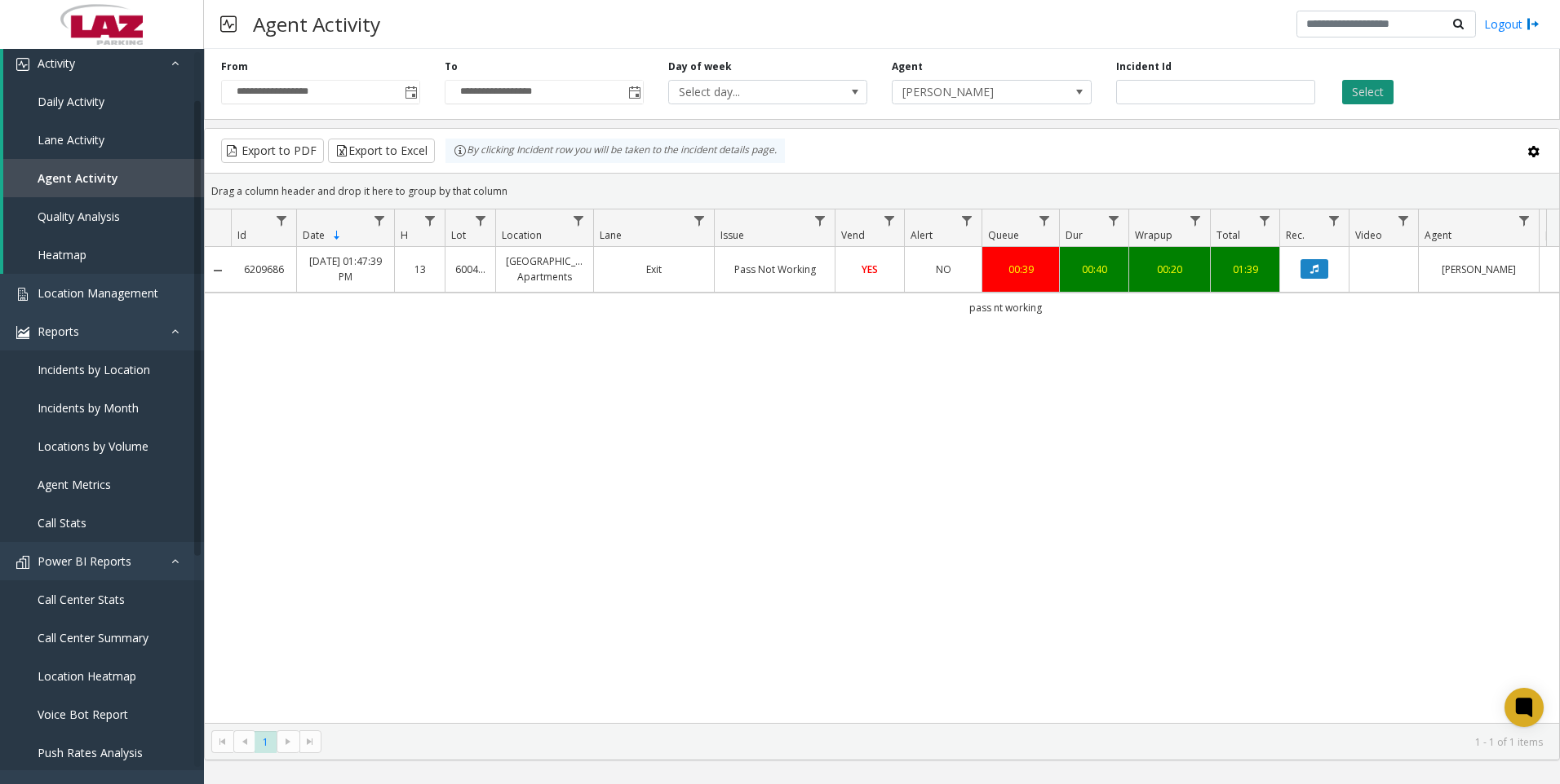
click at [1349, 88] on button "Select" at bounding box center [1367, 92] width 51 height 24
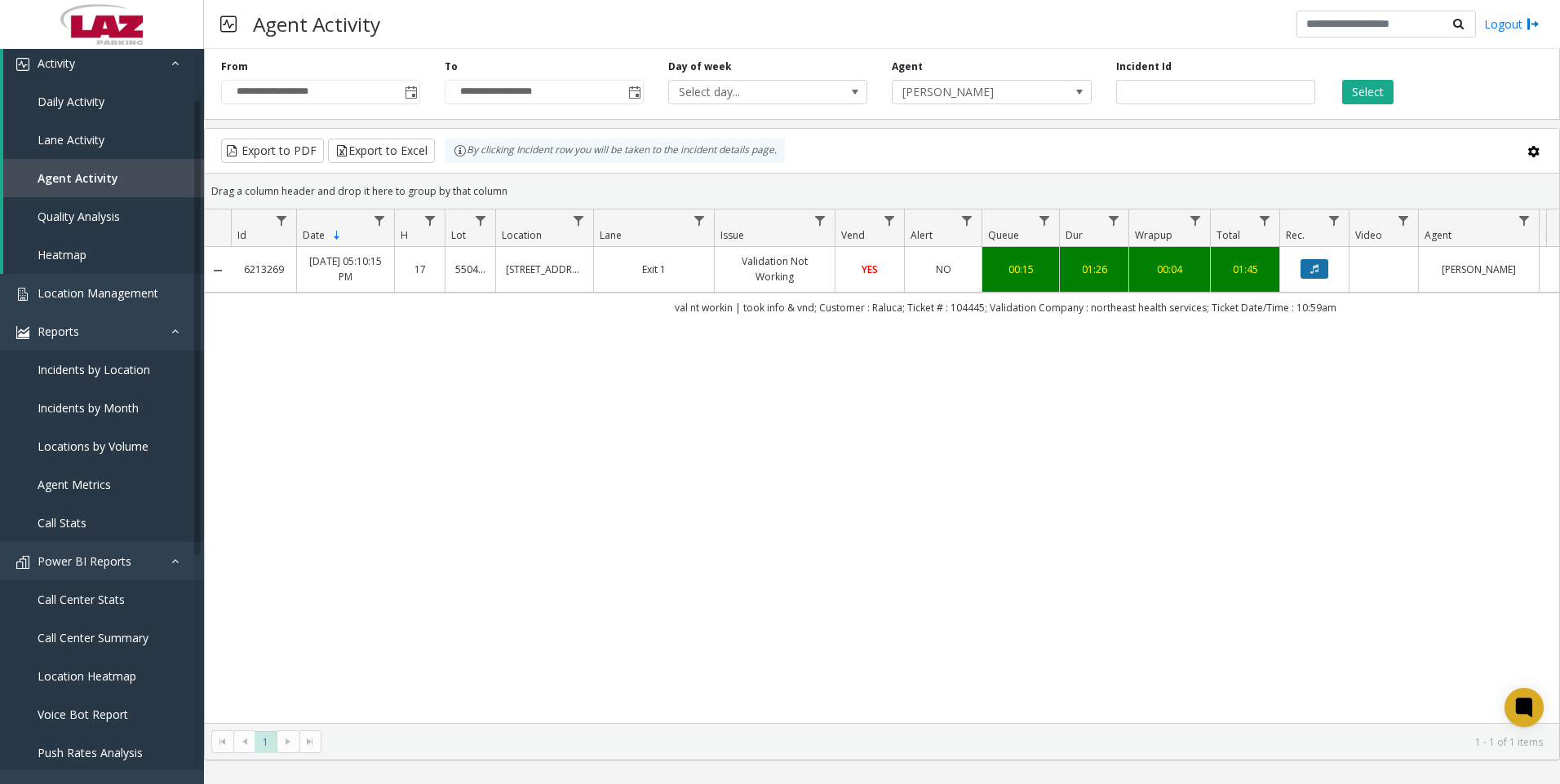
click at [1313, 277] on button "Data table" at bounding box center [1314, 269] width 28 height 20
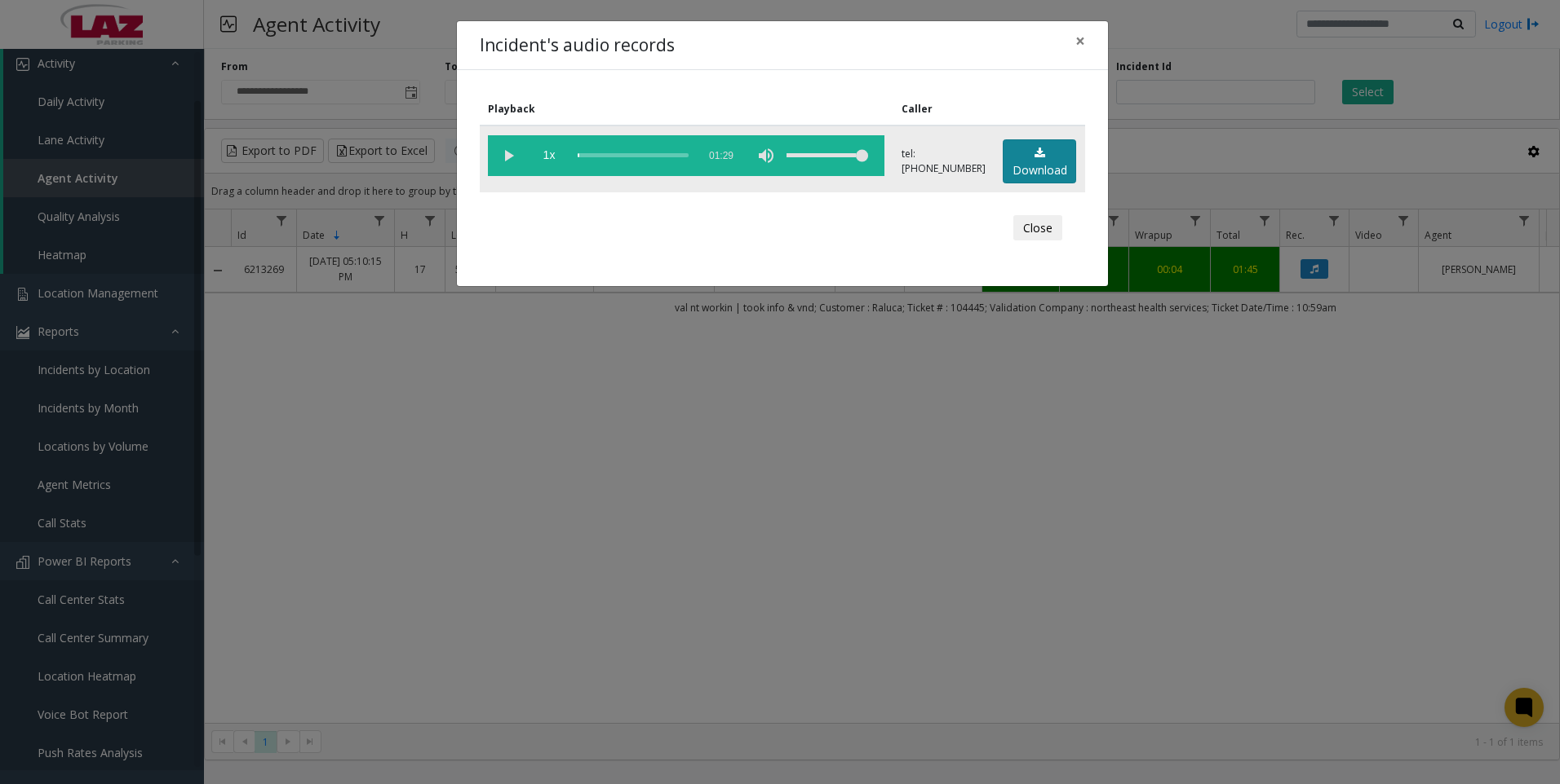
click at [1051, 168] on link "Download" at bounding box center [1039, 162] width 73 height 45
click at [1411, 635] on div "Incident's audio records × Playback Caller 1x 01:29 tel:[PHONE_NUMBER] Download…" at bounding box center [780, 392] width 1560 height 784
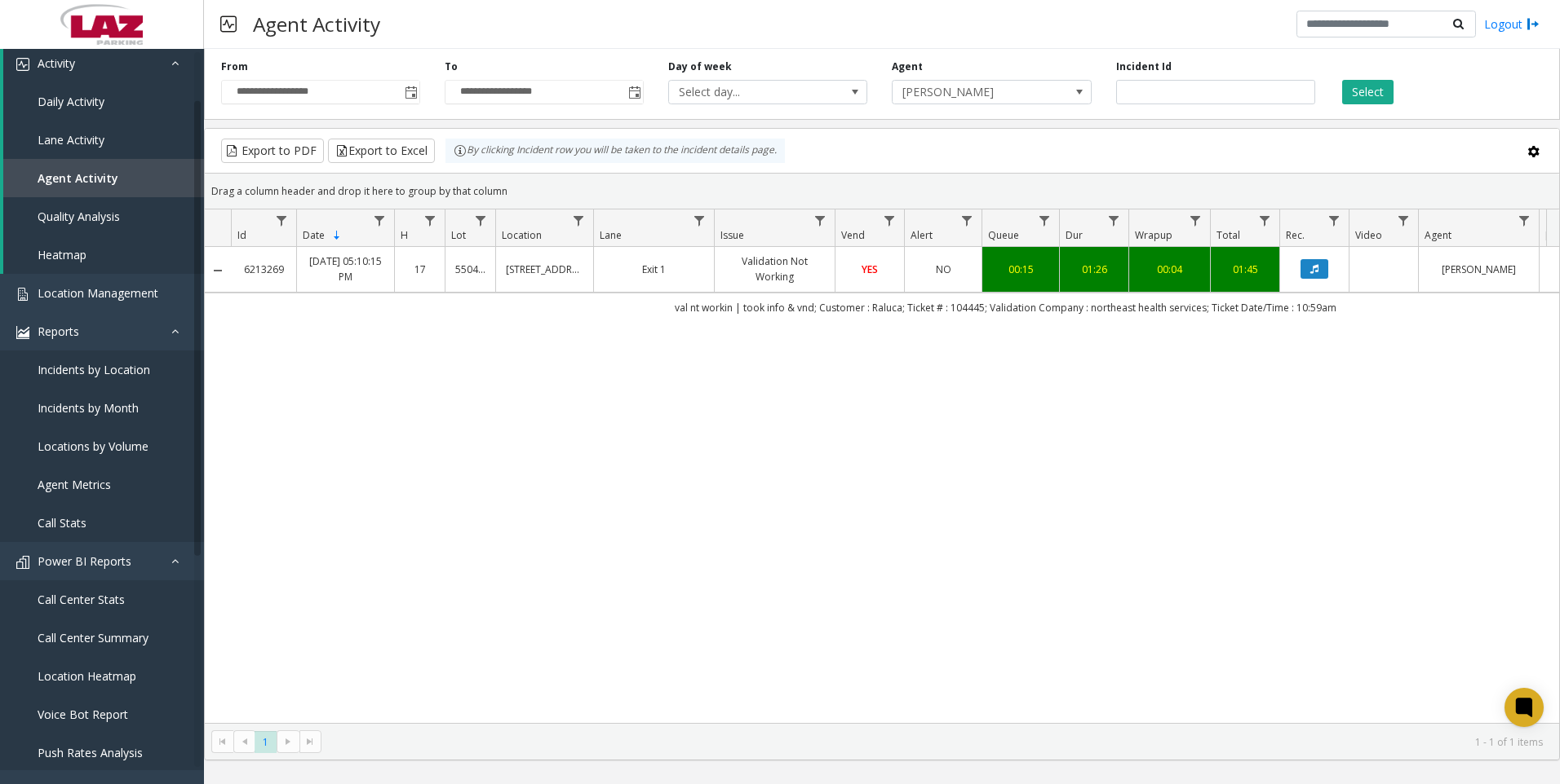
click at [1164, 104] on div "**********" at bounding box center [882, 81] width 1356 height 78
click at [1164, 89] on input "*******" at bounding box center [1216, 92] width 199 height 24
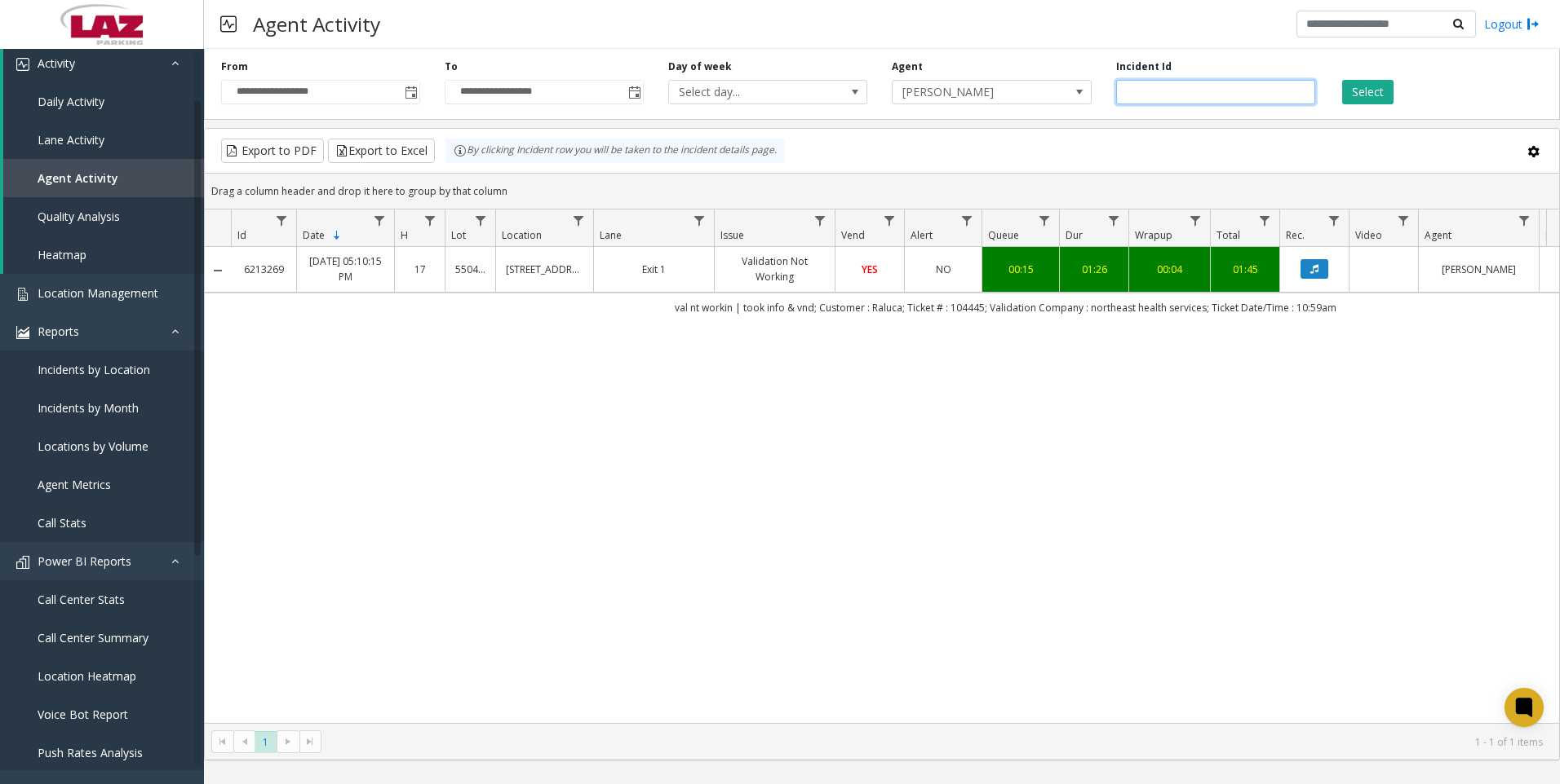
paste input "number"
click at [1362, 91] on button "Select" at bounding box center [1367, 92] width 51 height 24
click at [1312, 275] on button "Data table" at bounding box center [1314, 269] width 28 height 20
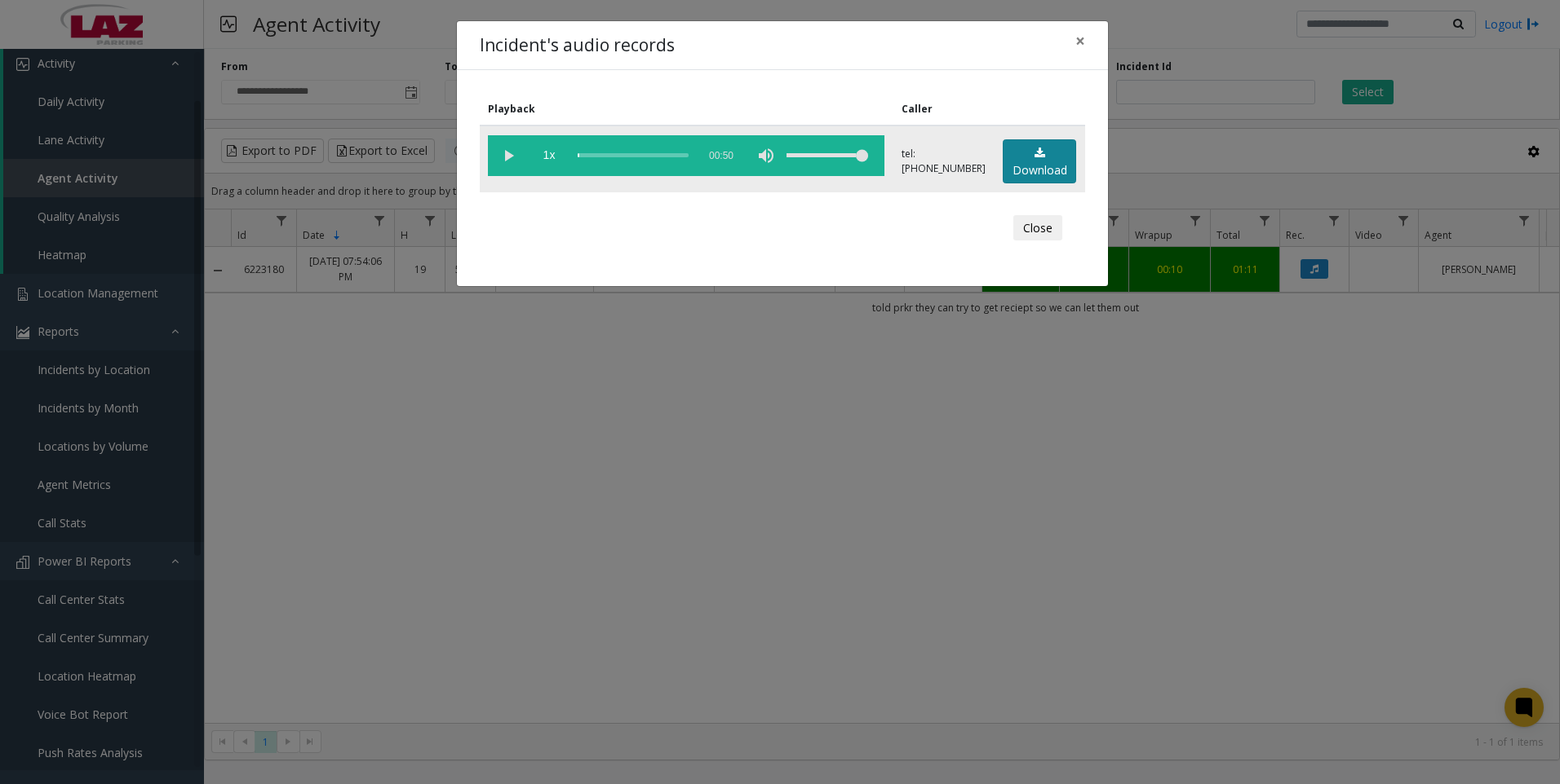
click at [1025, 176] on link "Download" at bounding box center [1039, 162] width 73 height 45
click at [1325, 594] on div "Incident's audio records × Playback Caller 1x 00:50 tel:[PHONE_NUMBER] Download…" at bounding box center [780, 392] width 1560 height 784
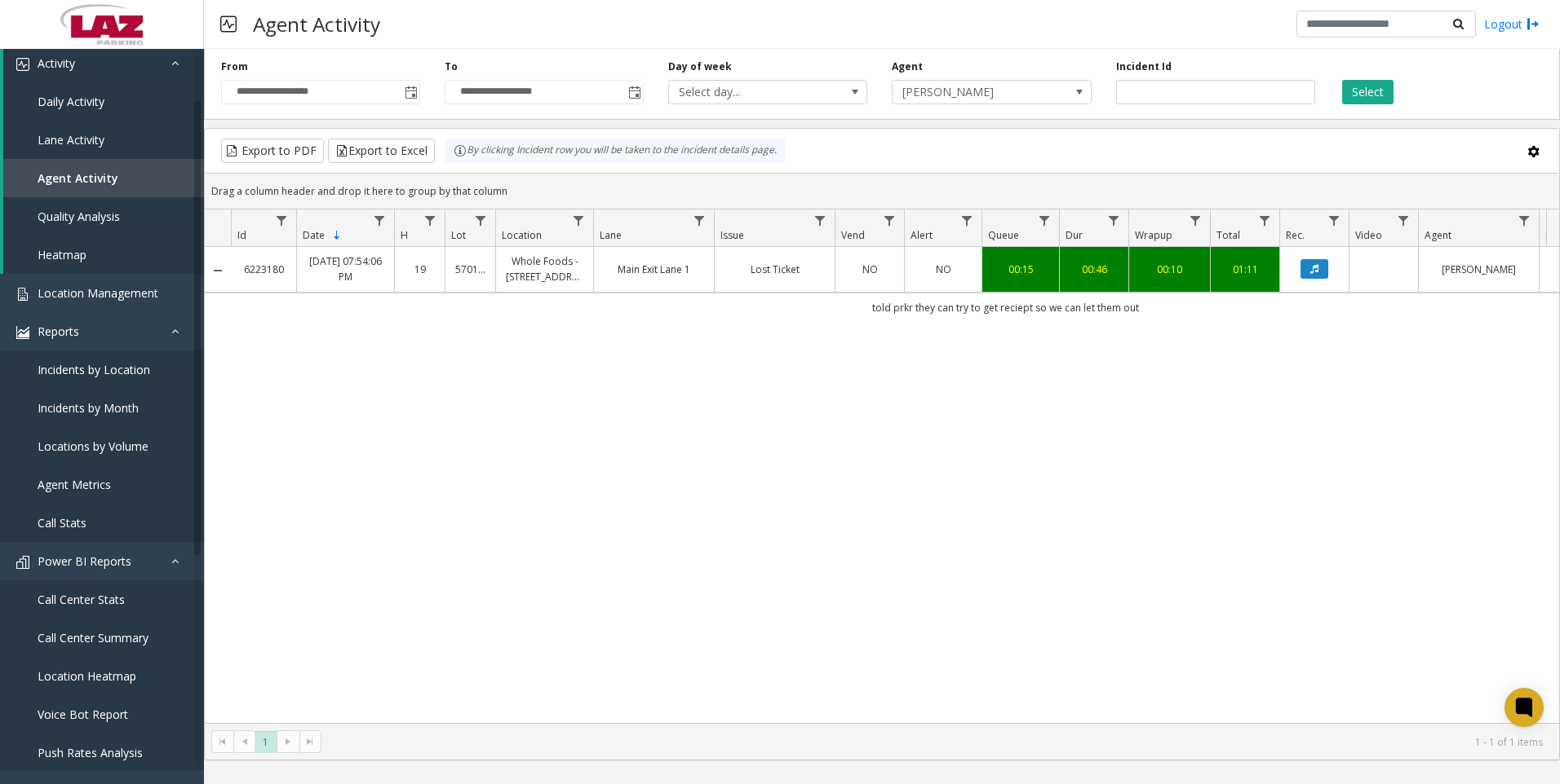
scroll to position [0, 233]
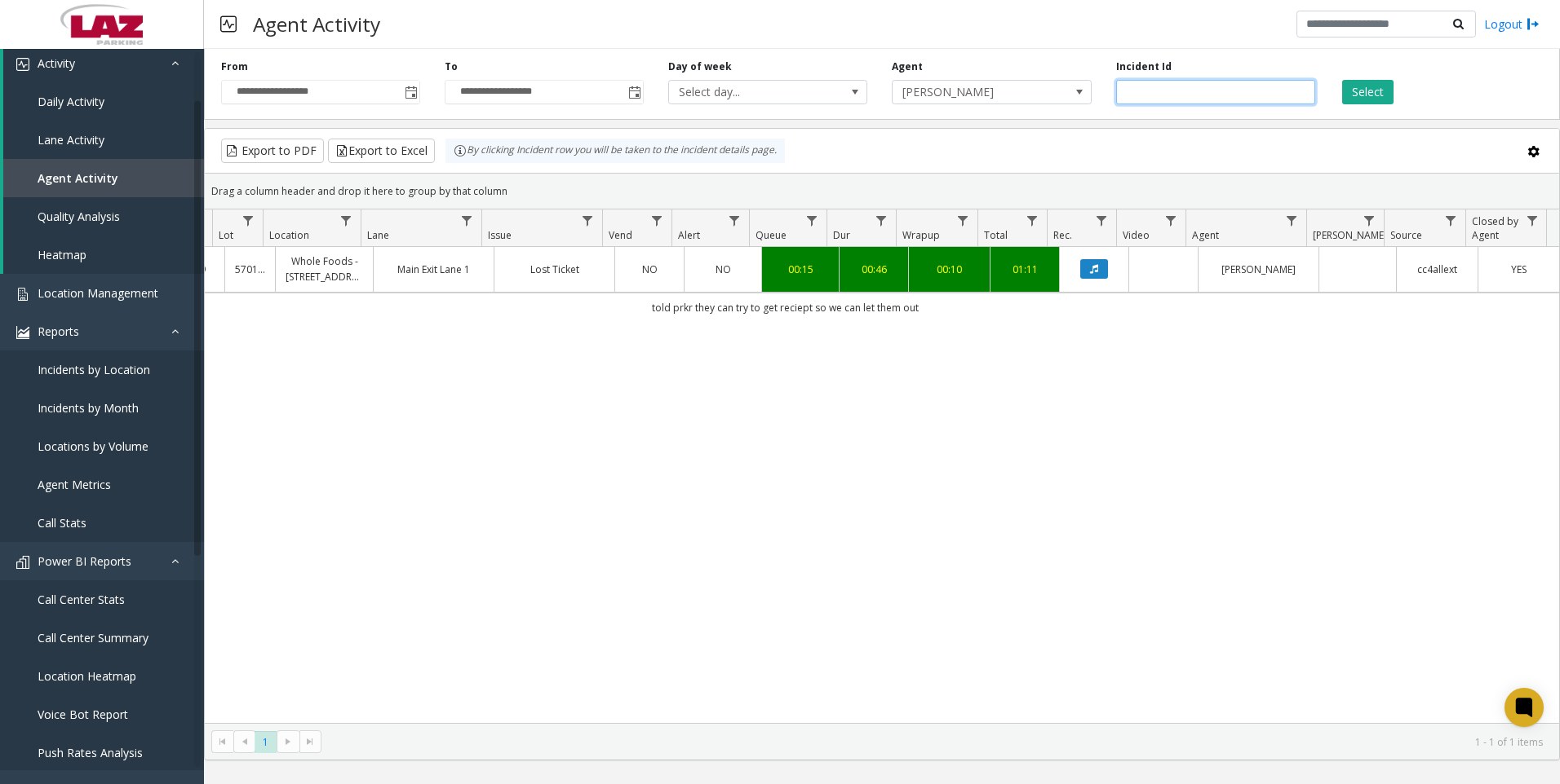
click at [1180, 82] on input "*******" at bounding box center [1216, 92] width 199 height 24
paste input "number"
type input "*******"
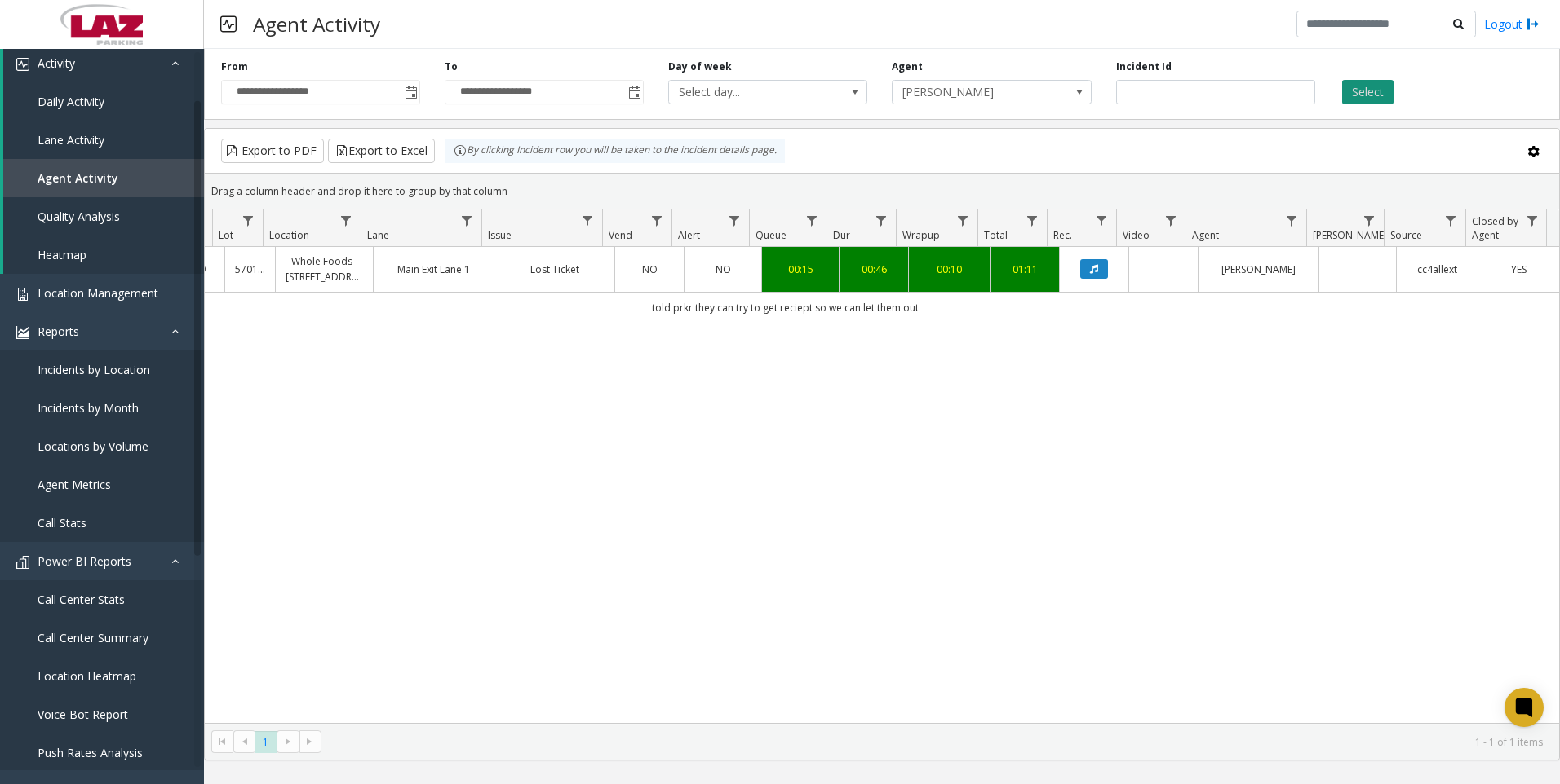
click at [1355, 91] on button "Select" at bounding box center [1367, 92] width 51 height 24
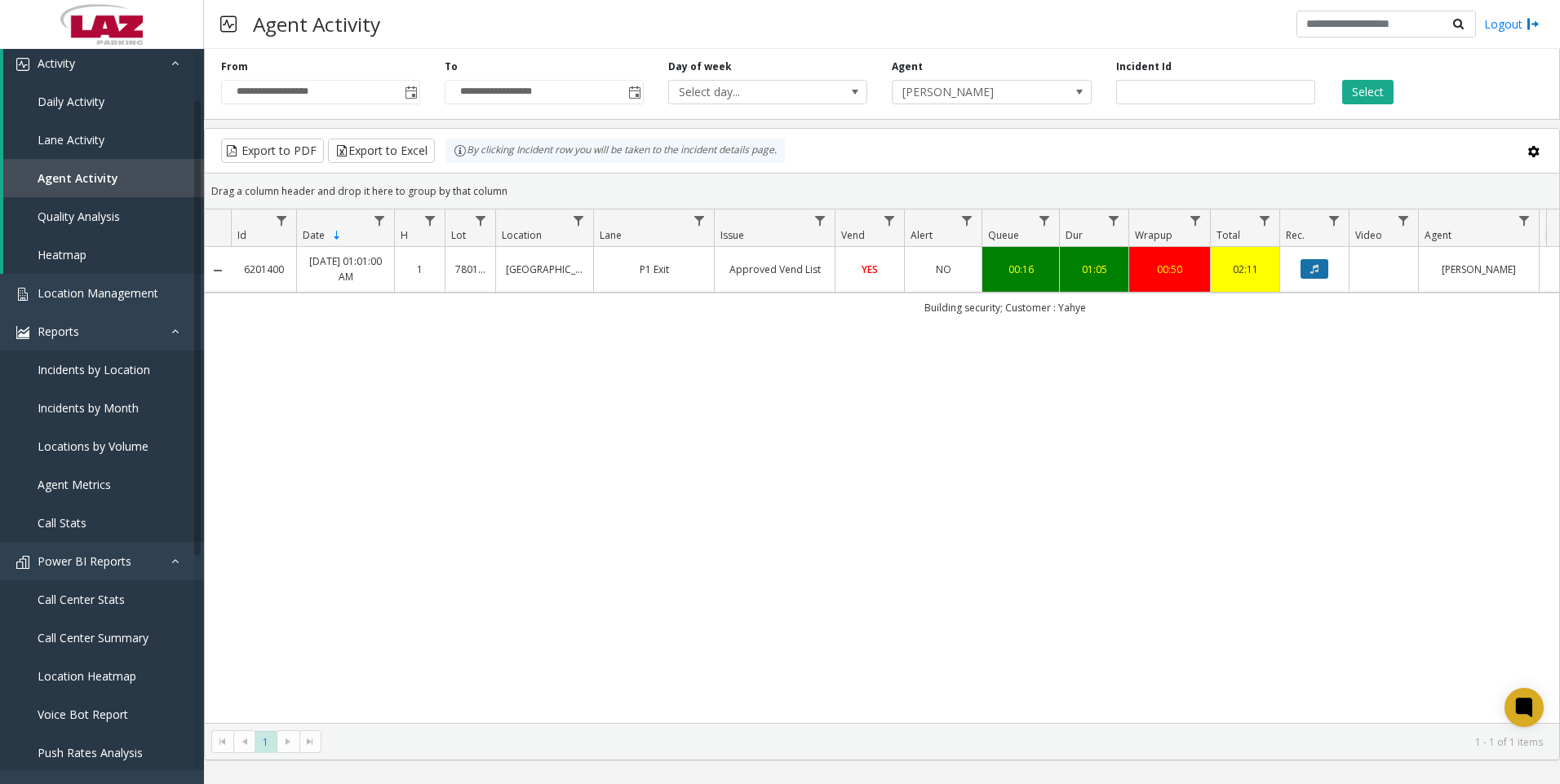
click at [1319, 273] on button "Data table" at bounding box center [1314, 269] width 28 height 20
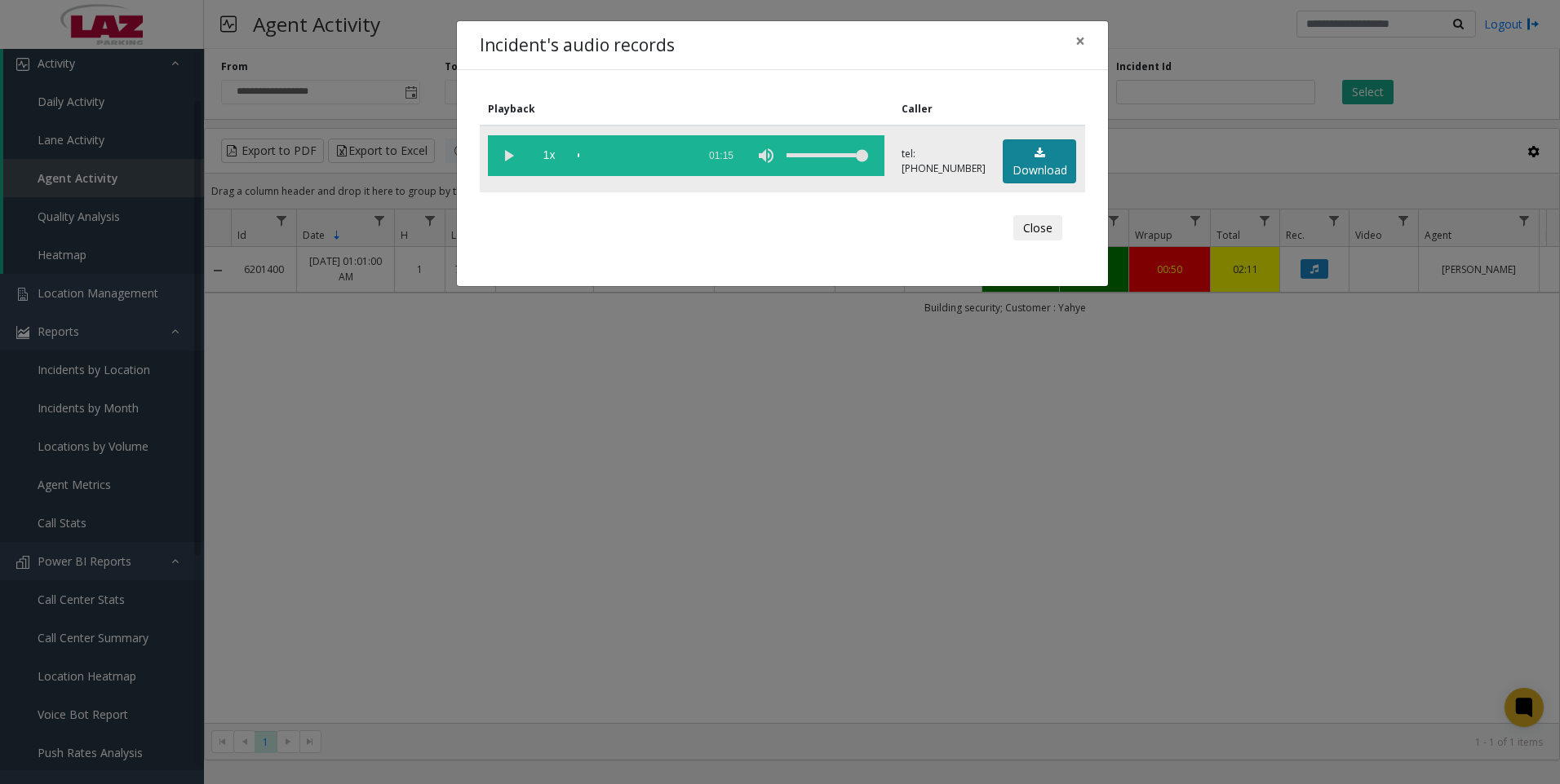
click at [1029, 173] on link "Download" at bounding box center [1039, 162] width 73 height 45
click at [1362, 633] on div "Incident's audio records × Playback Caller 1x 01:15 tel:[PHONE_NUMBER] Download…" at bounding box center [780, 392] width 1560 height 784
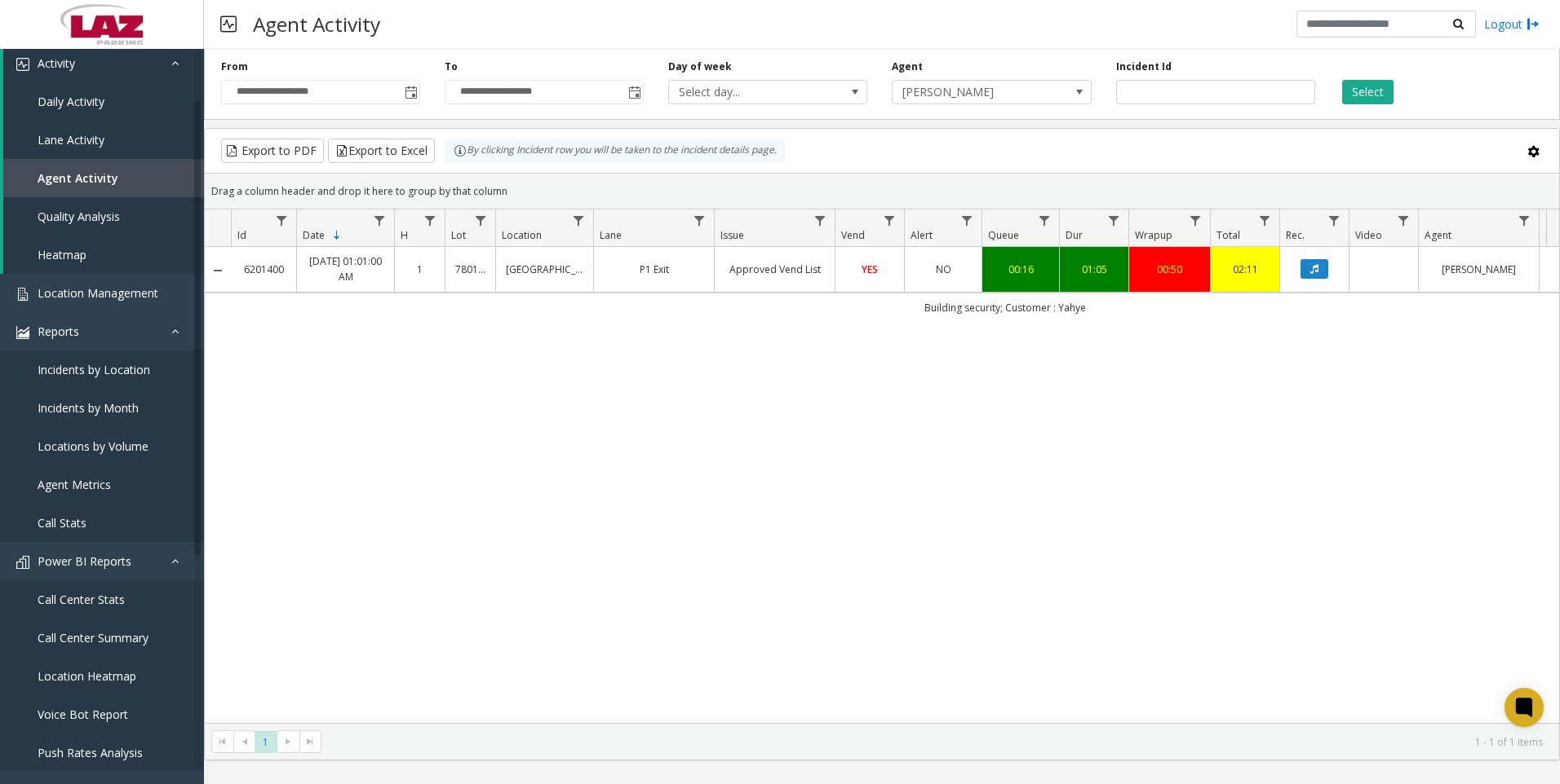
click at [468, 673] on div "6201400 [DATE] 01:01:00 AM 1 780122 [GEOGRAPHIC_DATA] Approved Vend List YES NO…" at bounding box center [882, 485] width 1354 height 476
click at [296, 578] on div "6201400 [DATE] 01:01:00 AM 1 780122 [GEOGRAPHIC_DATA] Approved Vend List YES NO…" at bounding box center [882, 485] width 1354 height 476
drag, startPoint x: 1362, startPoint y: 501, endPoint x: 1321, endPoint y: 512, distance: 42.4
click at [1362, 501] on div "6201400 [DATE] 01:01:00 AM 1 780122 [GEOGRAPHIC_DATA] Approved Vend List YES NO…" at bounding box center [882, 485] width 1354 height 476
